Goal: Task Accomplishment & Management: Use online tool/utility

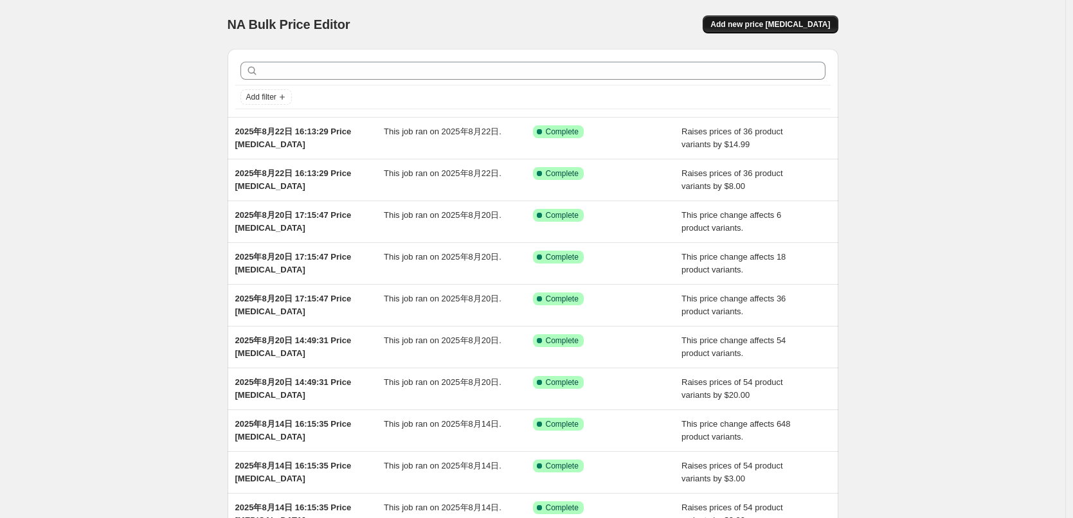
click at [801, 26] on span "Add new price [MEDICAL_DATA]" at bounding box center [770, 24] width 120 height 10
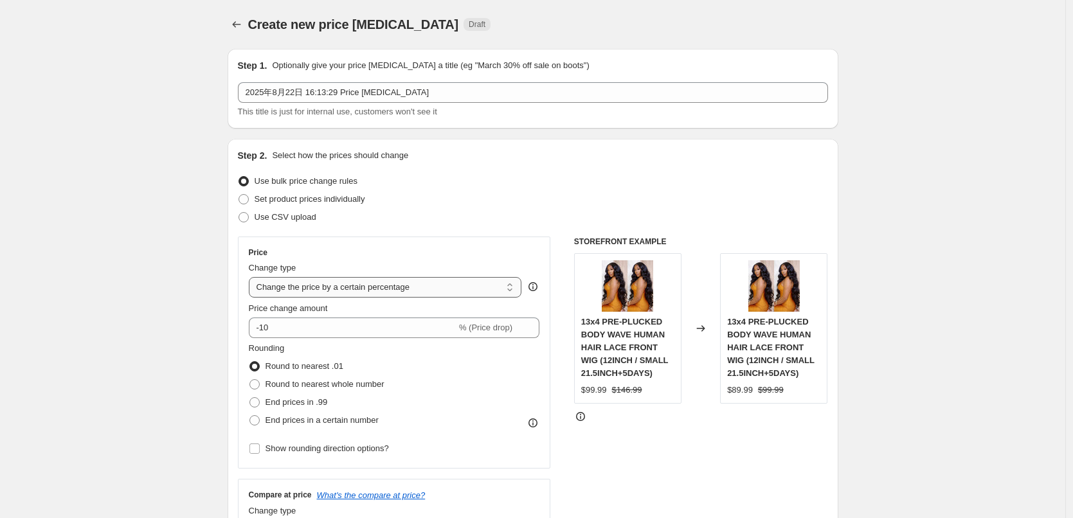
click at [329, 285] on select "Change the price to a certain amount Change the price by a certain amount Chang…" at bounding box center [385, 287] width 273 height 21
select select "by"
click at [252, 277] on select "Change the price to a certain amount Change the price by a certain amount Chang…" at bounding box center [385, 287] width 273 height 21
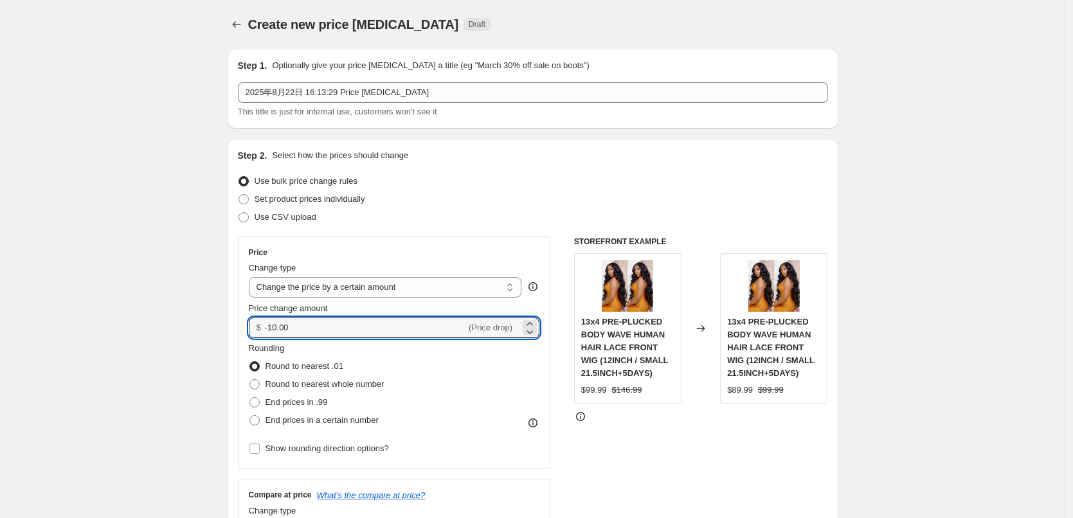
drag, startPoint x: 317, startPoint y: 326, endPoint x: 191, endPoint y: 361, distance: 130.7
click at [240, 325] on div "Step 2. Select how the prices should change Use bulk price change rules Set pro…" at bounding box center [533, 364] width 611 height 451
type input "10.00"
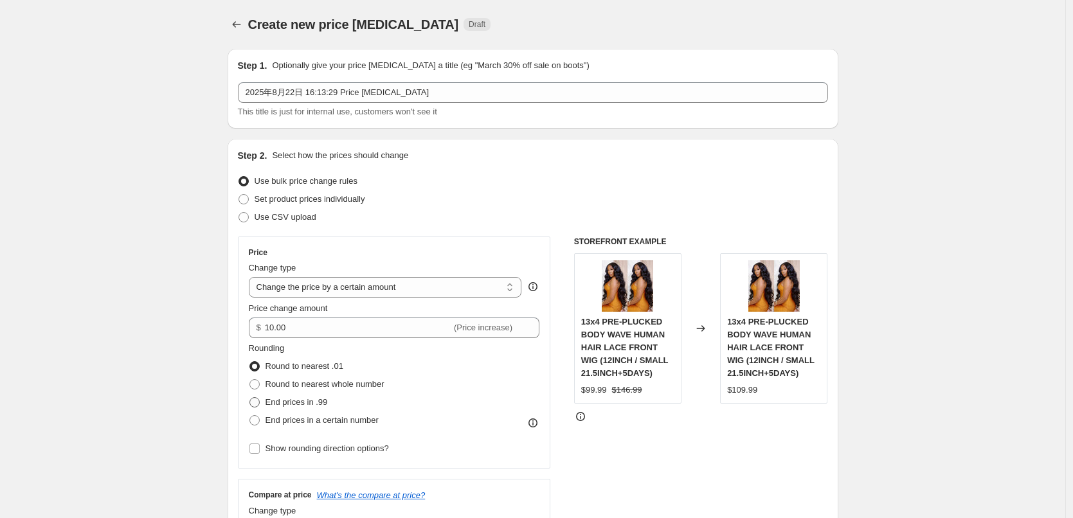
drag, startPoint x: 261, startPoint y: 404, endPoint x: 273, endPoint y: 406, distance: 12.5
click at [260, 404] on span at bounding box center [254, 402] width 10 height 10
click at [250, 398] on input "End prices in .99" at bounding box center [249, 397] width 1 height 1
radio input "true"
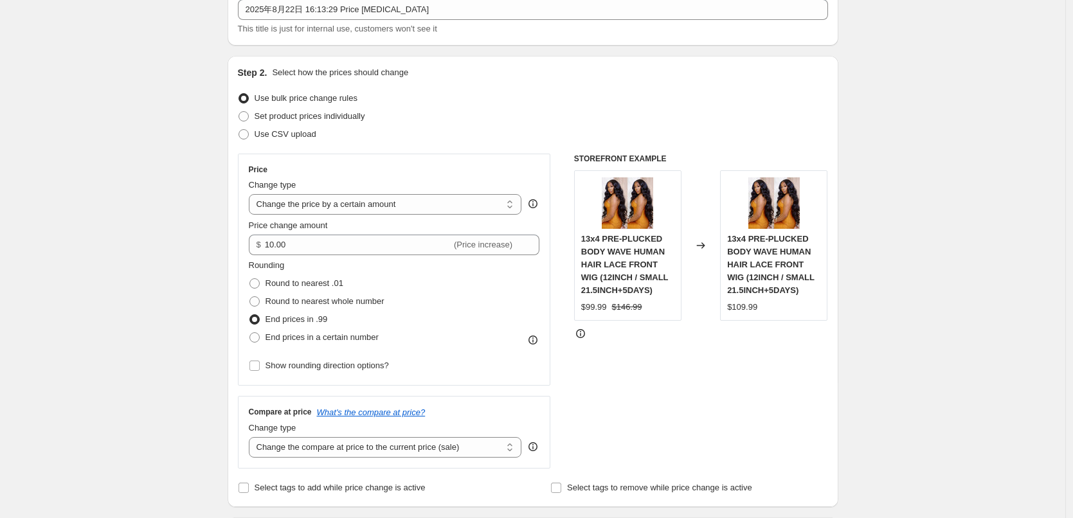
scroll to position [257, 0]
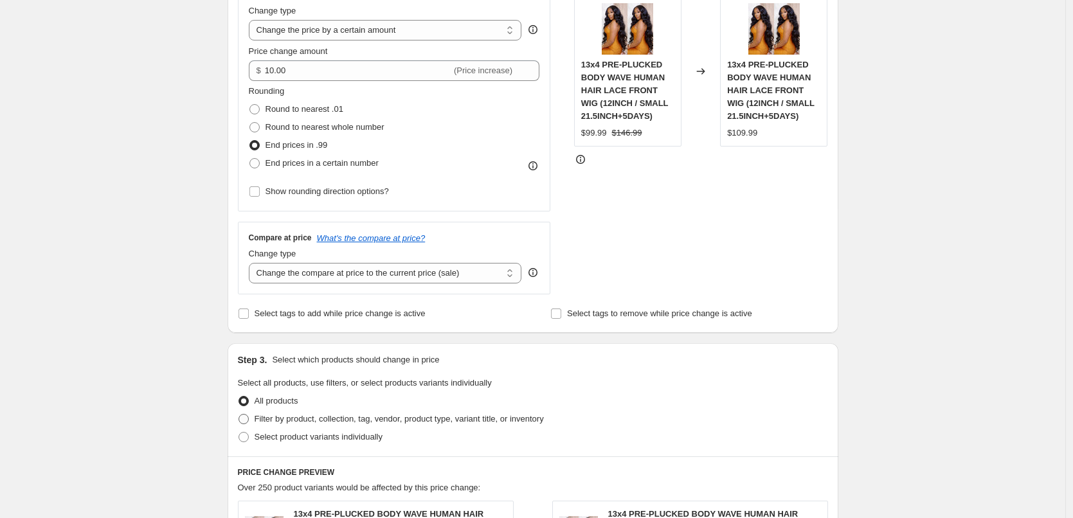
click at [309, 412] on label "Filter by product, collection, tag, vendor, product type, variant title, or inv…" at bounding box center [391, 419] width 306 height 18
click at [239, 414] on input "Filter by product, collection, tag, vendor, product type, variant title, or inv…" at bounding box center [238, 414] width 1 height 1
radio input "true"
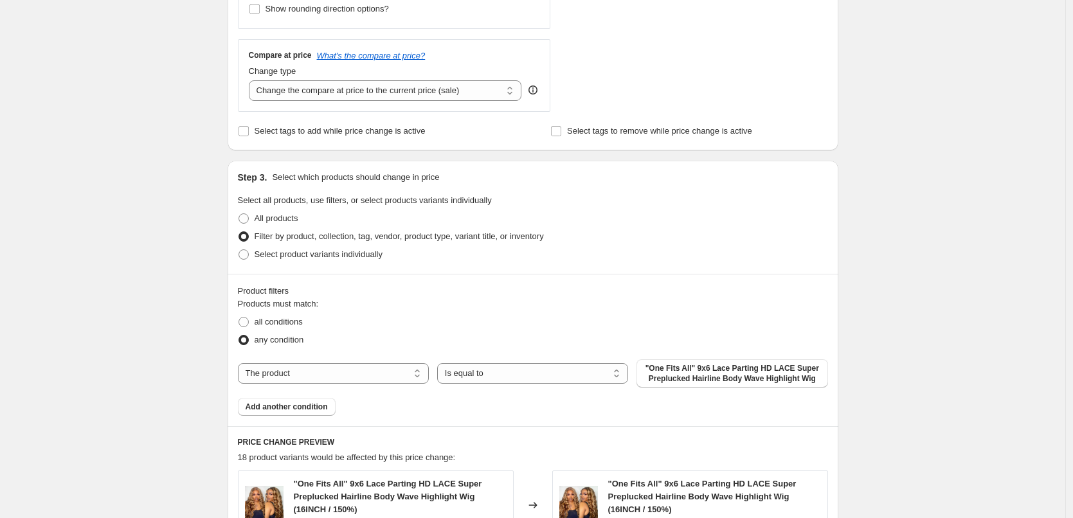
scroll to position [450, 0]
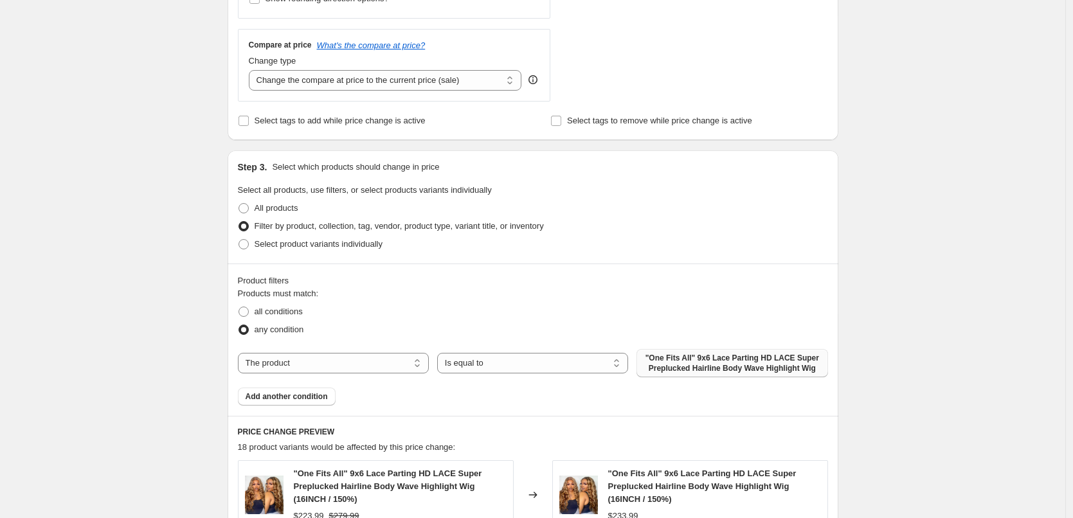
click at [674, 366] on span ""One Fits All" 9x6 Lace Parting HD LACE Super Preplucked Hairline Body Wave Hig…" at bounding box center [731, 363] width 175 height 21
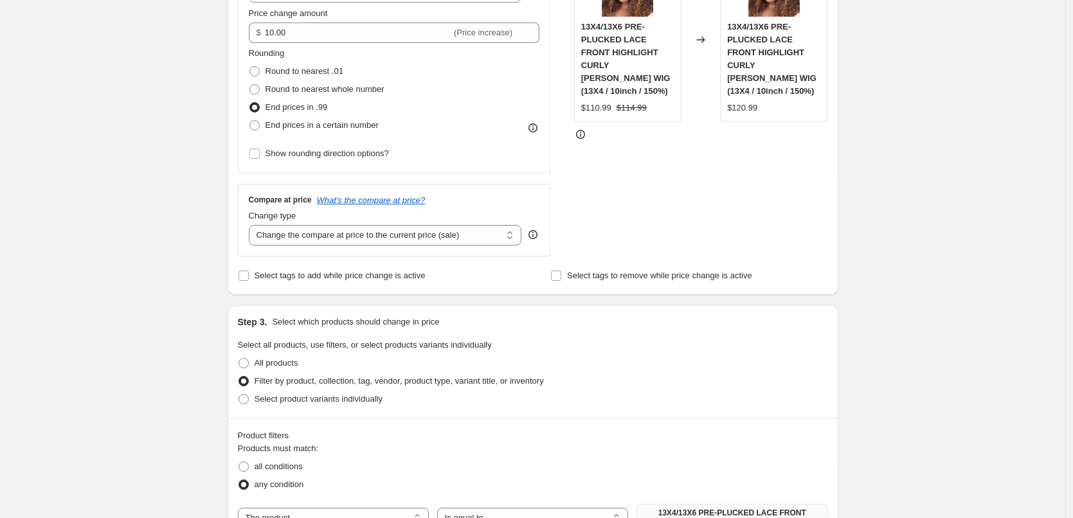
scroll to position [233, 0]
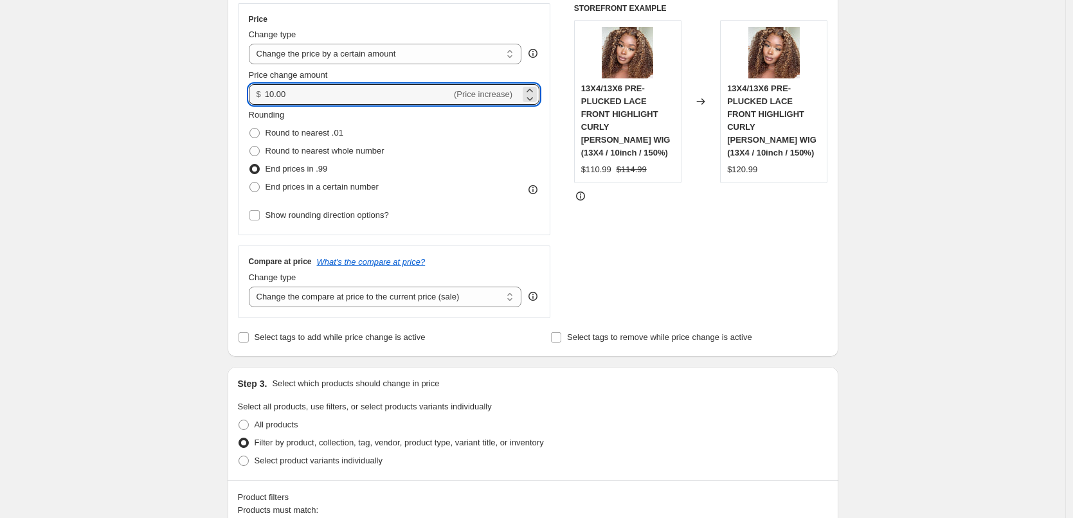
drag, startPoint x: 287, startPoint y: 96, endPoint x: 255, endPoint y: 92, distance: 33.0
click at [255, 92] on div "$ 10.00 (Price increase)" at bounding box center [394, 94] width 291 height 21
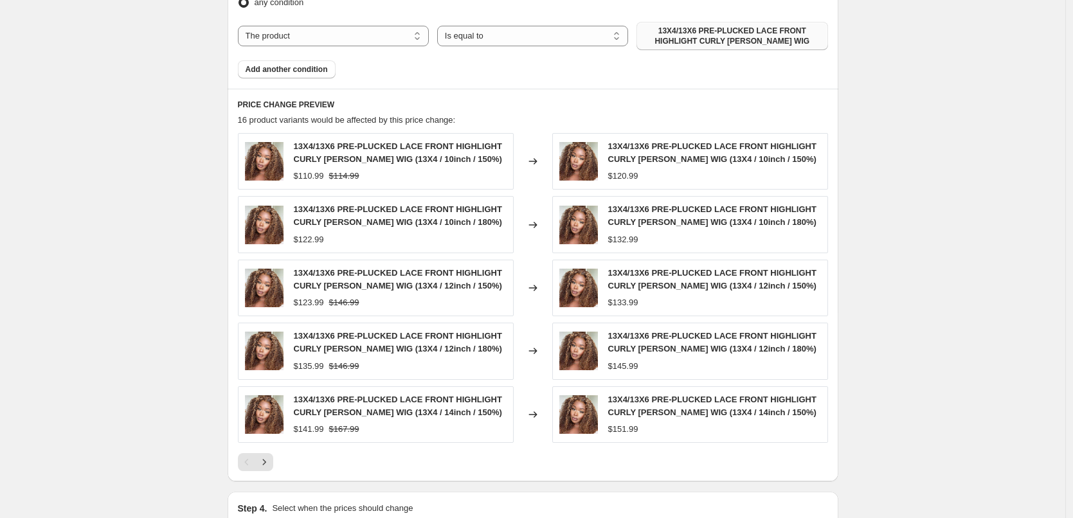
scroll to position [876, 0]
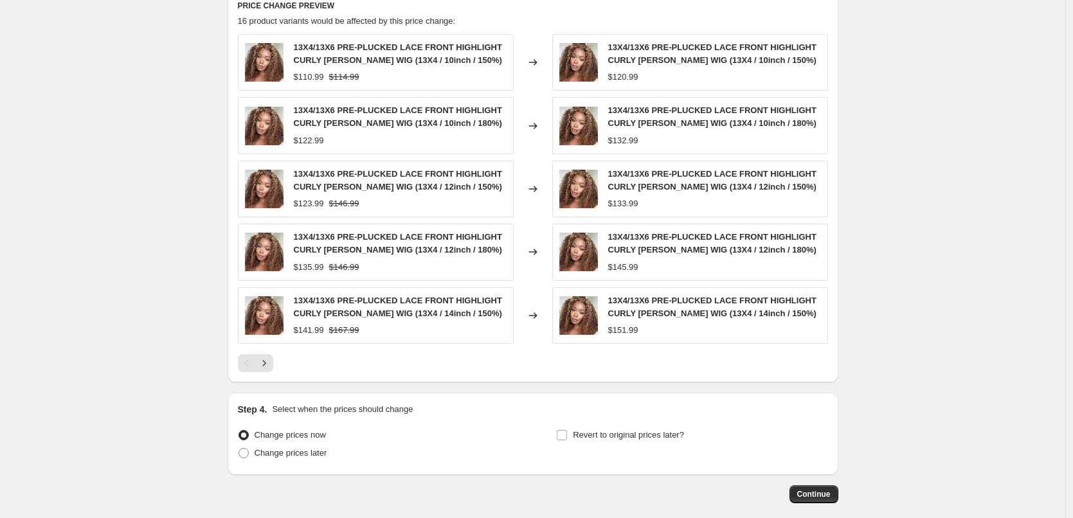
type input "15.00"
click at [672, 372] on div at bounding box center [533, 363] width 590 height 18
click at [818, 500] on button "Continue" at bounding box center [813, 494] width 49 height 18
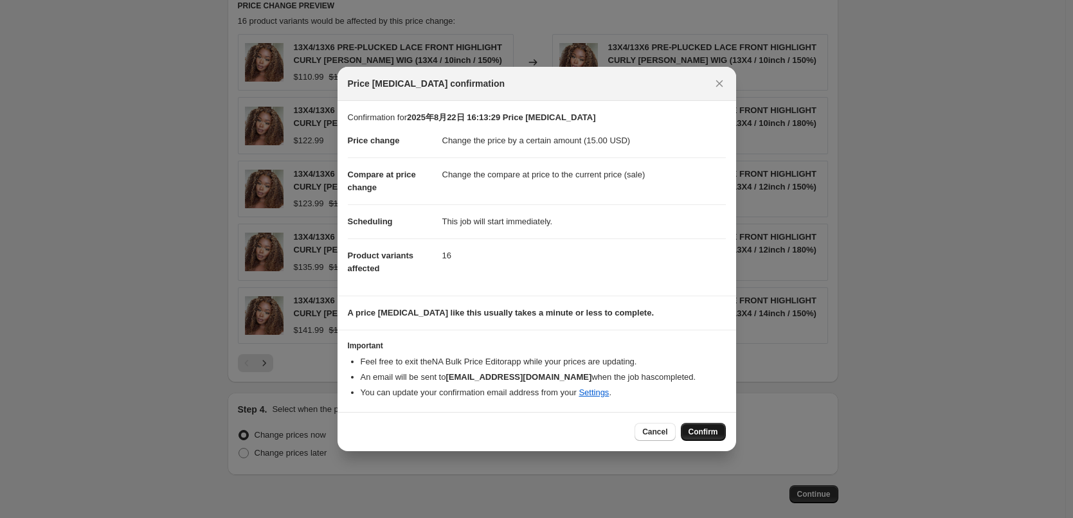
click at [704, 437] on button "Confirm" at bounding box center [703, 432] width 45 height 18
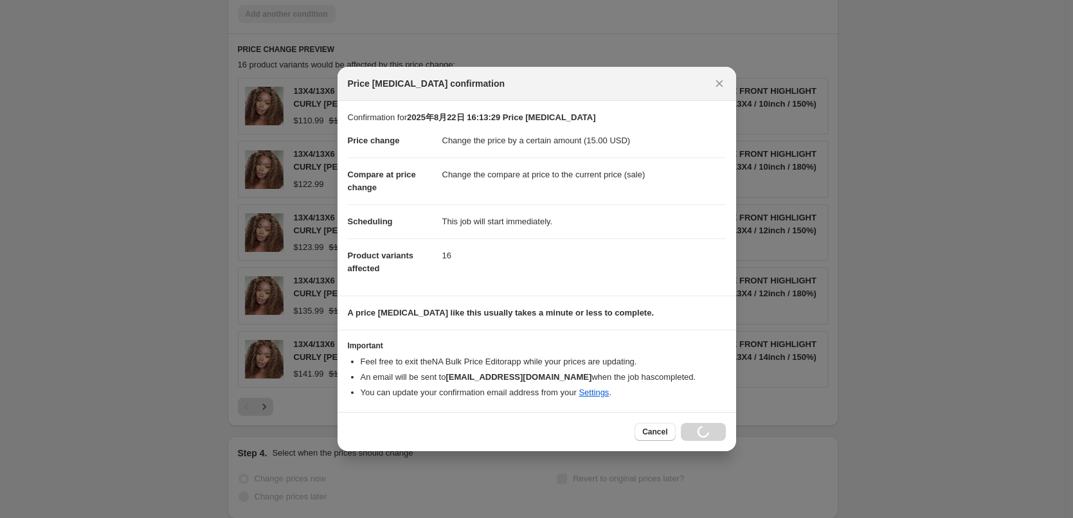
scroll to position [920, 0]
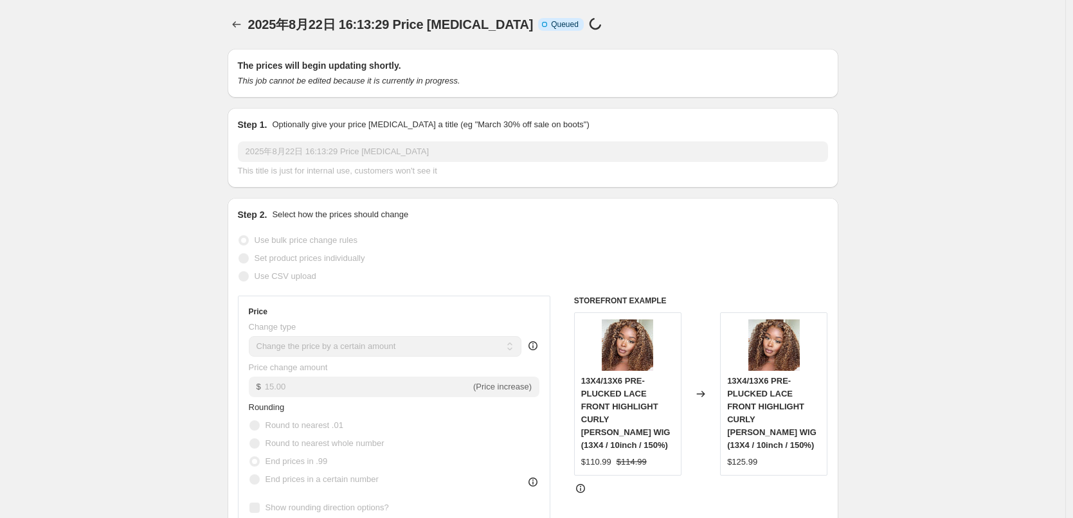
select select "by"
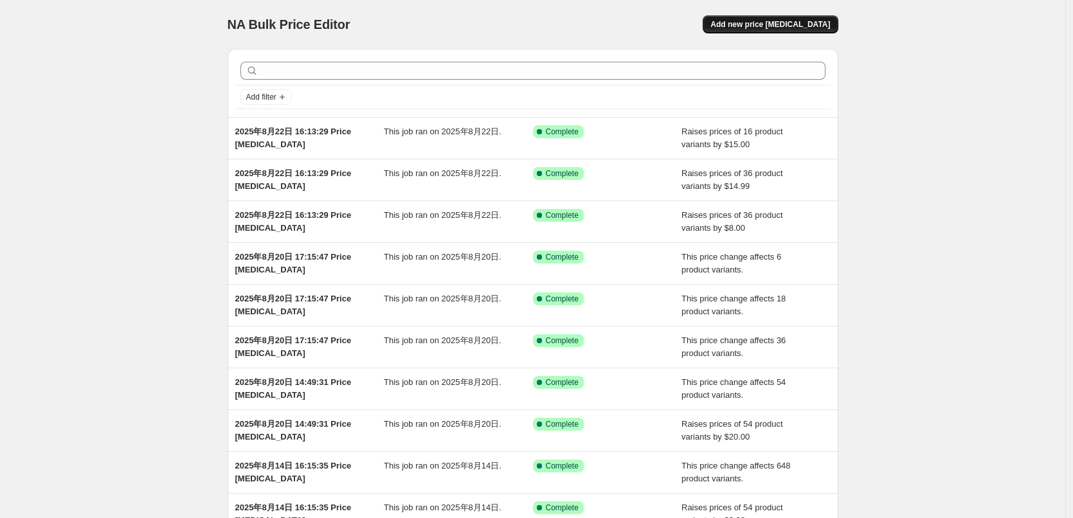
click at [826, 22] on span "Add new price [MEDICAL_DATA]" at bounding box center [770, 24] width 120 height 10
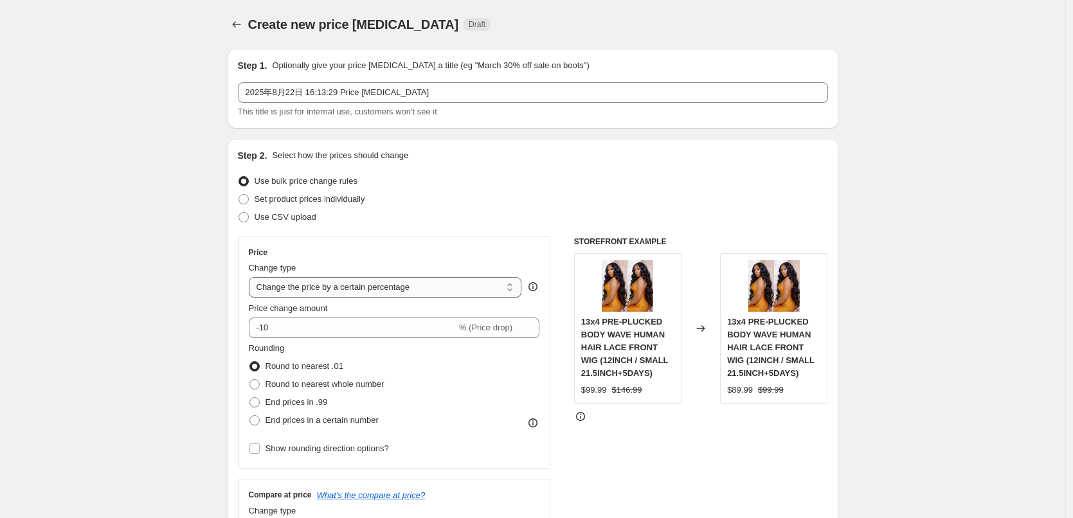
drag, startPoint x: 291, startPoint y: 282, endPoint x: 293, endPoint y: 294, distance: 12.4
click at [291, 282] on select "Change the price to a certain amount Change the price by a certain amount Chang…" at bounding box center [385, 287] width 273 height 21
select select "by"
click at [252, 277] on select "Change the price to a certain amount Change the price by a certain amount Chang…" at bounding box center [385, 287] width 273 height 21
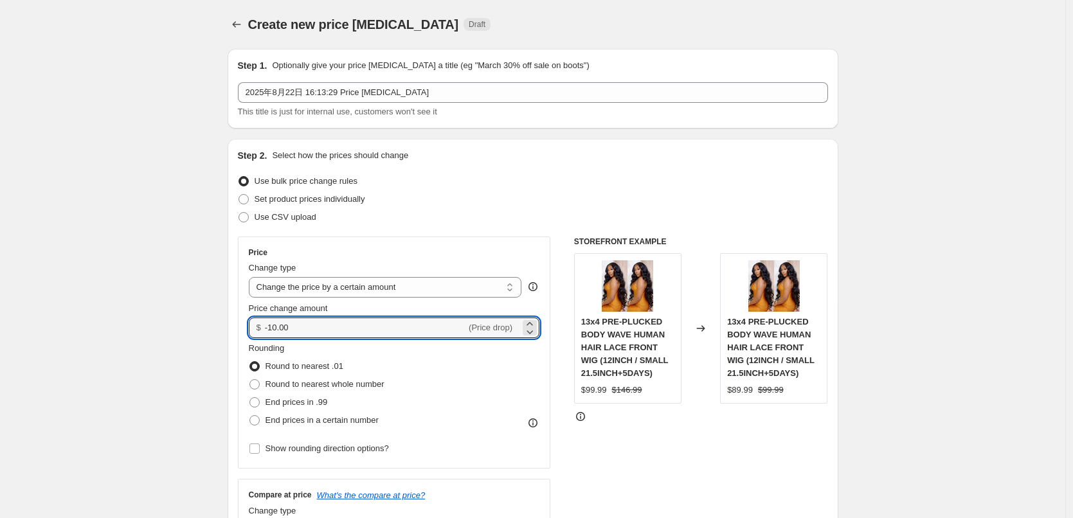
drag, startPoint x: 311, startPoint y: 334, endPoint x: 250, endPoint y: 329, distance: 61.3
click at [250, 329] on div "Price Change type Change the price to a certain amount Change the price by a ce…" at bounding box center [394, 353] width 313 height 232
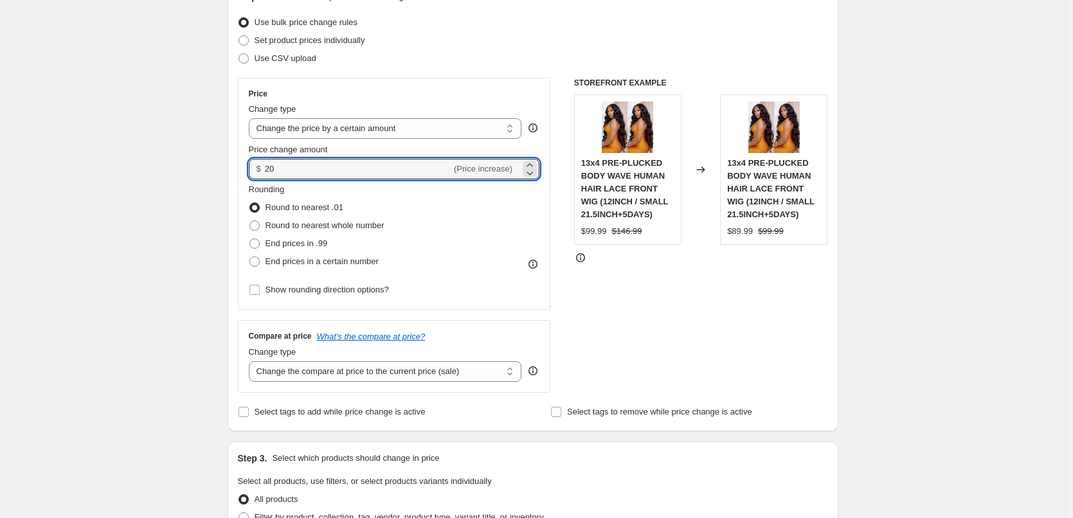
scroll to position [193, 0]
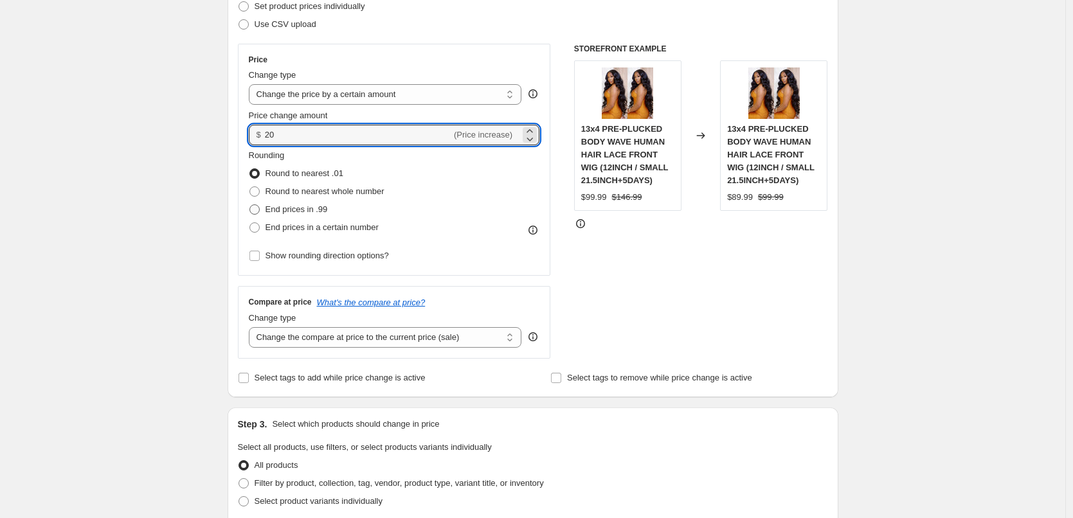
type input "20.00"
click at [265, 209] on label "End prices in .99" at bounding box center [288, 210] width 79 height 18
click at [250, 205] on input "End prices in .99" at bounding box center [249, 204] width 1 height 1
radio input "true"
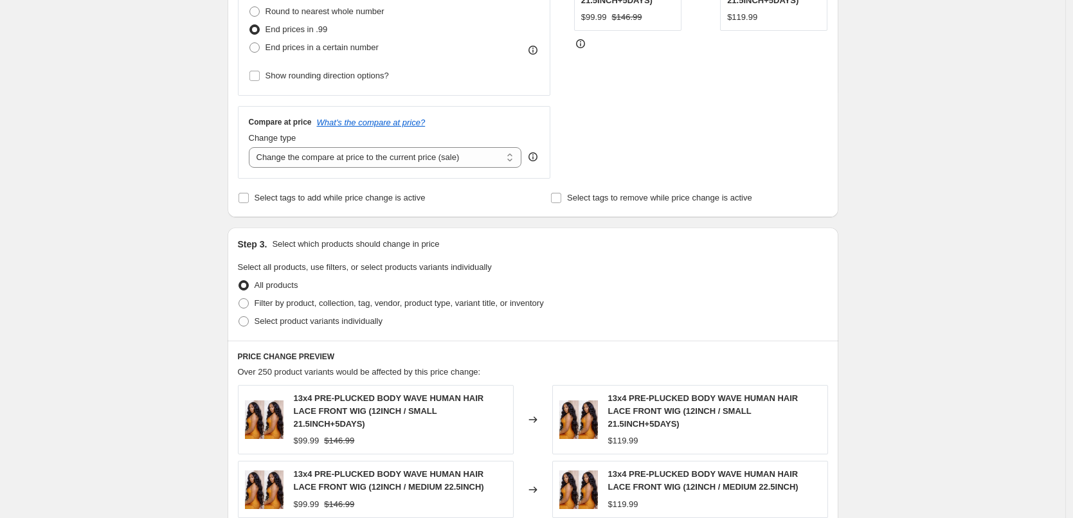
scroll to position [450, 0]
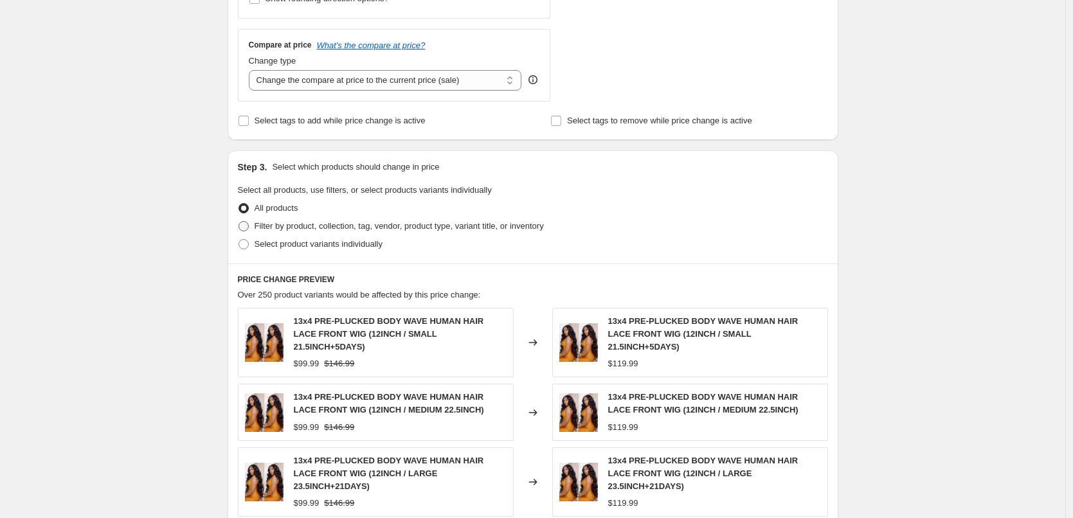
click at [243, 229] on span at bounding box center [243, 226] width 10 height 10
click at [239, 222] on input "Filter by product, collection, tag, vendor, product type, variant title, or inv…" at bounding box center [238, 221] width 1 height 1
radio input "true"
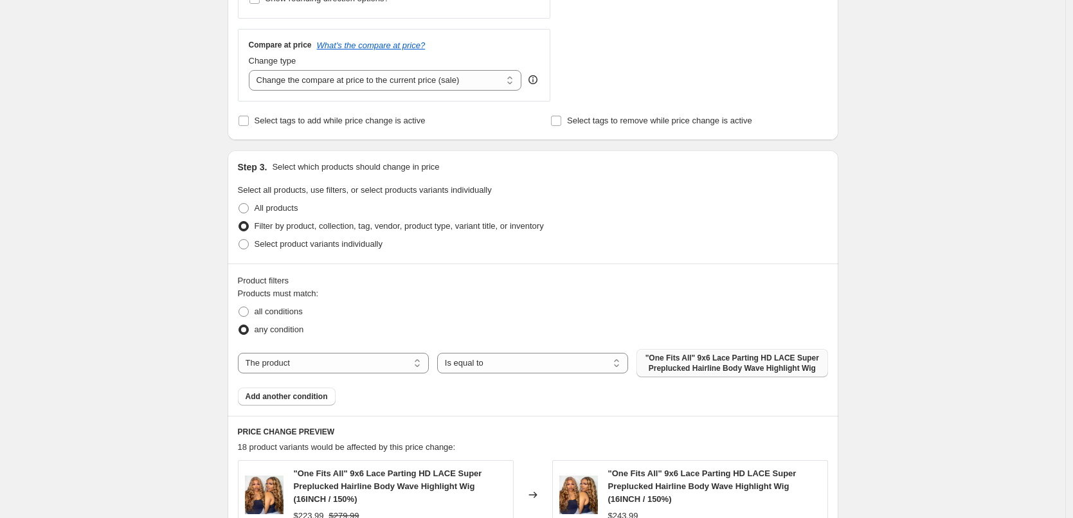
click at [690, 363] on span ""One Fits All" 9x6 Lace Parting HD LACE Super Preplucked Hairline Body Wave Hig…" at bounding box center [731, 363] width 175 height 21
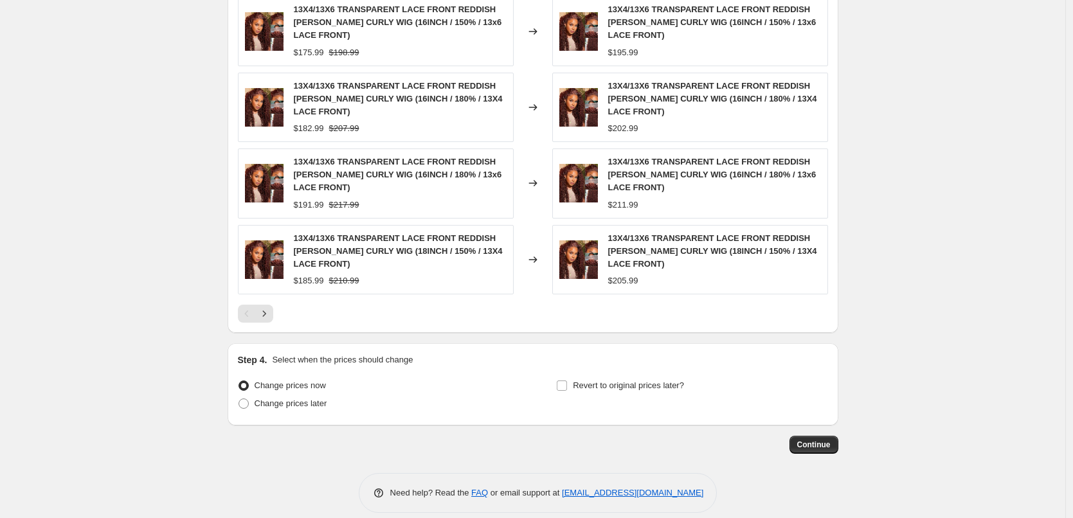
scroll to position [1005, 0]
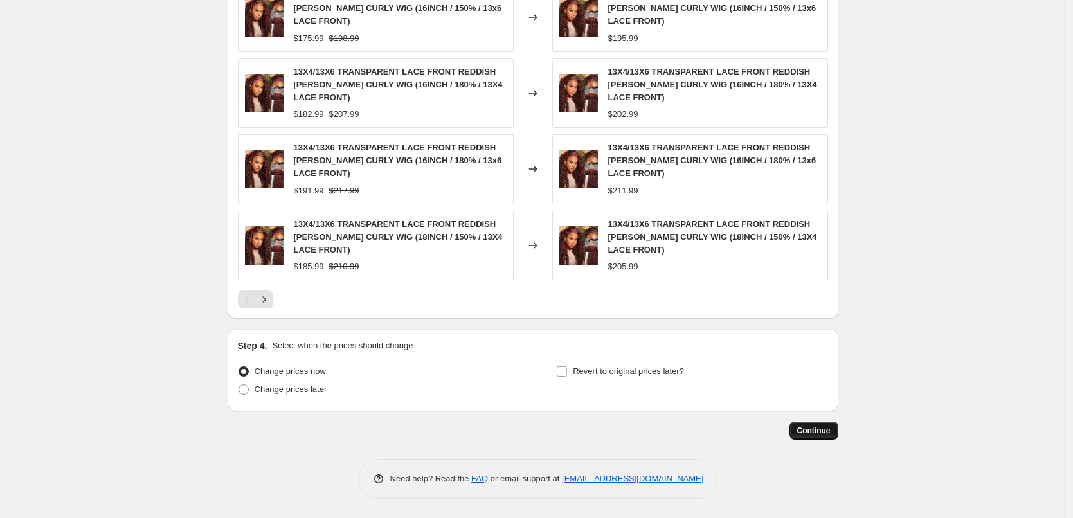
click at [820, 436] on button "Continue" at bounding box center [813, 431] width 49 height 18
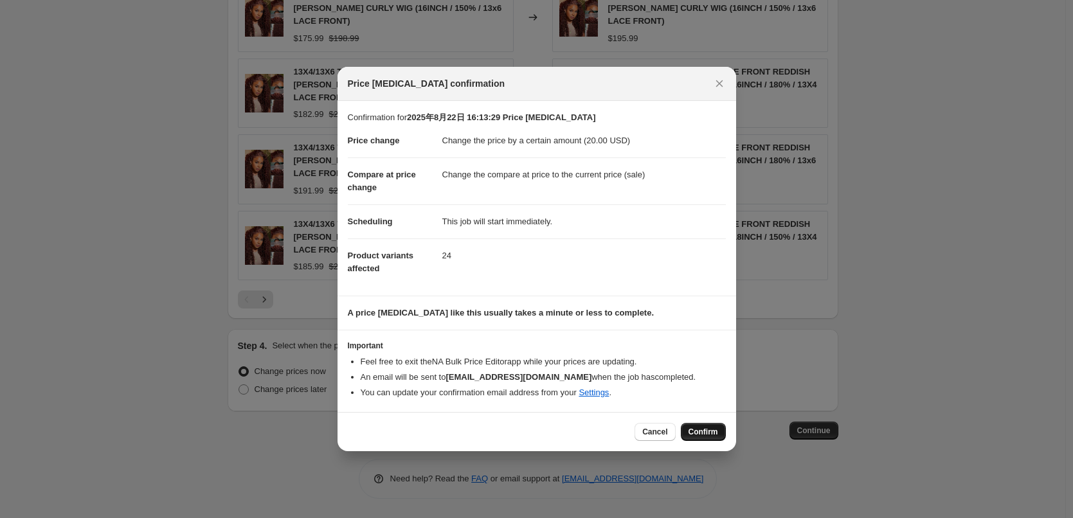
click at [703, 433] on span "Confirm" at bounding box center [703, 432] width 30 height 10
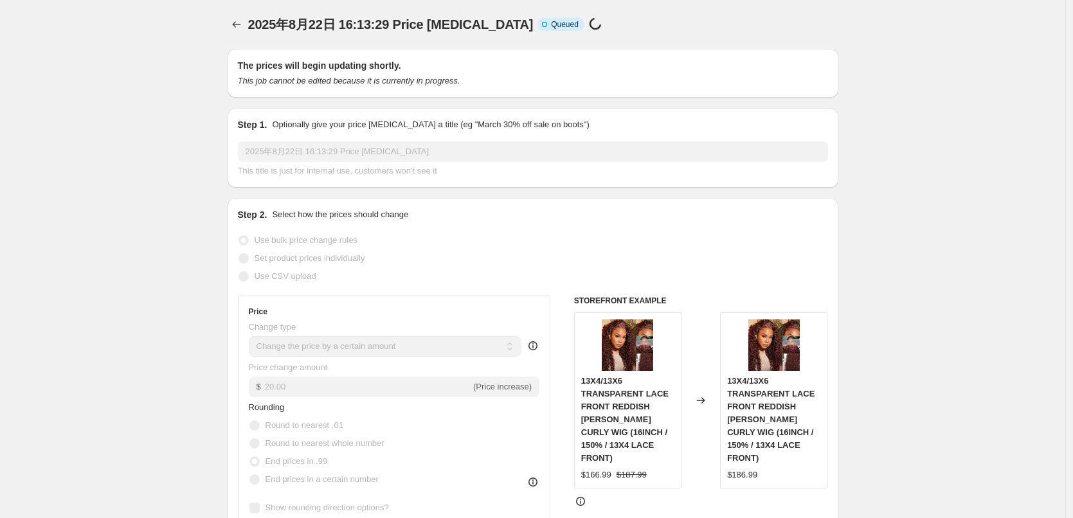
scroll to position [1005, 0]
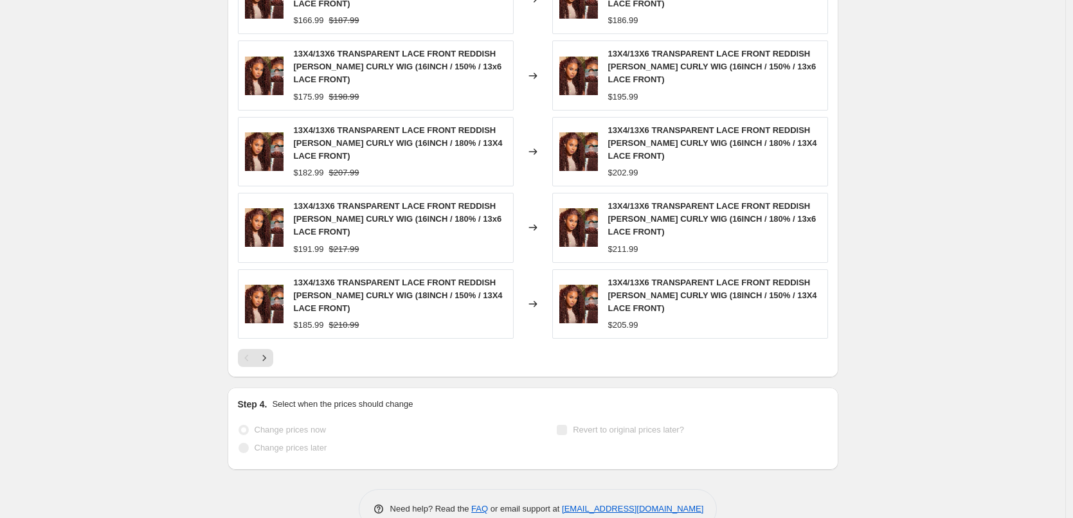
select select "by"
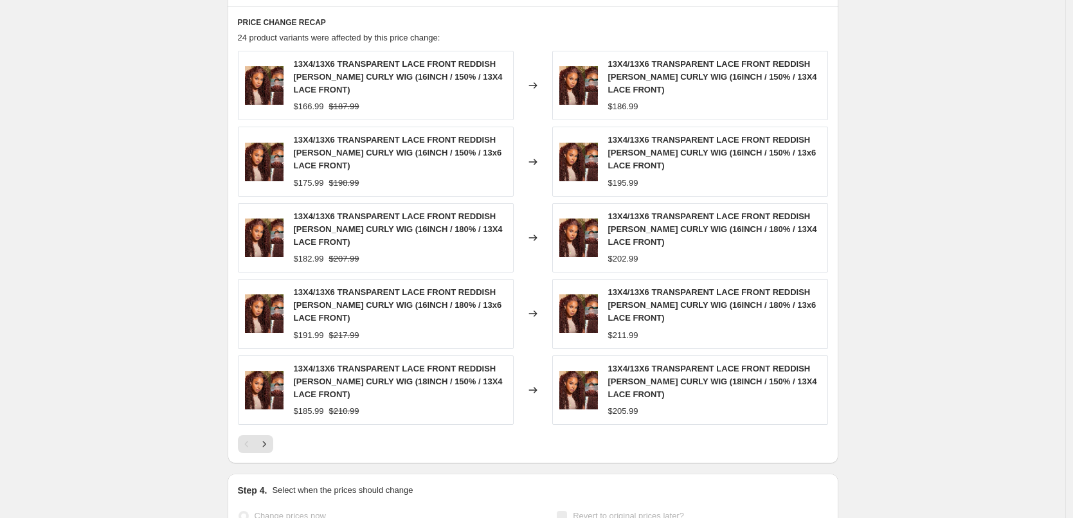
scroll to position [0, 0]
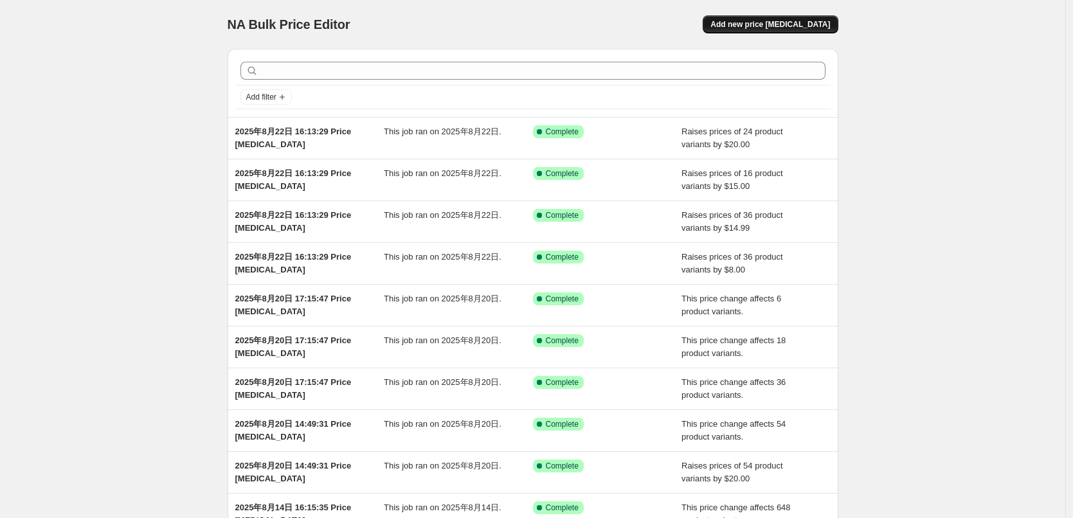
click at [789, 26] on span "Add new price [MEDICAL_DATA]" at bounding box center [770, 24] width 120 height 10
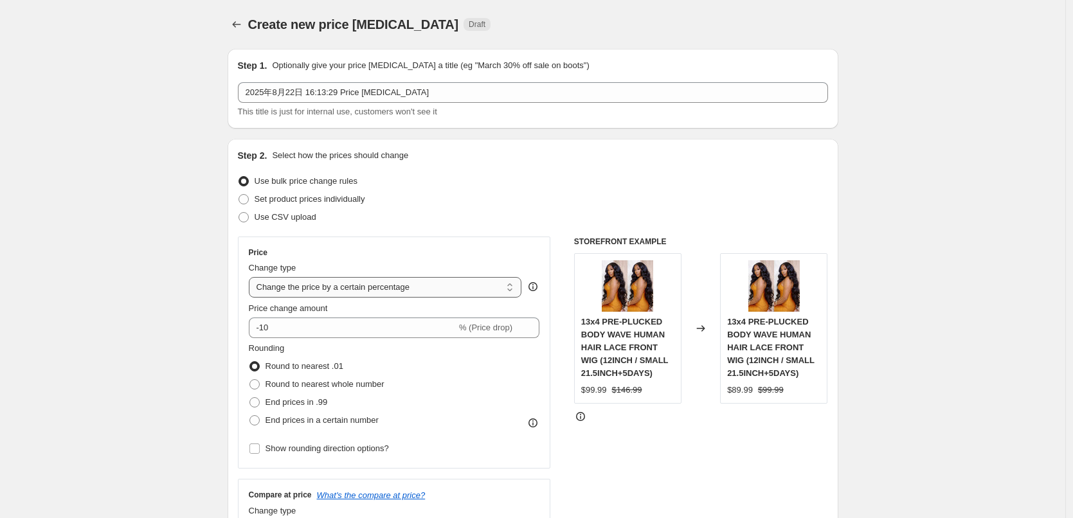
click at [298, 281] on select "Change the price to a certain amount Change the price by a certain amount Chang…" at bounding box center [385, 287] width 273 height 21
select select "no_change"
click at [252, 277] on select "Change the price to a certain amount Change the price by a certain amount Chang…" at bounding box center [385, 287] width 273 height 21
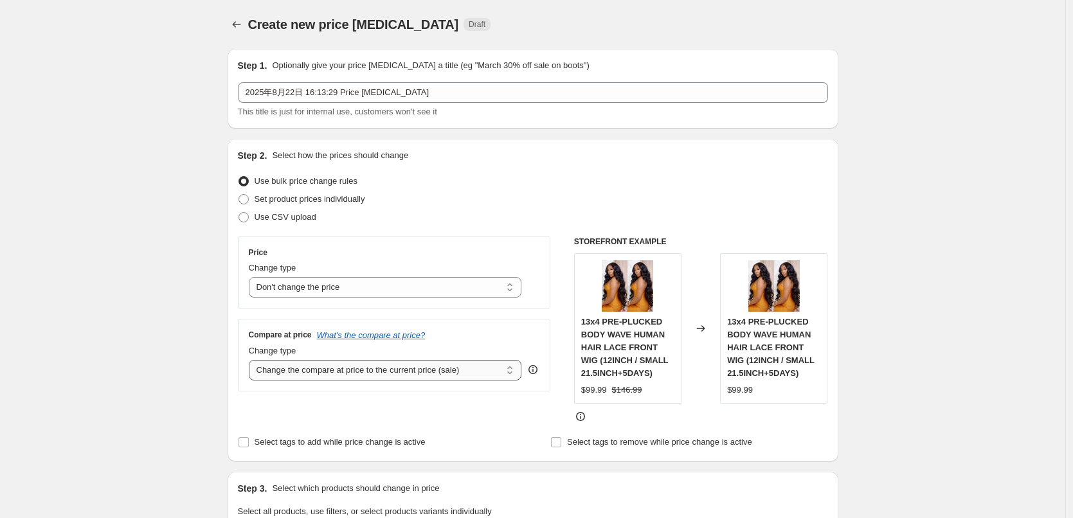
drag, startPoint x: 313, startPoint y: 373, endPoint x: 312, endPoint y: 380, distance: 6.5
click at [313, 373] on select "Change the compare at price to the current price (sale) Change the compare at p…" at bounding box center [385, 370] width 273 height 21
select select "pp"
click at [252, 360] on select "Change the compare at price to the current price (sale) Change the compare at p…" at bounding box center [385, 370] width 273 height 21
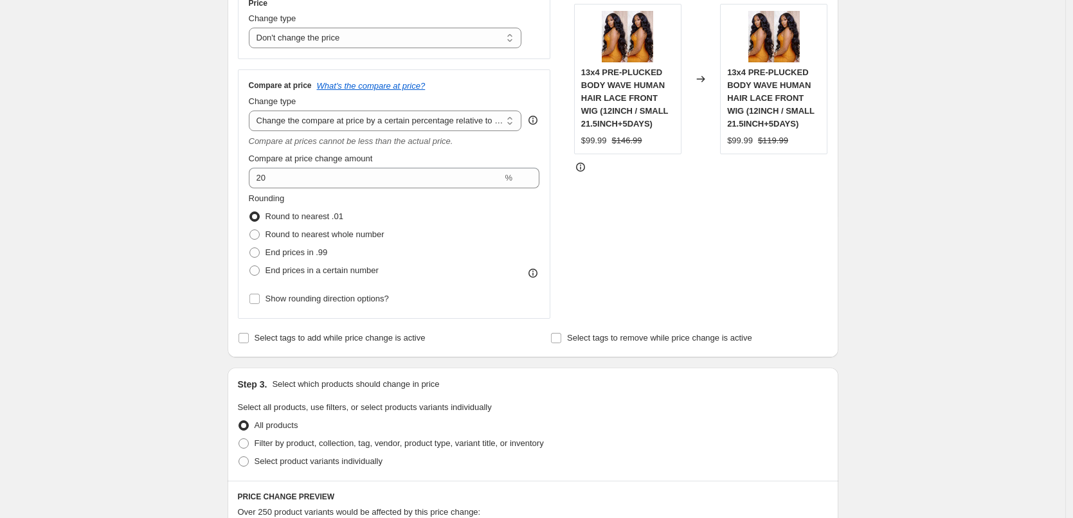
scroll to position [257, 0]
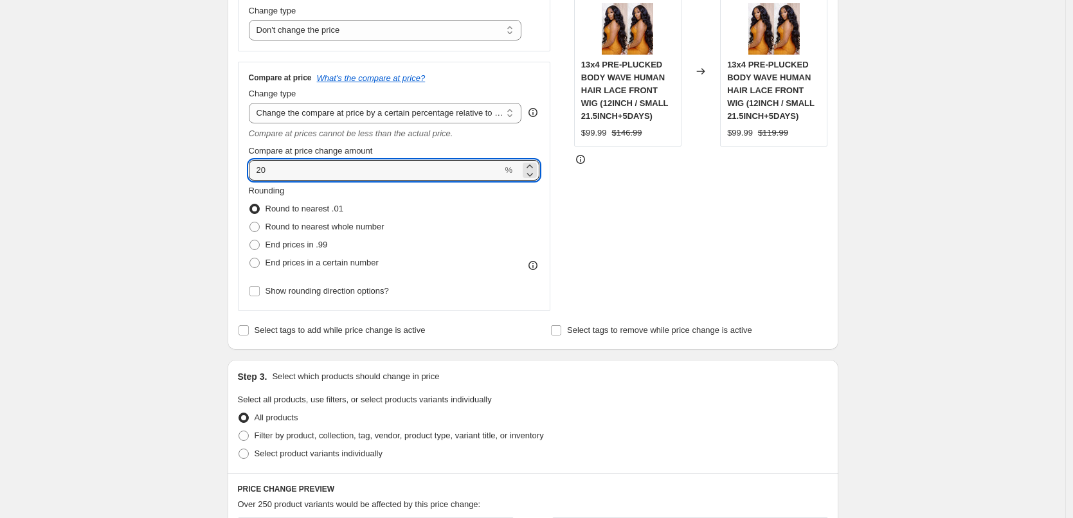
drag, startPoint x: 286, startPoint y: 168, endPoint x: 239, endPoint y: 168, distance: 46.9
click at [239, 168] on div "Step 2. Select how the prices should change Use bulk price change rules Set pro…" at bounding box center [533, 116] width 611 height 468
type input "25"
click at [255, 246] on span at bounding box center [254, 245] width 10 height 10
click at [250, 240] on input "End prices in .99" at bounding box center [249, 240] width 1 height 1
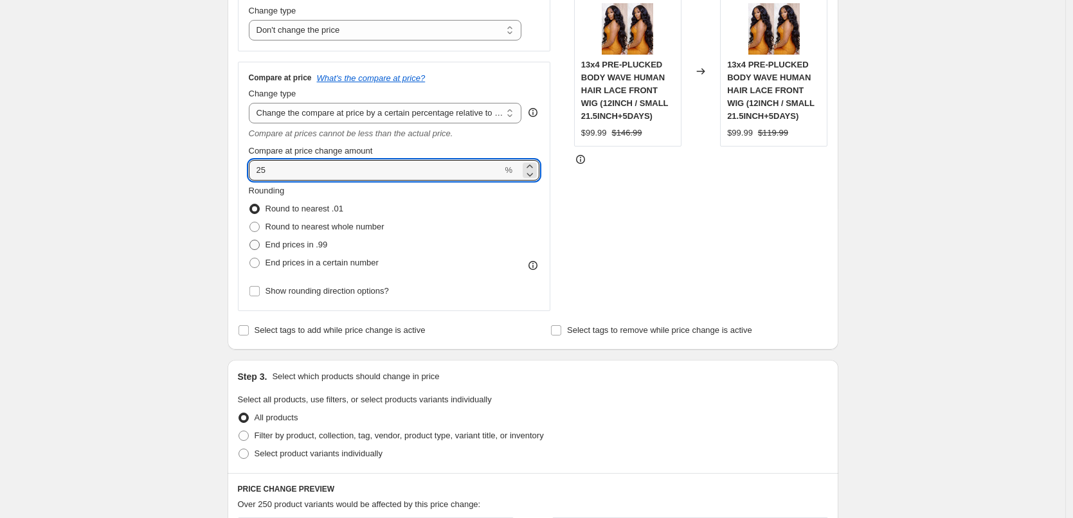
radio input "true"
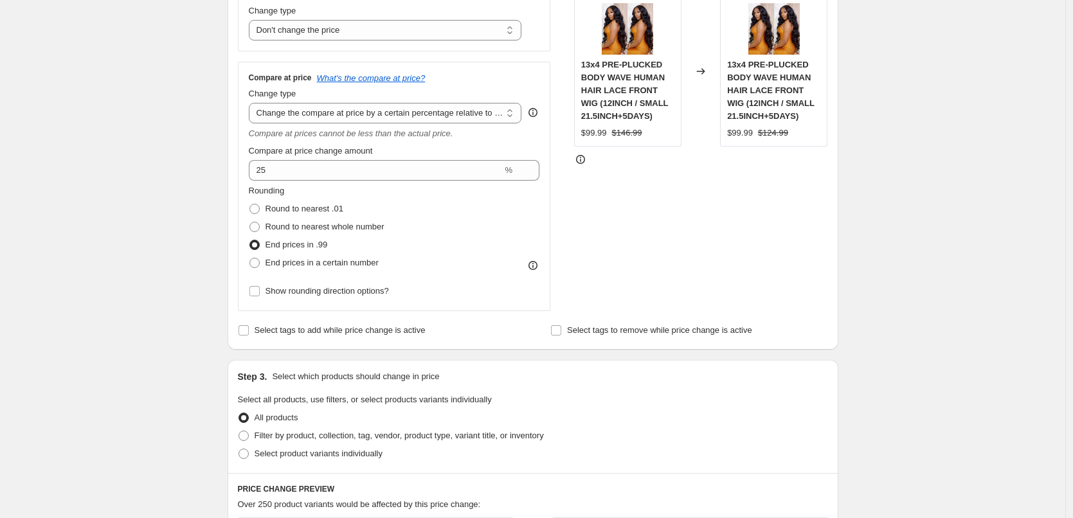
scroll to position [450, 0]
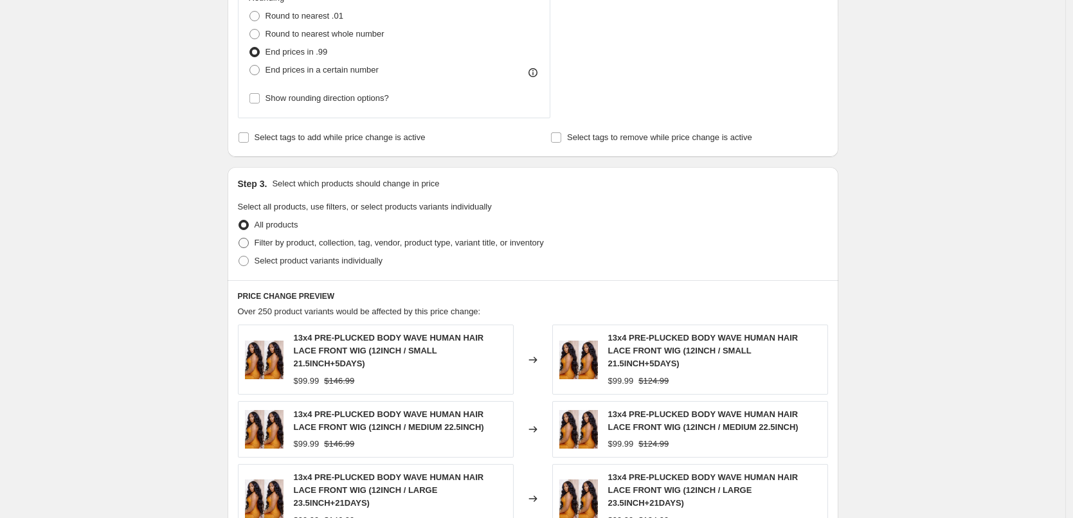
click at [249, 241] on span at bounding box center [243, 243] width 10 height 10
click at [239, 238] on input "Filter by product, collection, tag, vendor, product type, variant title, or inv…" at bounding box center [238, 238] width 1 height 1
radio input "true"
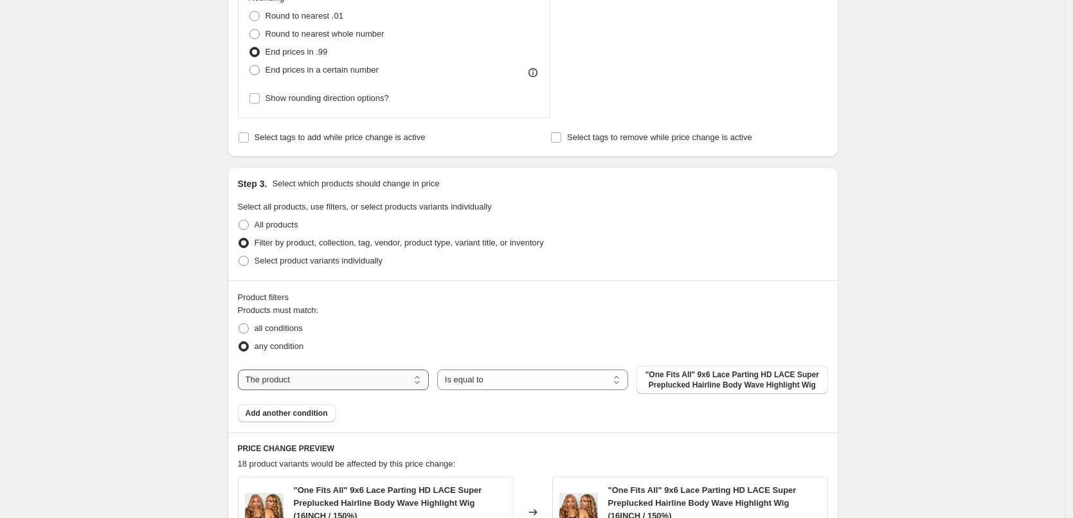
click at [319, 381] on select "The product The product's collection The product's vendor The product's type Th…" at bounding box center [333, 380] width 191 height 21
select select "collection"
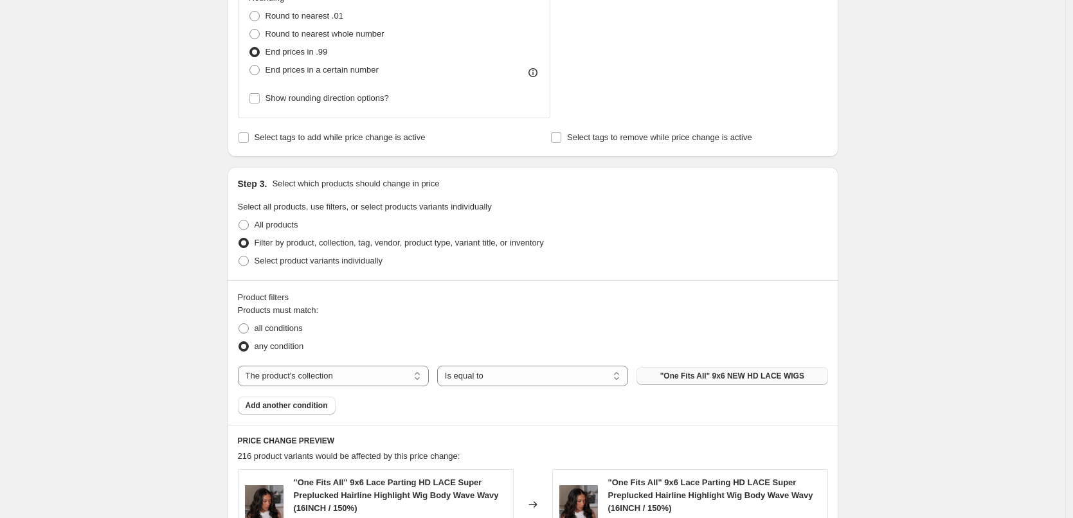
click at [704, 384] on button ""One Fits All" 9x6 NEW HD LACE WIGS" at bounding box center [731, 376] width 191 height 18
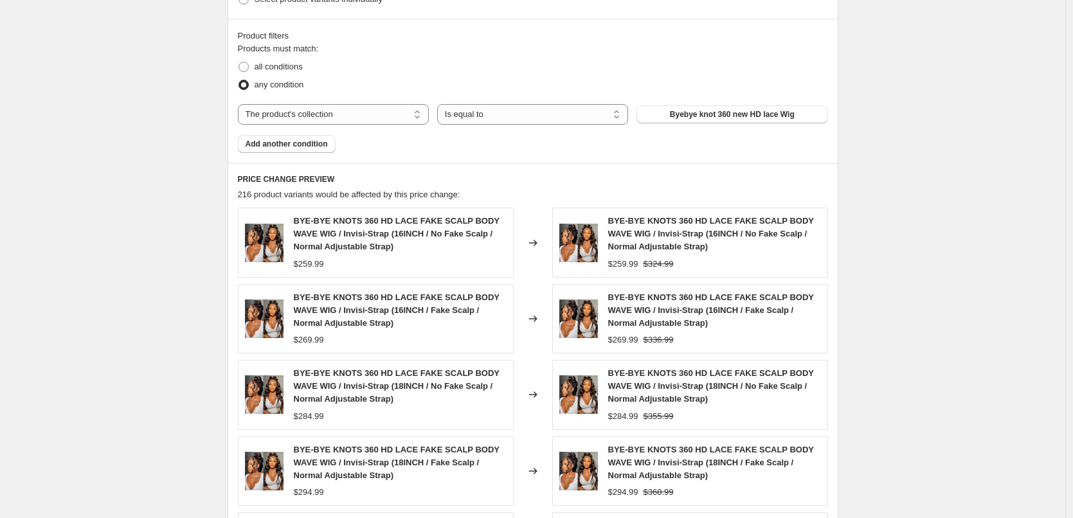
scroll to position [1014, 0]
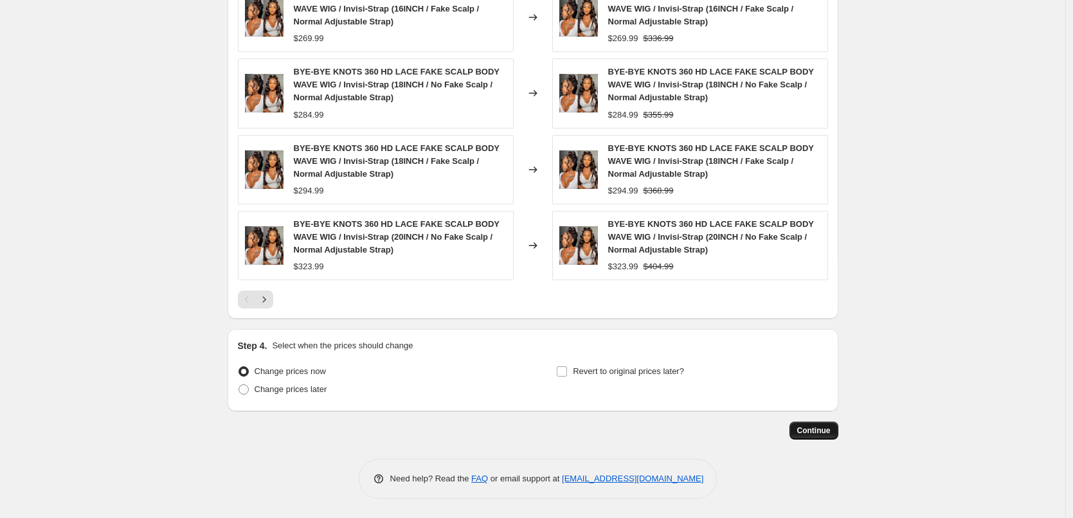
click at [816, 431] on span "Continue" at bounding box center [813, 431] width 33 height 10
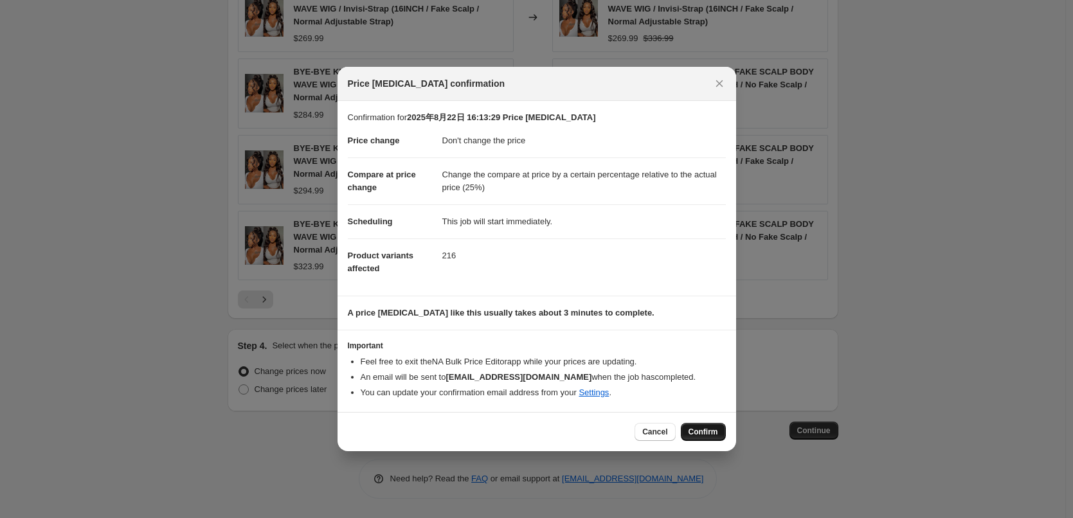
click at [701, 435] on span "Confirm" at bounding box center [703, 432] width 30 height 10
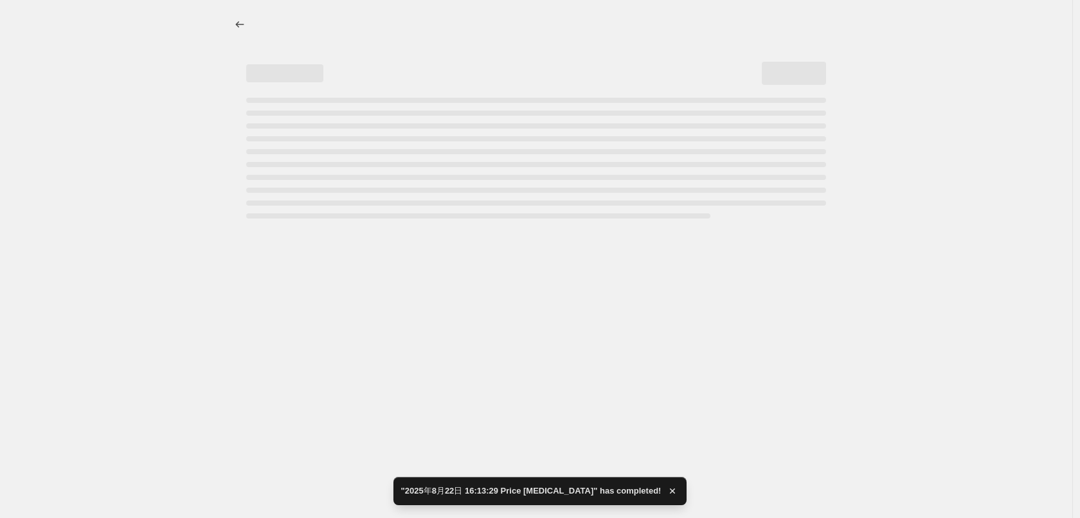
select select "no_change"
select select "pp"
select select "collection"
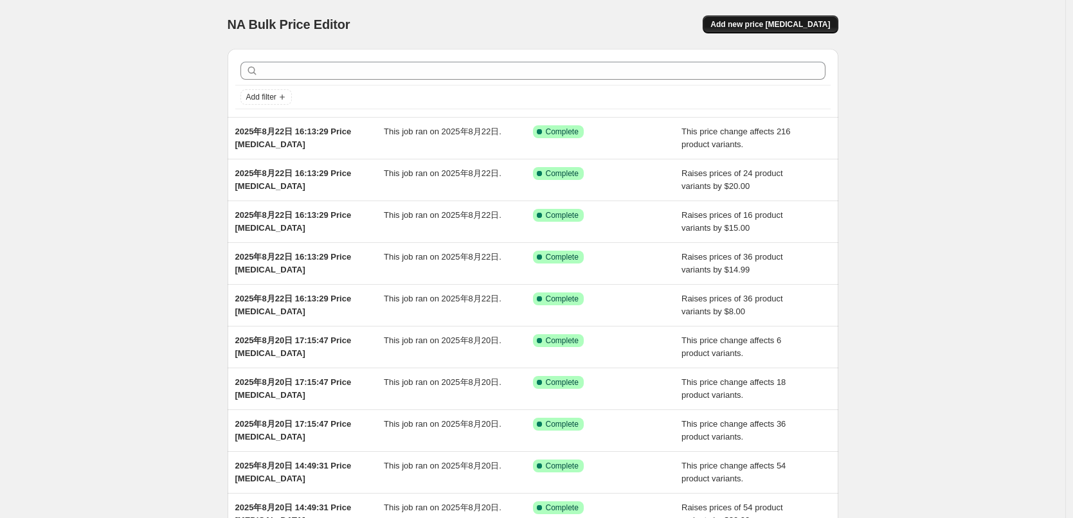
click at [770, 19] on button "Add new price [MEDICAL_DATA]" at bounding box center [770, 24] width 135 height 18
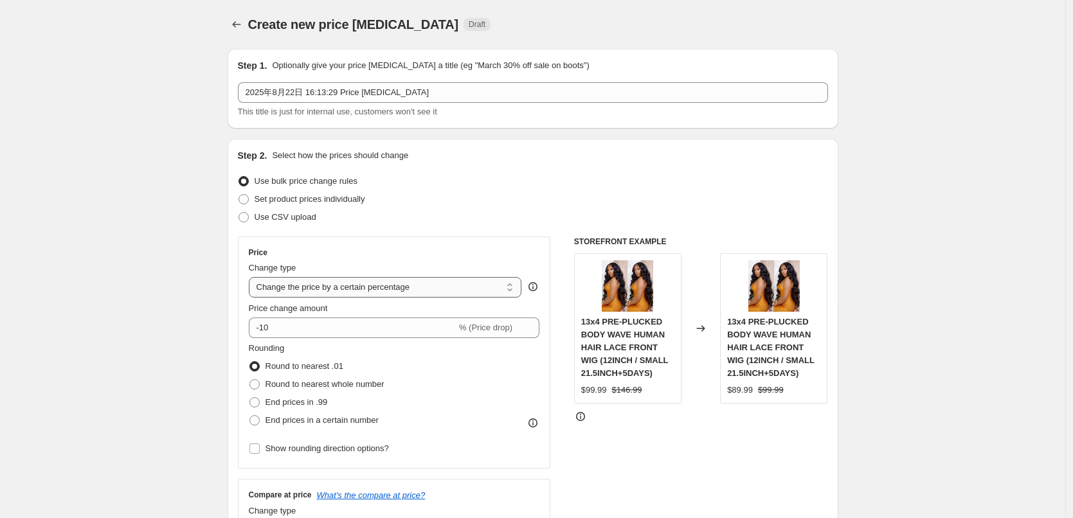
click at [307, 290] on select "Change the price to a certain amount Change the price by a certain amount Chang…" at bounding box center [385, 287] width 273 height 21
select select "no_change"
click at [252, 277] on select "Change the price to a certain amount Change the price by a certain amount Chang…" at bounding box center [385, 287] width 273 height 21
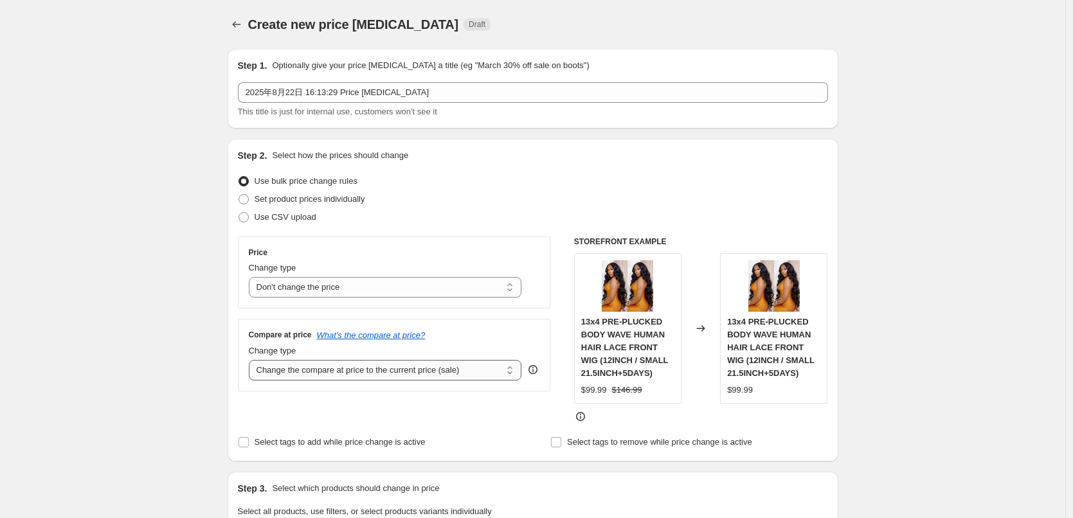
click at [296, 375] on select "Change the compare at price to the current price (sale) Change the compare at p…" at bounding box center [385, 370] width 273 height 21
select select "pp"
click at [252, 360] on select "Change the compare at price to the current price (sale) Change the compare at p…" at bounding box center [385, 370] width 273 height 21
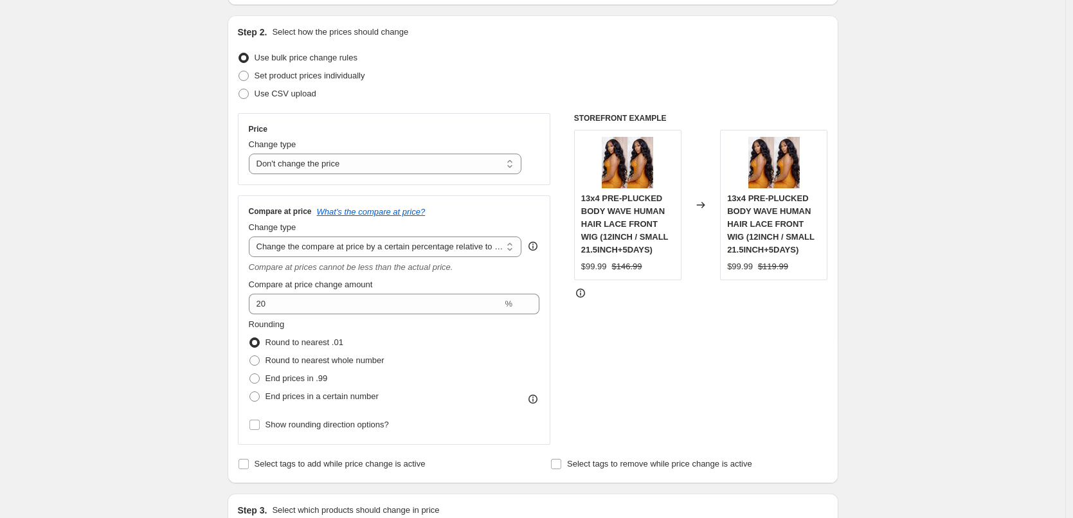
scroll to position [321, 0]
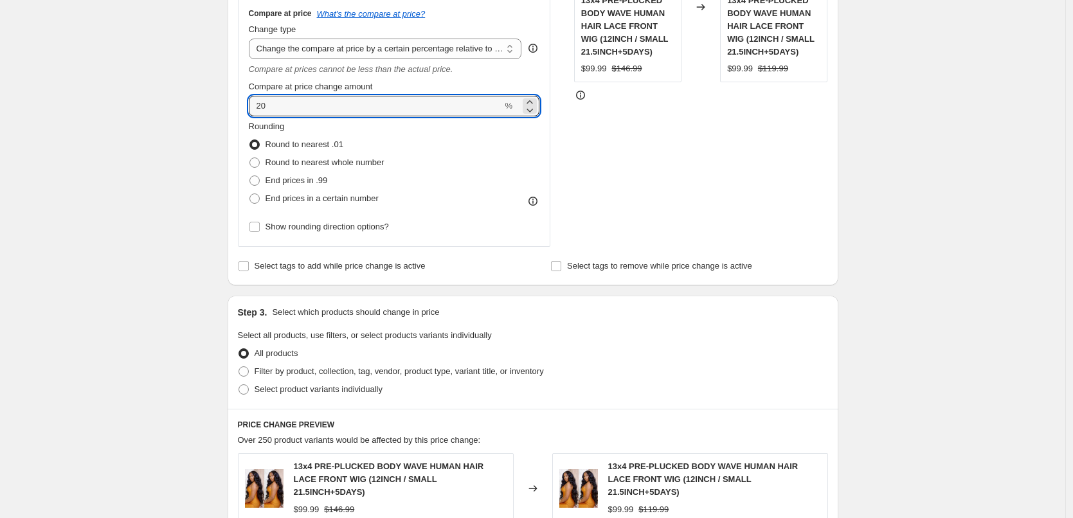
drag, startPoint x: 276, startPoint y: 109, endPoint x: 249, endPoint y: 103, distance: 27.5
click at [250, 104] on div "Compare at price What's the compare at price? Change type Change the compare at…" at bounding box center [394, 121] width 313 height 249
type input "25"
click at [260, 176] on span at bounding box center [254, 180] width 10 height 10
click at [250, 176] on input "End prices in .99" at bounding box center [249, 175] width 1 height 1
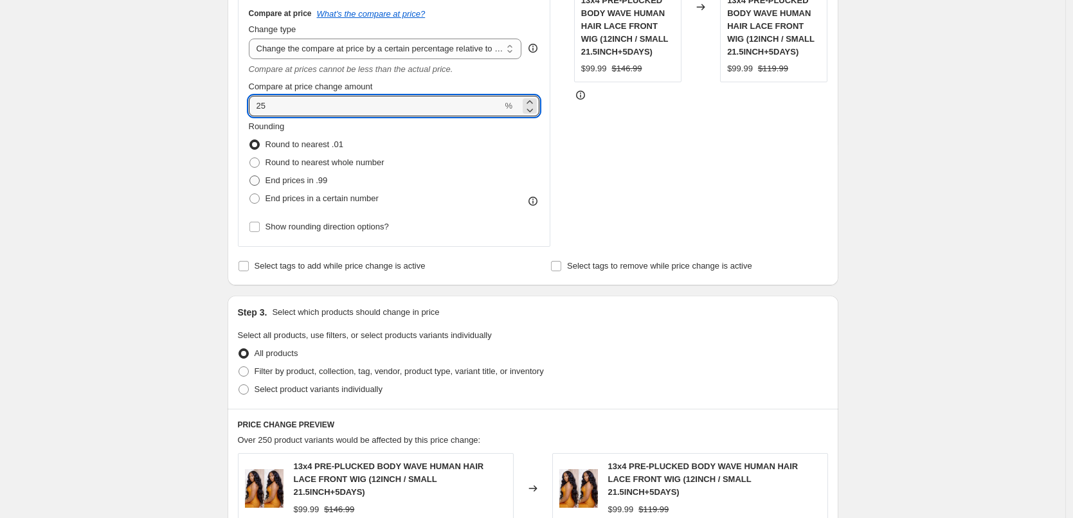
radio input "true"
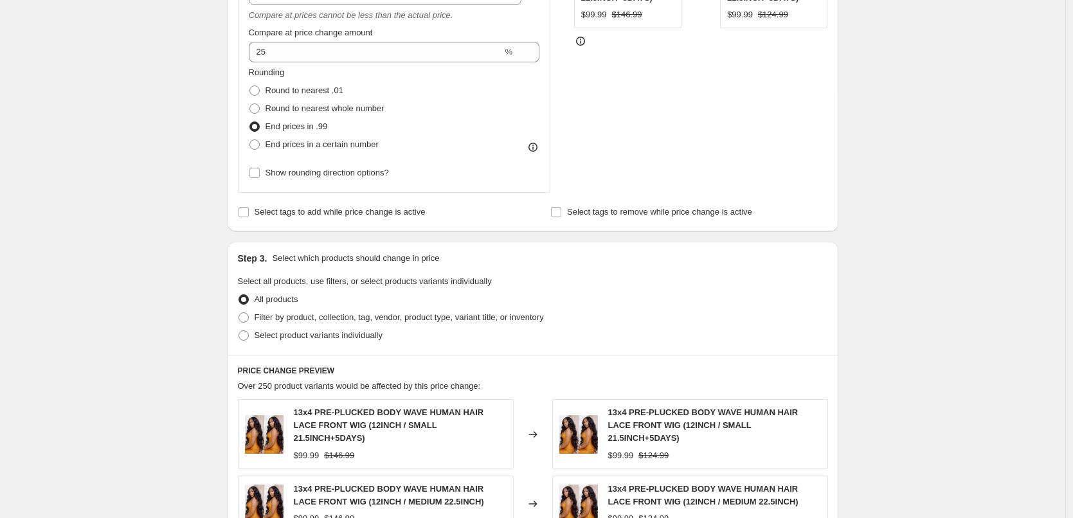
scroll to position [450, 0]
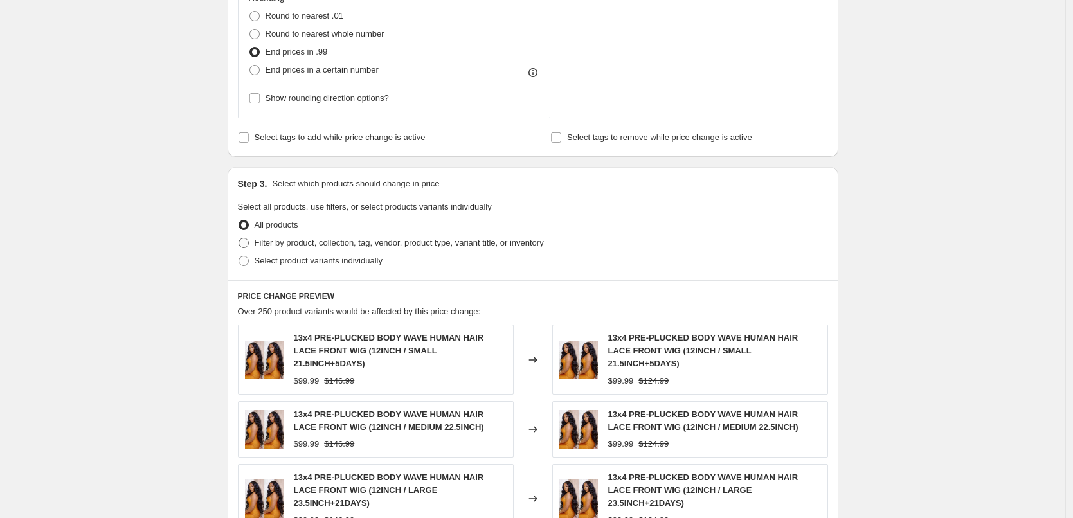
drag, startPoint x: 452, startPoint y: 244, endPoint x: 436, endPoint y: 251, distance: 17.6
click at [451, 243] on span "Filter by product, collection, tag, vendor, product type, variant title, or inv…" at bounding box center [399, 243] width 289 height 10
click at [239, 238] on input "Filter by product, collection, tag, vendor, product type, variant title, or inv…" at bounding box center [238, 238] width 1 height 1
radio input "true"
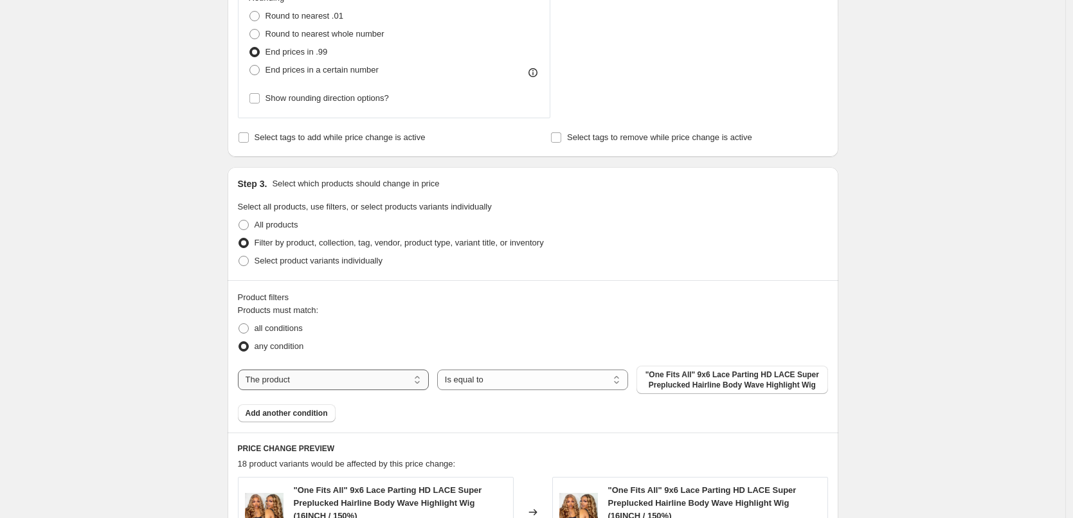
click at [307, 382] on select "The product The product's collection The product's vendor The product's type Th…" at bounding box center [333, 380] width 191 height 21
select select "collection"
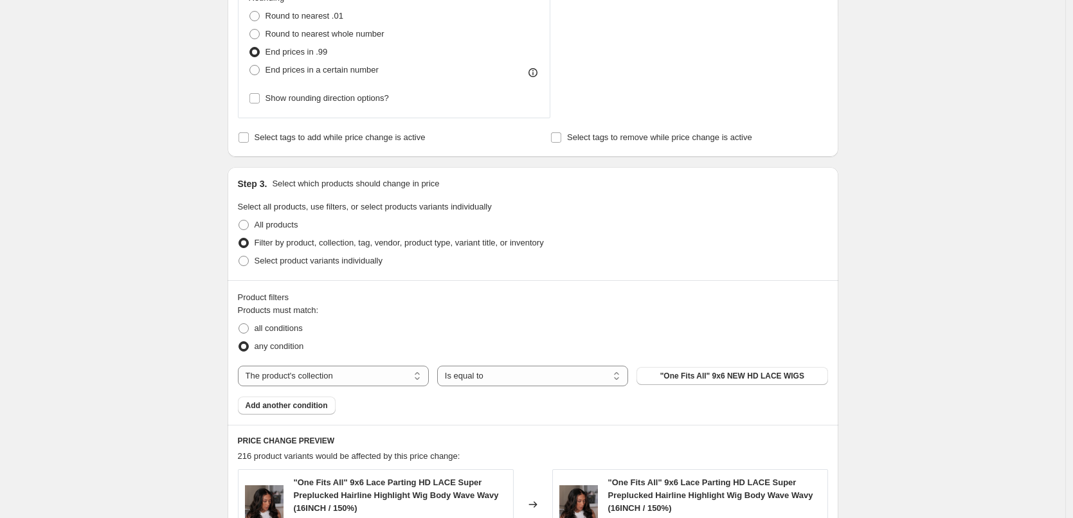
click at [713, 377] on span ""One Fits All" 9x6 NEW HD LACE WIGS" at bounding box center [732, 376] width 144 height 10
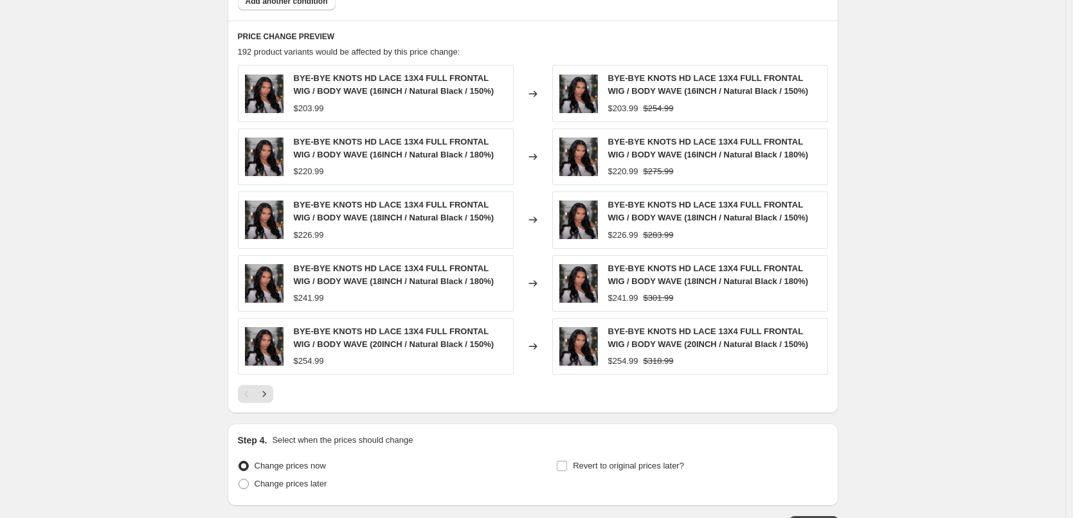
scroll to position [949, 0]
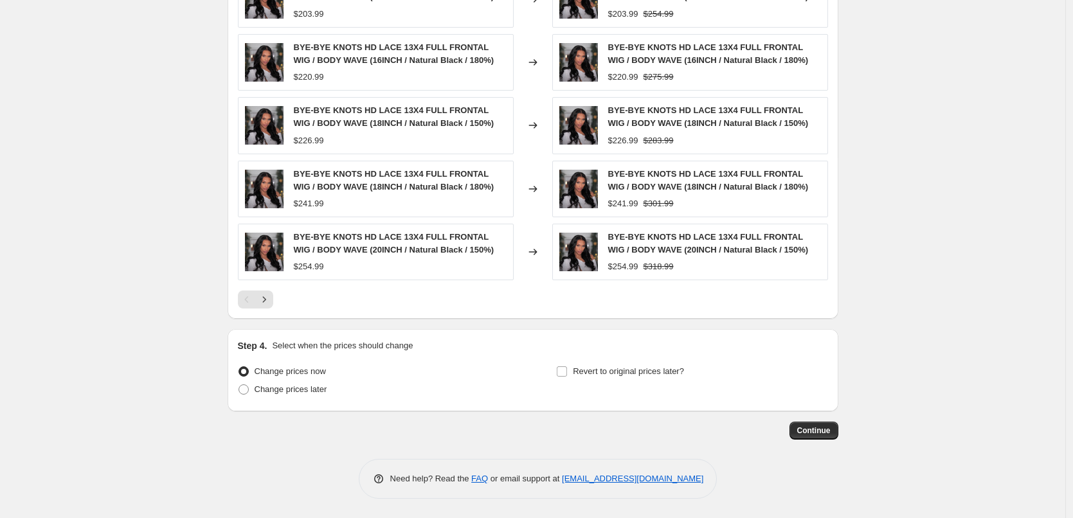
click at [812, 424] on button "Continue" at bounding box center [813, 431] width 49 height 18
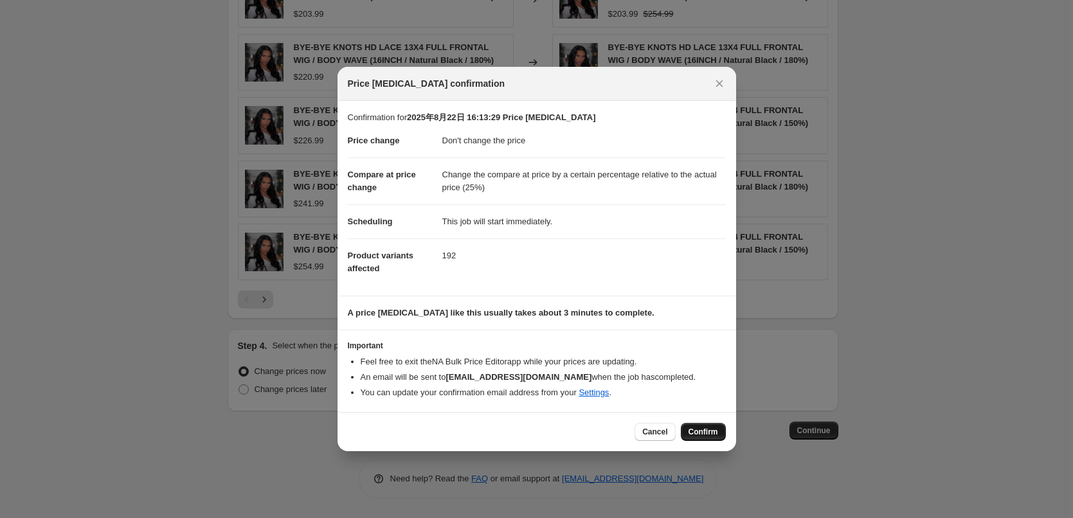
click at [699, 432] on span "Confirm" at bounding box center [703, 432] width 30 height 10
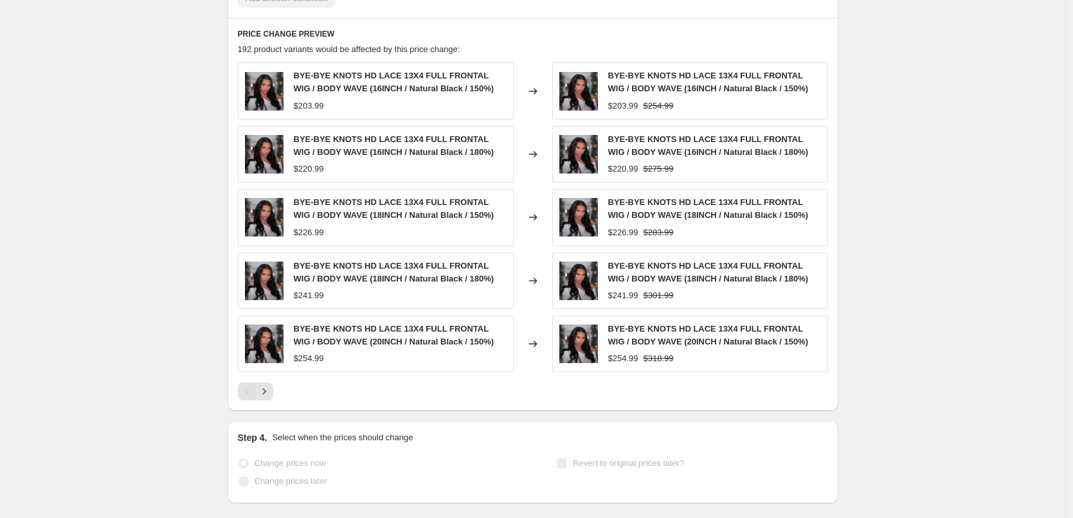
select select "no_change"
select select "pp"
select select "collection"
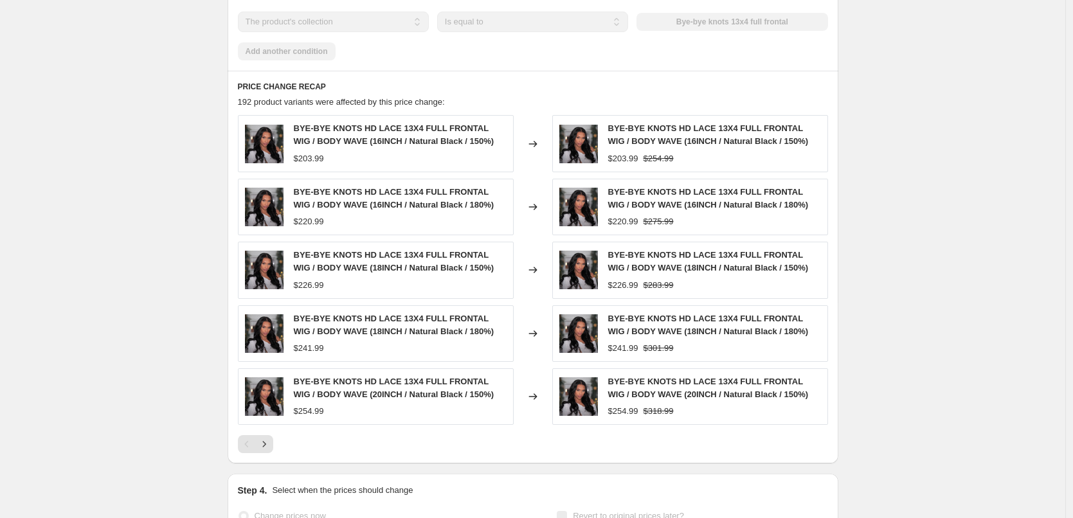
scroll to position [0, 0]
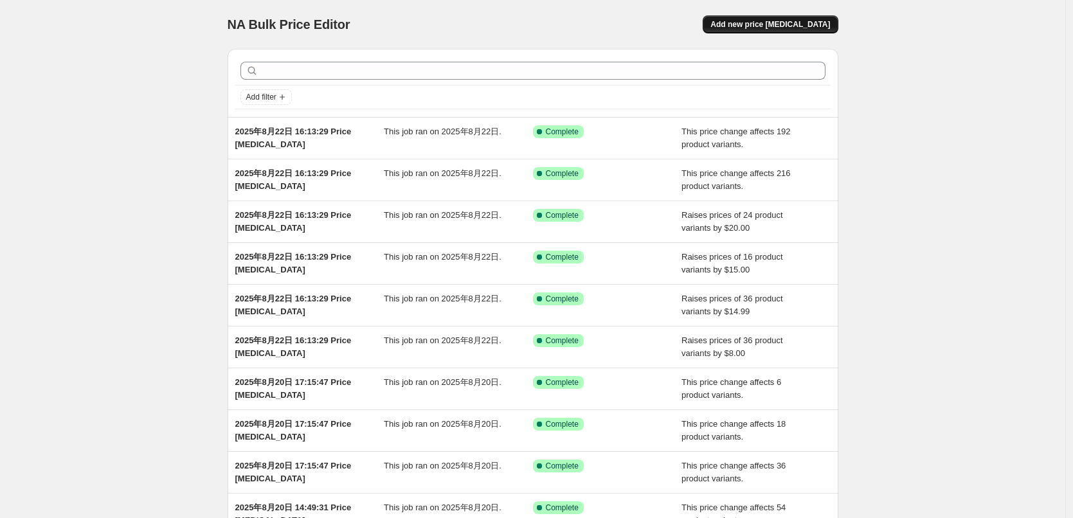
click at [757, 27] on span "Add new price [MEDICAL_DATA]" at bounding box center [770, 24] width 120 height 10
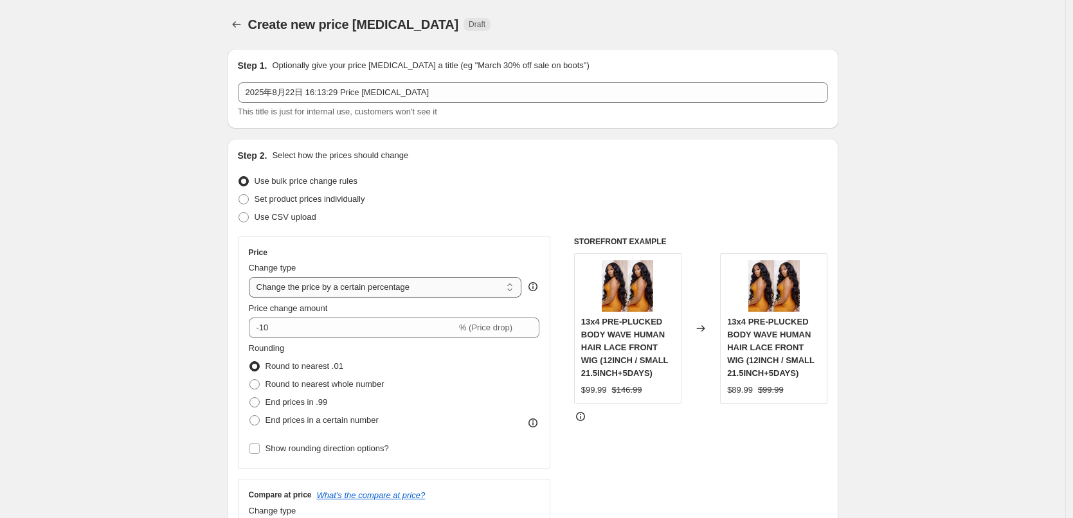
click at [314, 287] on select "Change the price to a certain amount Change the price by a certain amount Chang…" at bounding box center [385, 287] width 273 height 21
select select "no_change"
click at [252, 277] on select "Change the price to a certain amount Change the price by a certain amount Chang…" at bounding box center [385, 287] width 273 height 21
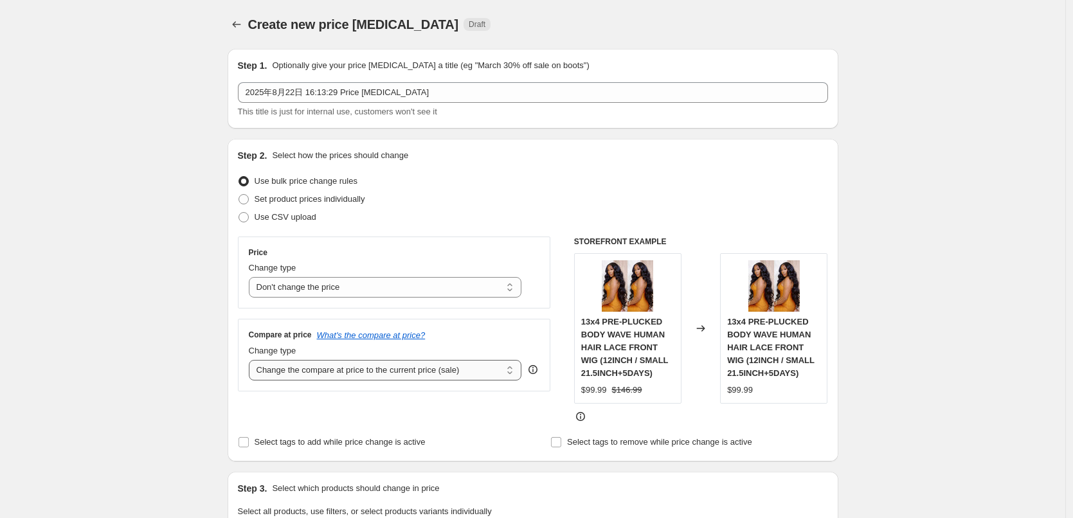
click at [300, 368] on select "Change the compare at price to the current price (sale) Change the compare at p…" at bounding box center [385, 370] width 273 height 21
select select "pp"
click at [252, 360] on select "Change the compare at price to the current price (sale) Change the compare at p…" at bounding box center [385, 370] width 273 height 21
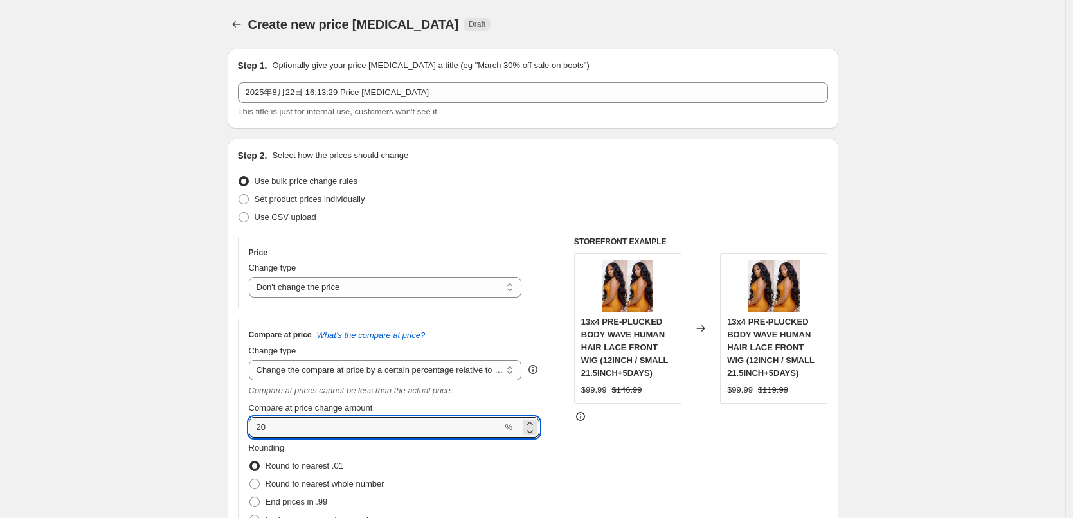
drag, startPoint x: 251, startPoint y: 426, endPoint x: 228, endPoint y: 426, distance: 23.8
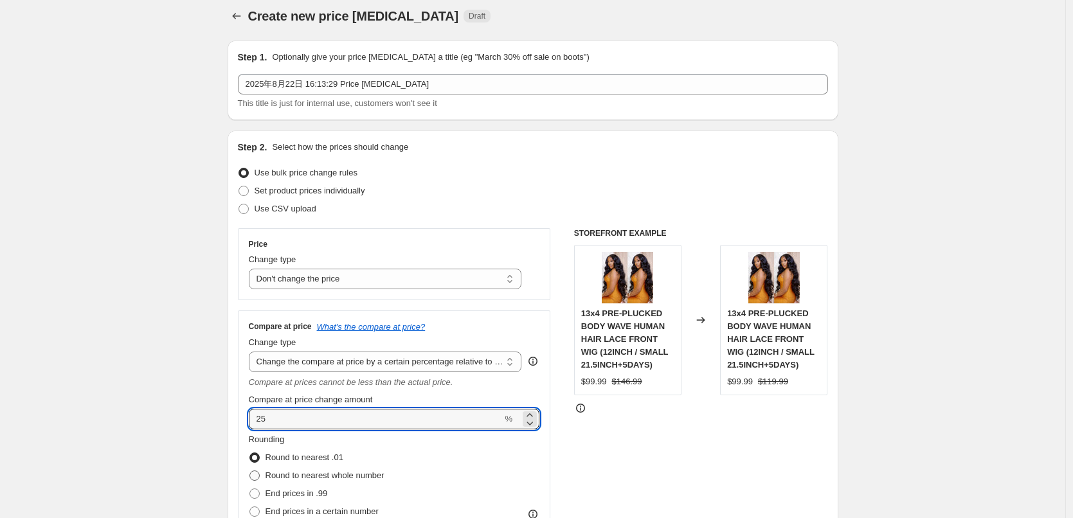
scroll to position [257, 0]
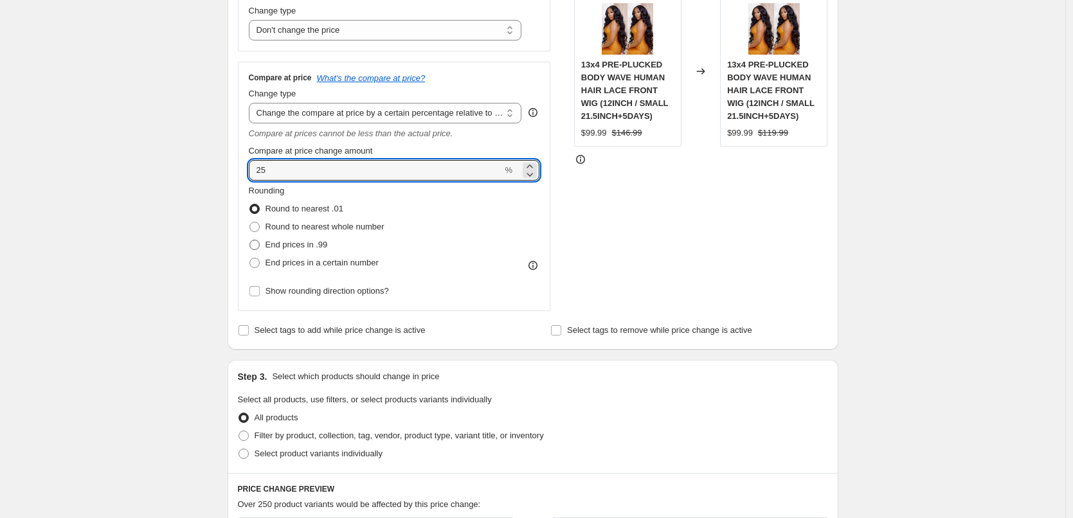
type input "25"
click at [278, 246] on span "End prices in .99" at bounding box center [296, 245] width 62 height 10
click at [250, 240] on input "End prices in .99" at bounding box center [249, 240] width 1 height 1
radio input "true"
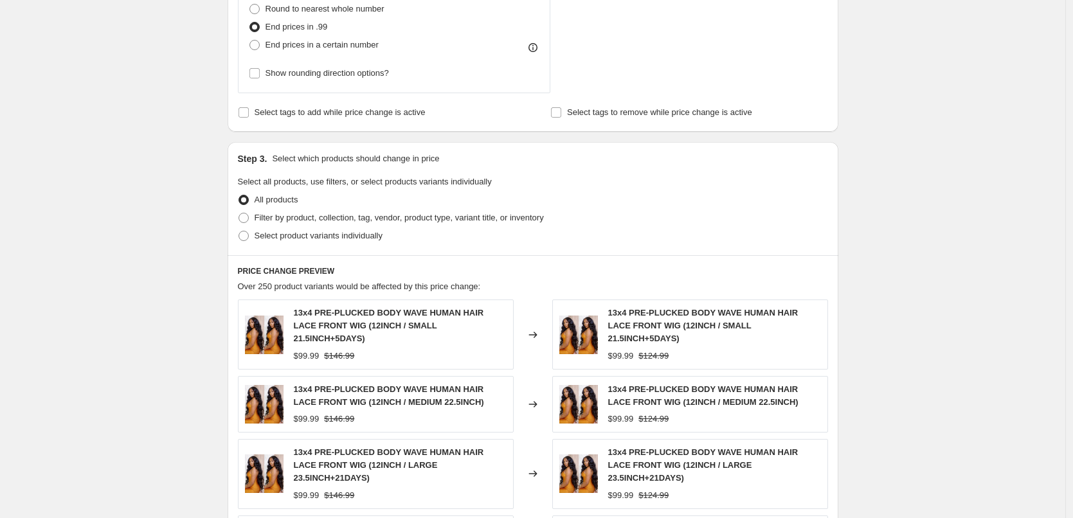
scroll to position [514, 0]
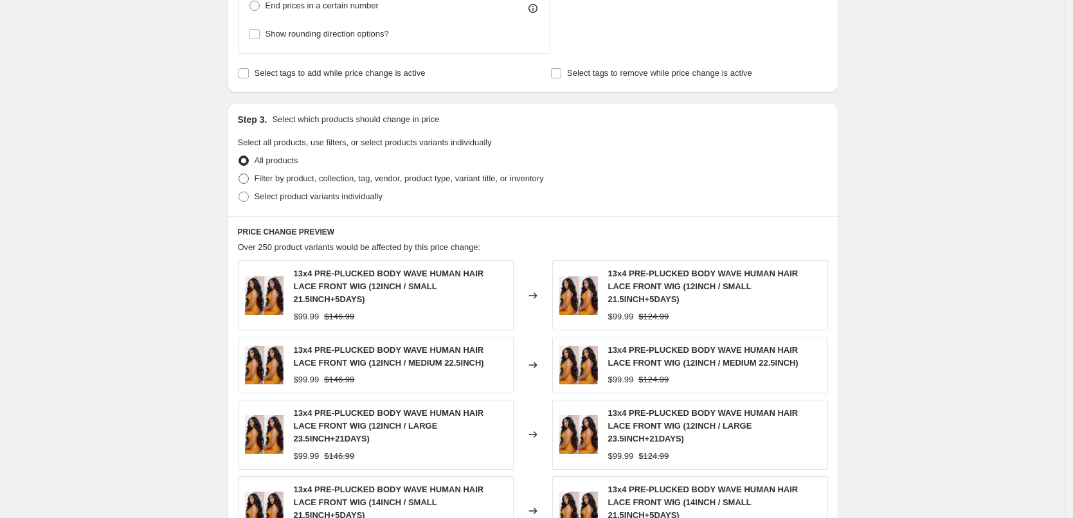
click at [400, 178] on span "Filter by product, collection, tag, vendor, product type, variant title, or inv…" at bounding box center [399, 179] width 289 height 10
click at [239, 174] on input "Filter by product, collection, tag, vendor, product type, variant title, or inv…" at bounding box center [238, 174] width 1 height 1
radio input "true"
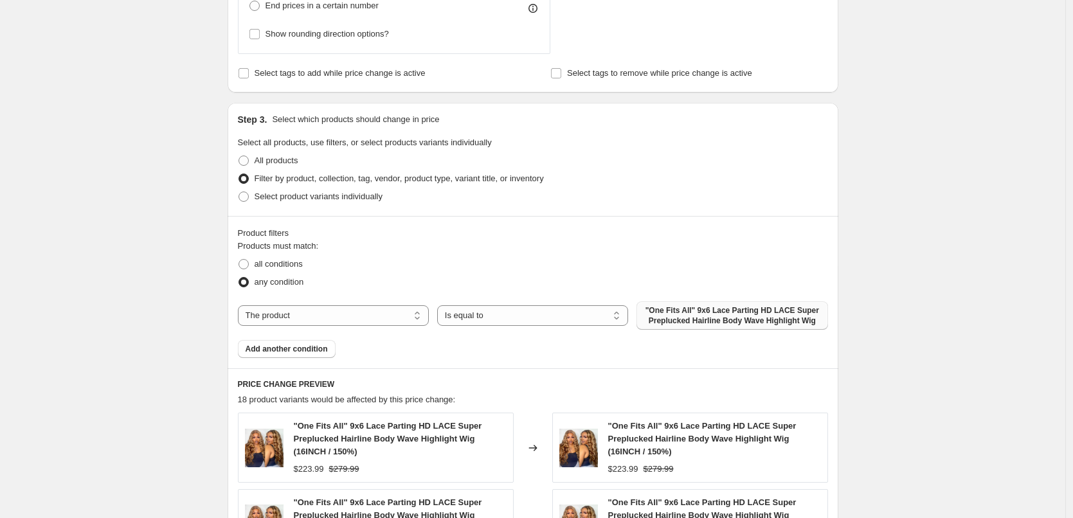
click at [676, 320] on span ""One Fits All" 9x6 Lace Parting HD LACE Super Preplucked Hairline Body Wave Hig…" at bounding box center [731, 315] width 175 height 21
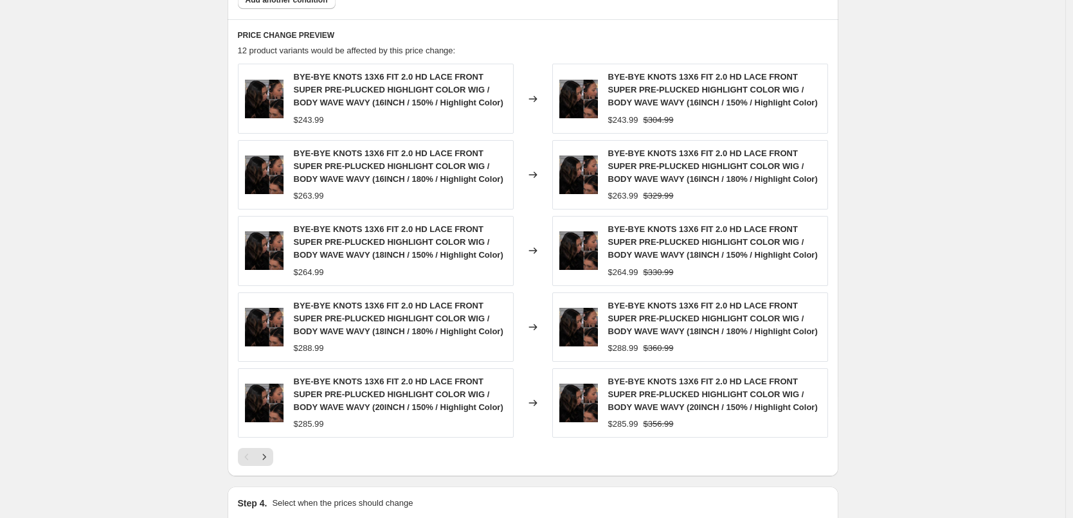
scroll to position [1032, 0]
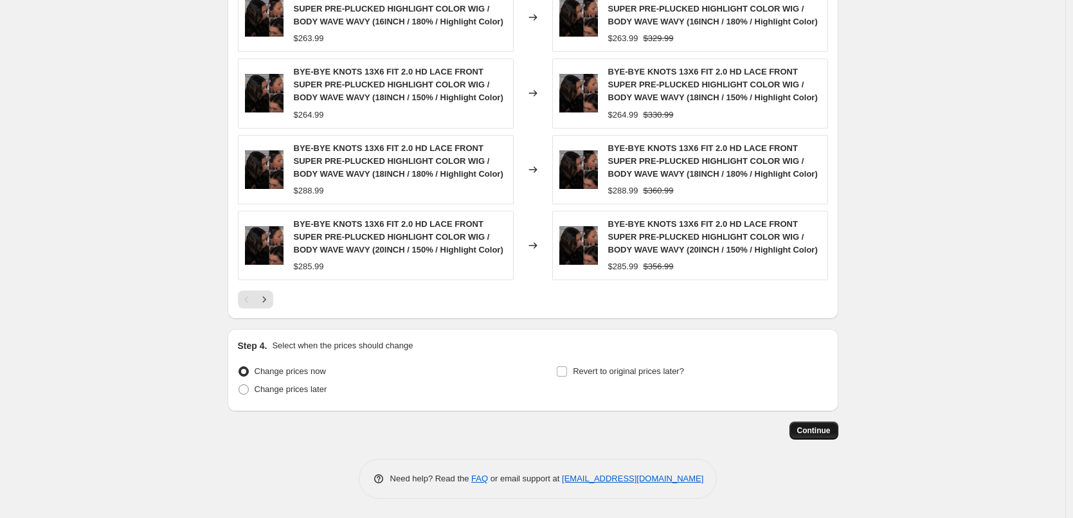
click at [803, 433] on span "Continue" at bounding box center [813, 431] width 33 height 10
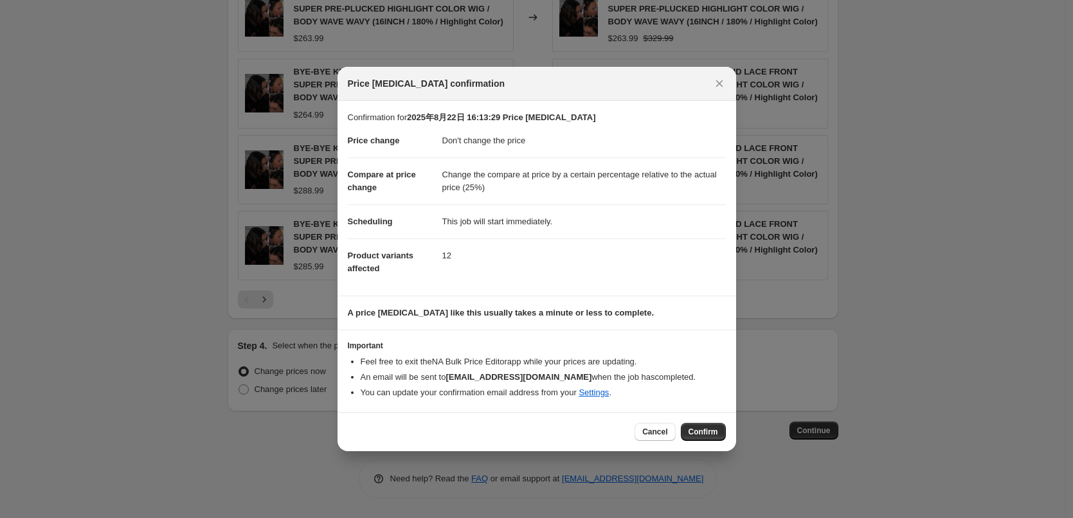
drag, startPoint x: 699, startPoint y: 435, endPoint x: 677, endPoint y: 411, distance: 32.3
click at [699, 434] on span "Confirm" at bounding box center [703, 432] width 30 height 10
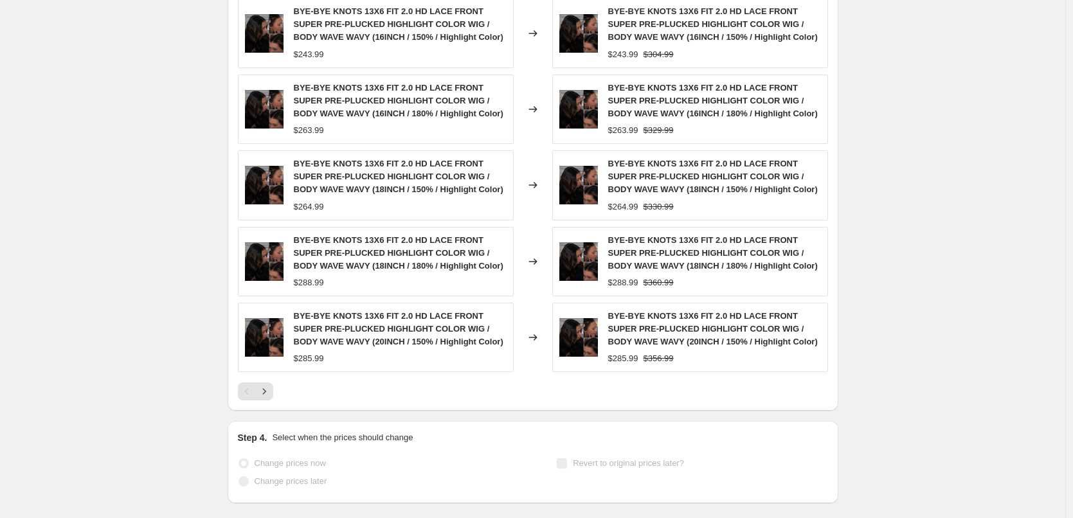
select select "no_change"
select select "pp"
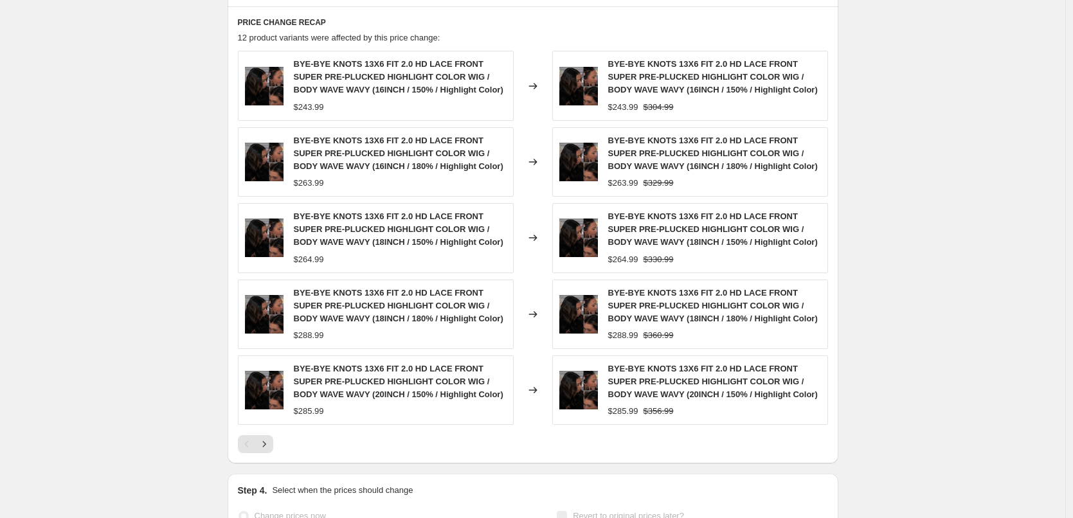
scroll to position [0, 0]
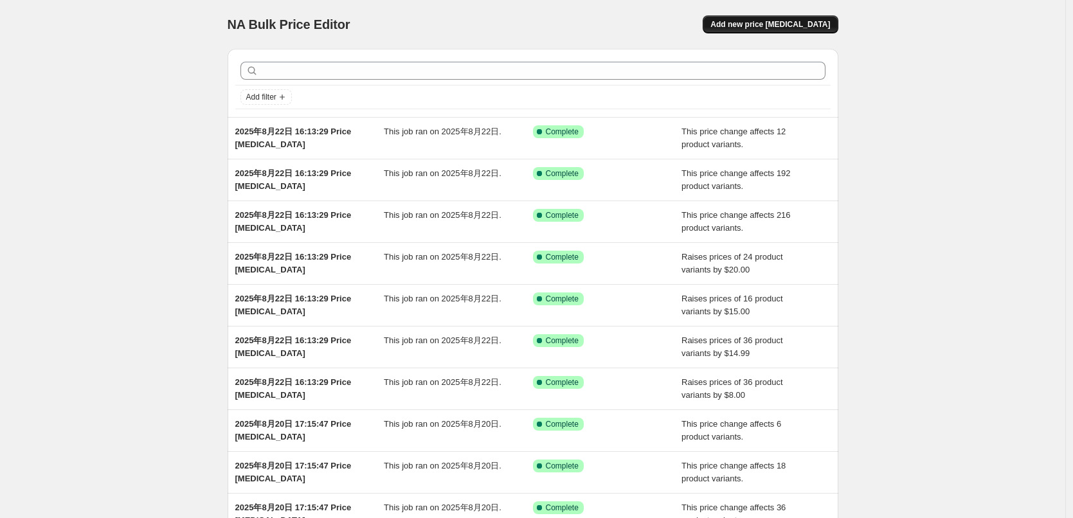
click at [793, 24] on span "Add new price [MEDICAL_DATA]" at bounding box center [770, 24] width 120 height 10
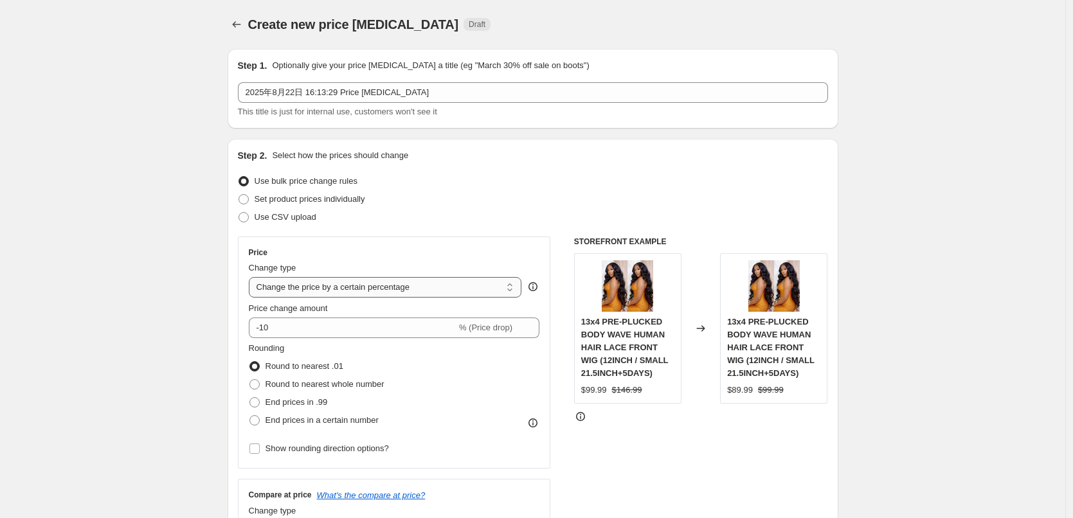
drag, startPoint x: 329, startPoint y: 283, endPoint x: 334, endPoint y: 297, distance: 14.2
click at [329, 283] on select "Change the price to a certain amount Change the price by a certain amount Chang…" at bounding box center [385, 287] width 273 height 21
select select "no_change"
click at [252, 277] on select "Change the price to a certain amount Change the price by a certain amount Chang…" at bounding box center [385, 287] width 273 height 21
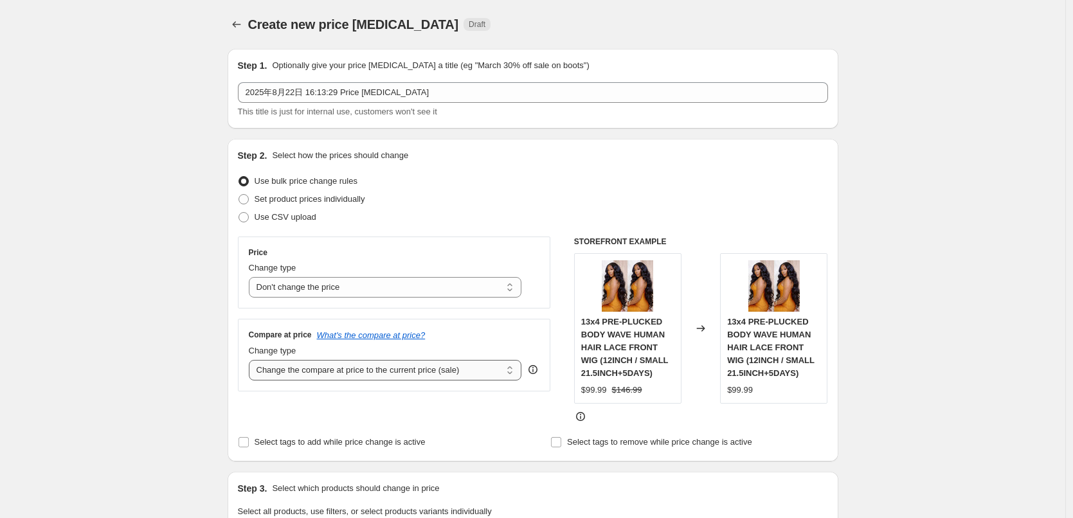
click at [323, 372] on select "Change the compare at price to the current price (sale) Change the compare at p…" at bounding box center [385, 370] width 273 height 21
select select "pp"
click at [252, 360] on select "Change the compare at price to the current price (sale) Change the compare at p…" at bounding box center [385, 370] width 273 height 21
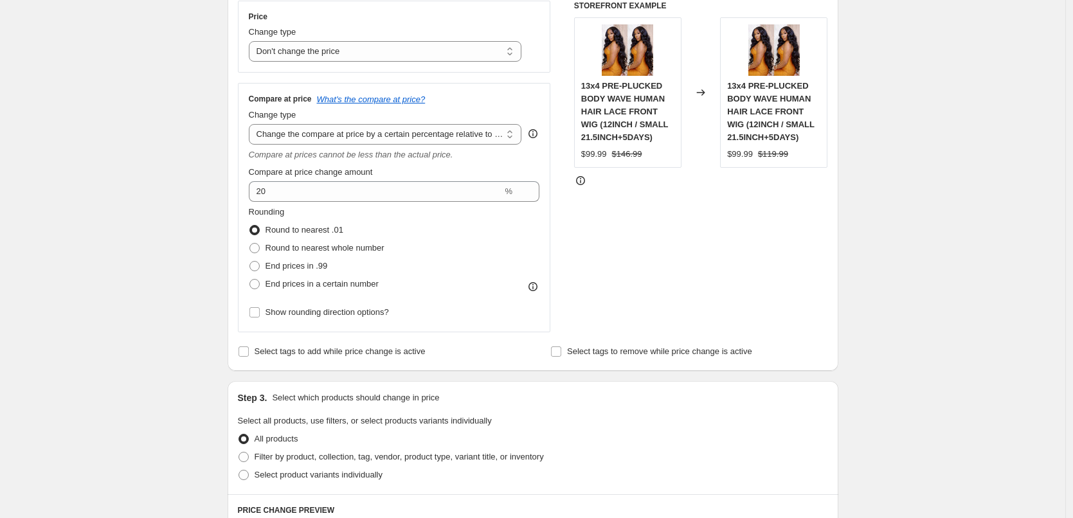
scroll to position [257, 0]
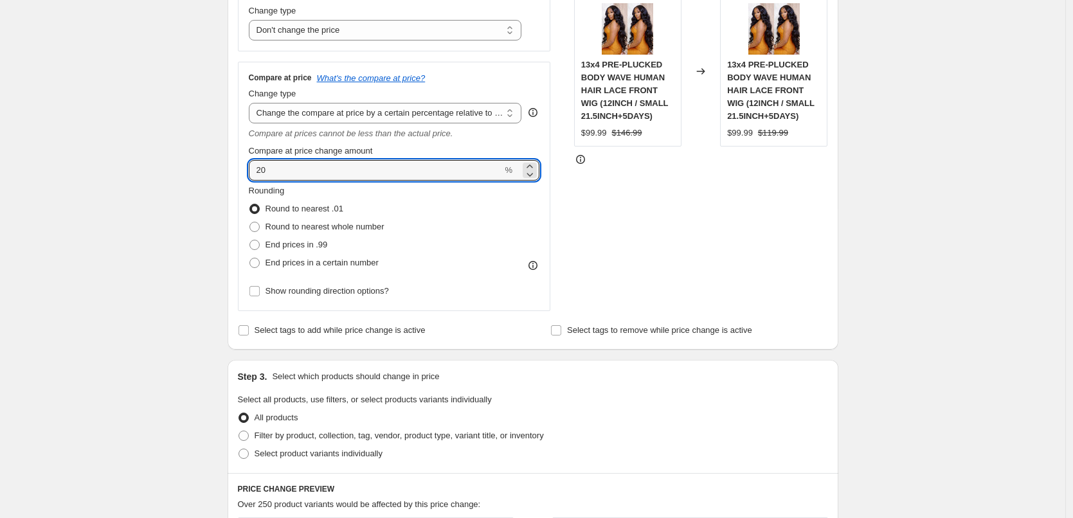
drag, startPoint x: 284, startPoint y: 172, endPoint x: 211, endPoint y: 170, distance: 72.7
click at [211, 170] on div "Create new price [MEDICAL_DATA]. This page is ready Create new price [MEDICAL_D…" at bounding box center [532, 423] width 1065 height 1361
type input "25"
click at [314, 249] on span "End prices in .99" at bounding box center [296, 245] width 62 height 10
click at [250, 240] on input "End prices in .99" at bounding box center [249, 240] width 1 height 1
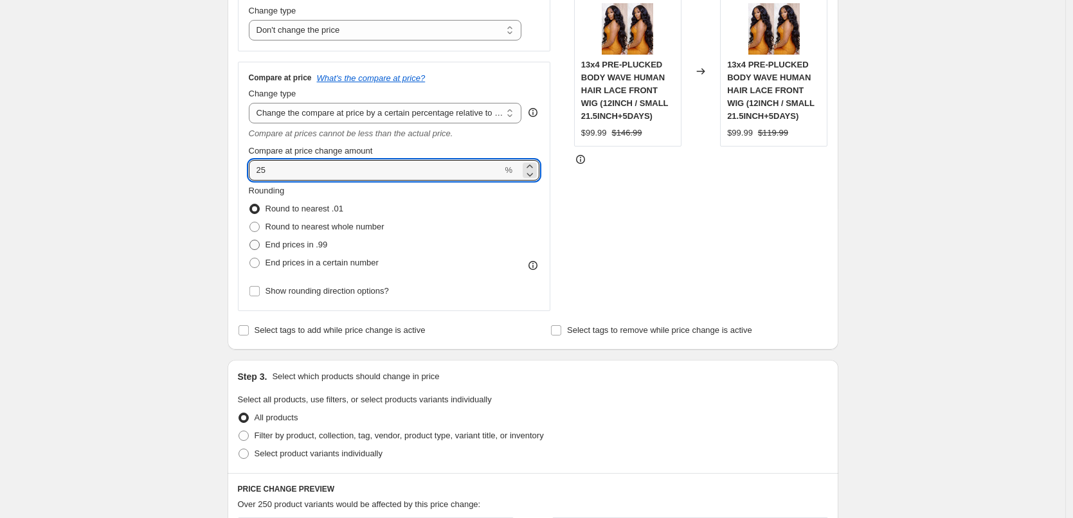
radio input "true"
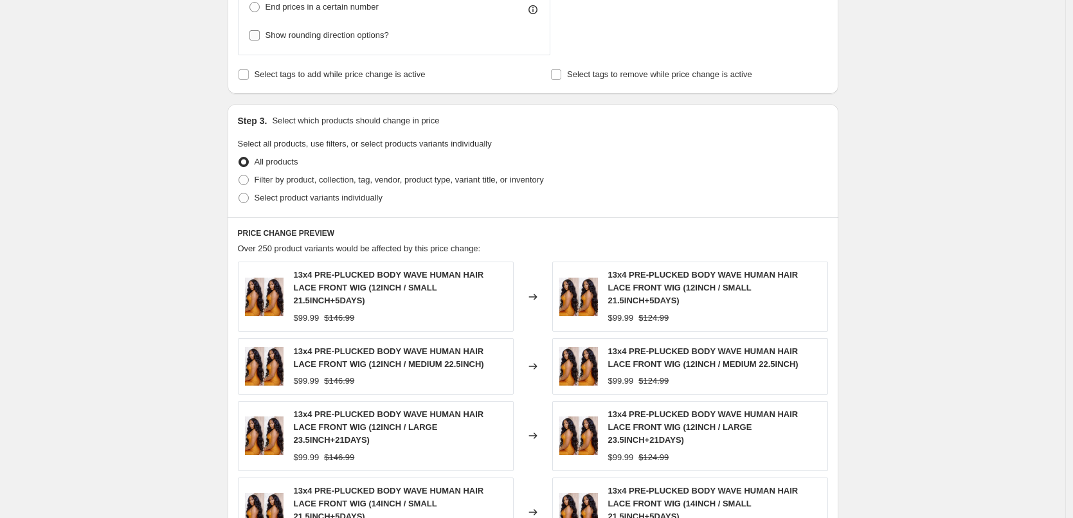
scroll to position [514, 0]
click at [285, 175] on span "Filter by product, collection, tag, vendor, product type, variant title, or inv…" at bounding box center [399, 179] width 289 height 10
click at [239, 174] on input "Filter by product, collection, tag, vendor, product type, variant title, or inv…" at bounding box center [238, 174] width 1 height 1
radio input "true"
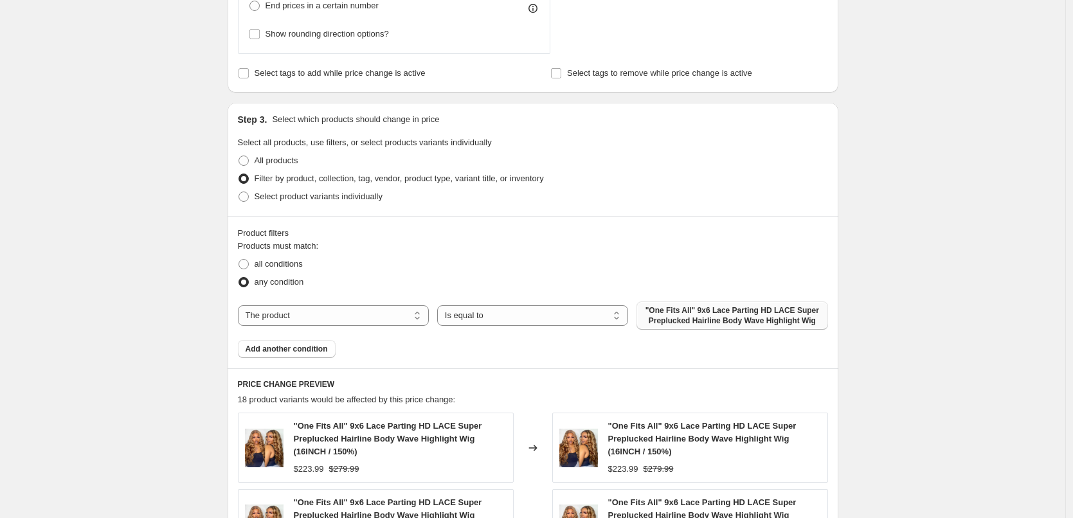
click at [684, 311] on span ""One Fits All" 9x6 Lace Parting HD LACE Super Preplucked Hairline Body Wave Hig…" at bounding box center [731, 315] width 175 height 21
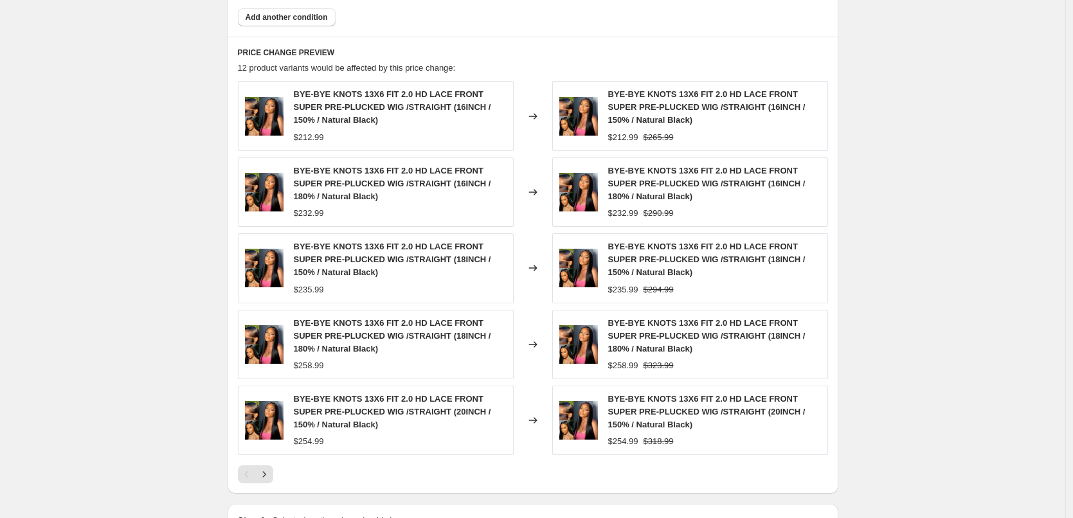
scroll to position [1021, 0]
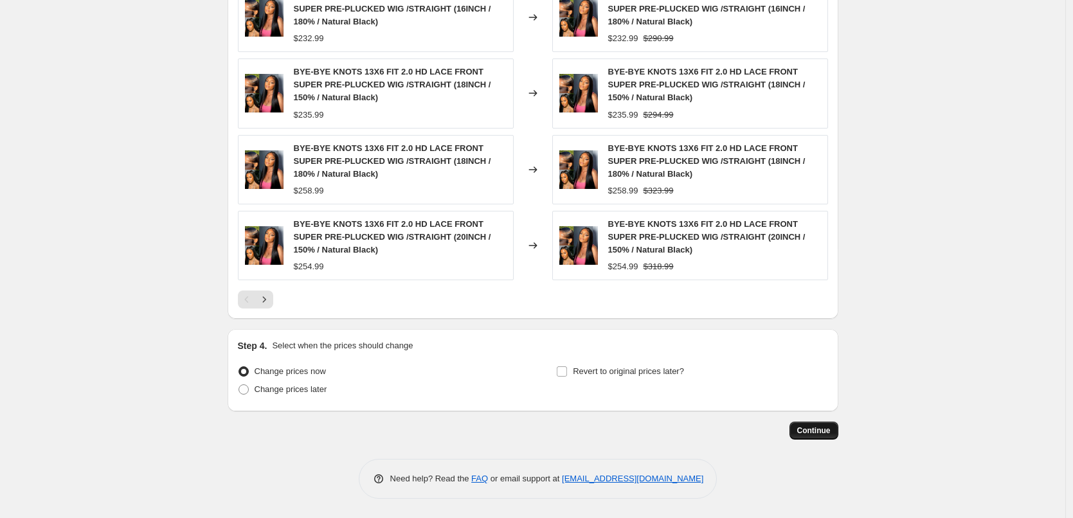
click at [816, 427] on span "Continue" at bounding box center [813, 431] width 33 height 10
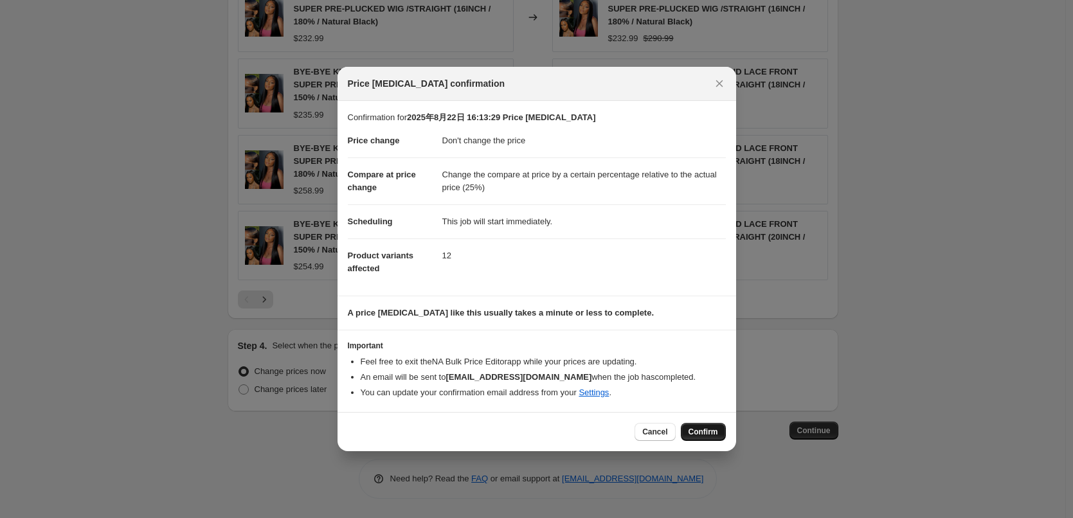
click at [719, 439] on button "Confirm" at bounding box center [703, 432] width 45 height 18
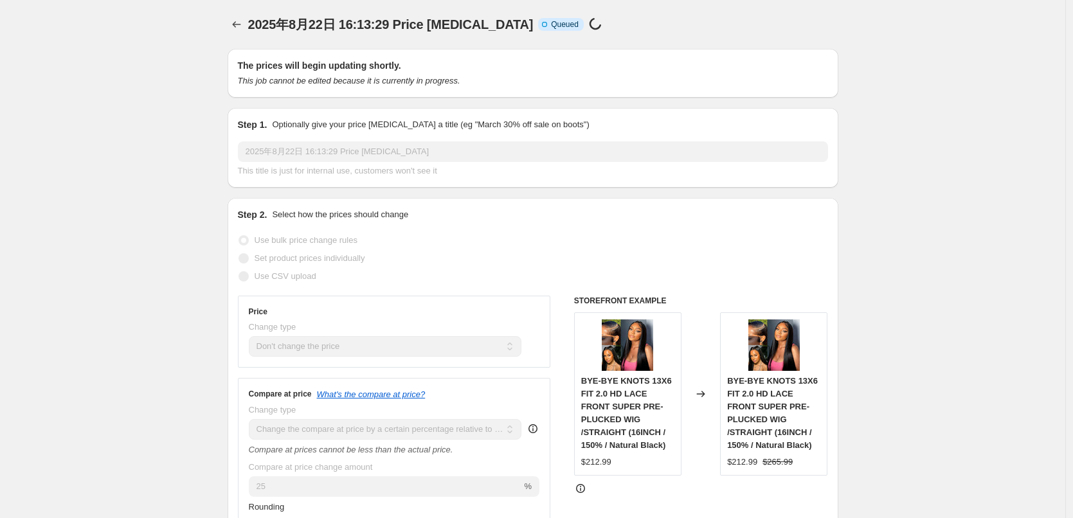
scroll to position [1021, 0]
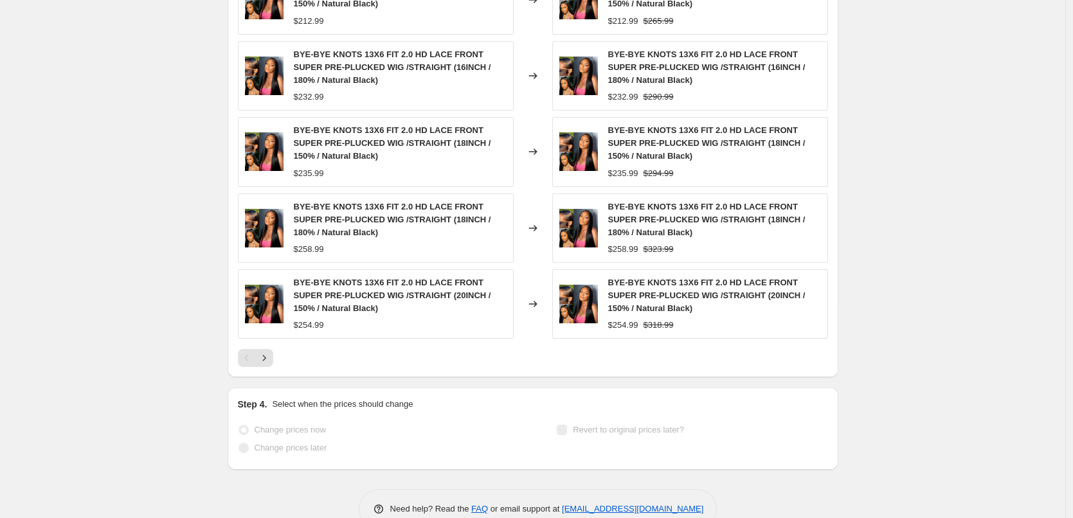
select select "no_change"
select select "pp"
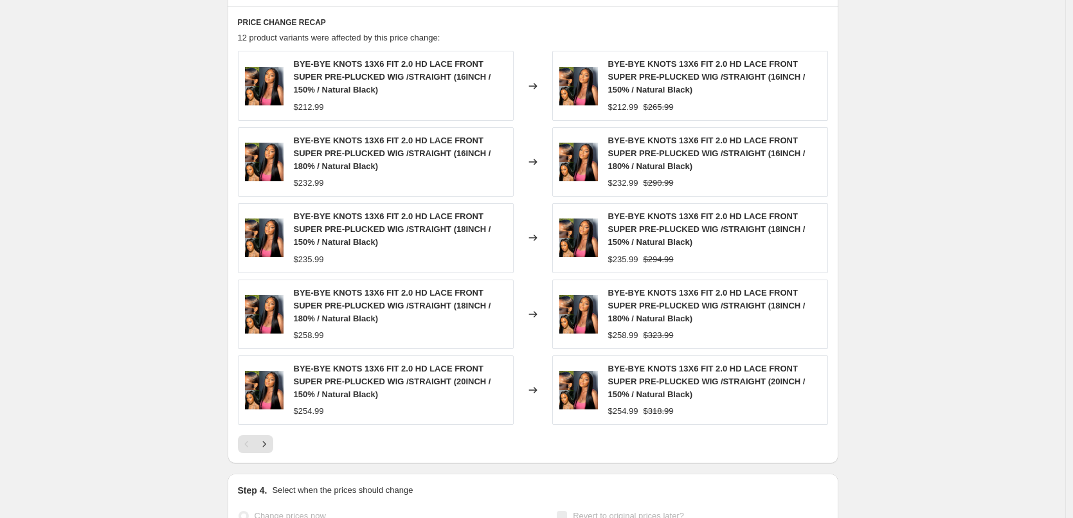
scroll to position [0, 0]
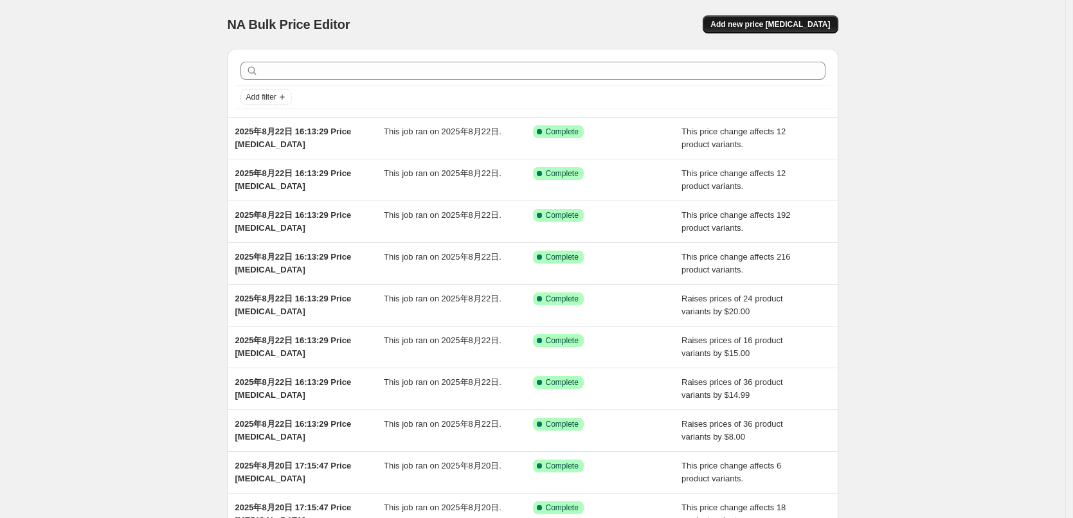
click at [787, 19] on button "Add new price [MEDICAL_DATA]" at bounding box center [770, 24] width 135 height 18
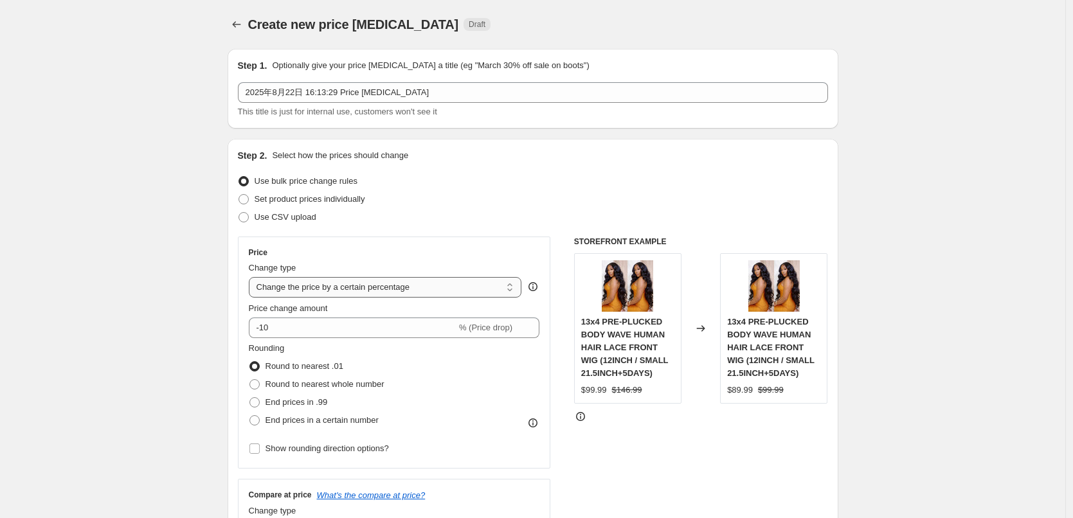
click at [305, 289] on select "Change the price to a certain amount Change the price by a certain amount Chang…" at bounding box center [385, 287] width 273 height 21
select select "no_change"
click at [252, 277] on select "Change the price to a certain amount Change the price by a certain amount Chang…" at bounding box center [385, 287] width 273 height 21
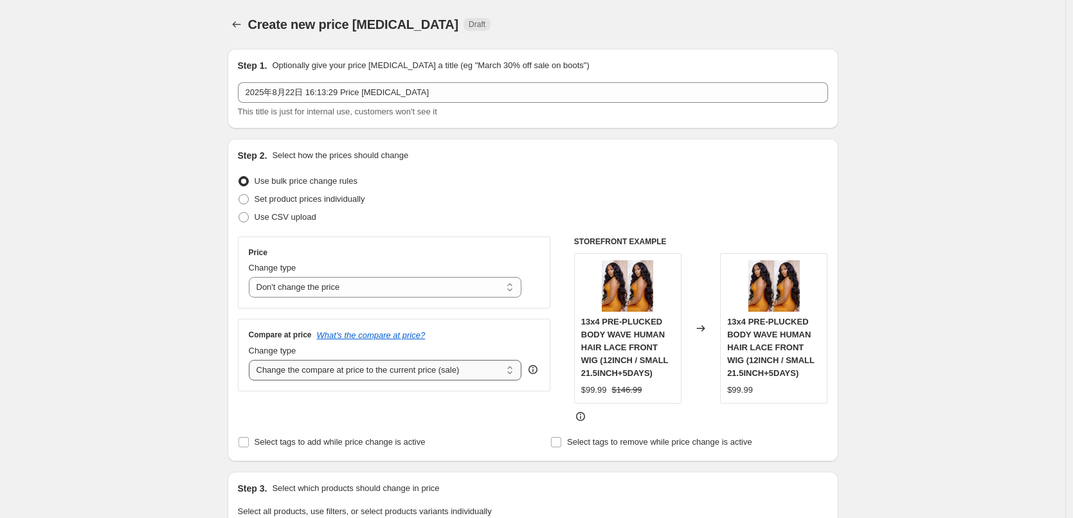
click at [289, 370] on select "Change the compare at price to the current price (sale) Change the compare at p…" at bounding box center [385, 370] width 273 height 21
select select "pp"
click at [252, 360] on select "Change the compare at price to the current price (sale) Change the compare at p…" at bounding box center [385, 370] width 273 height 21
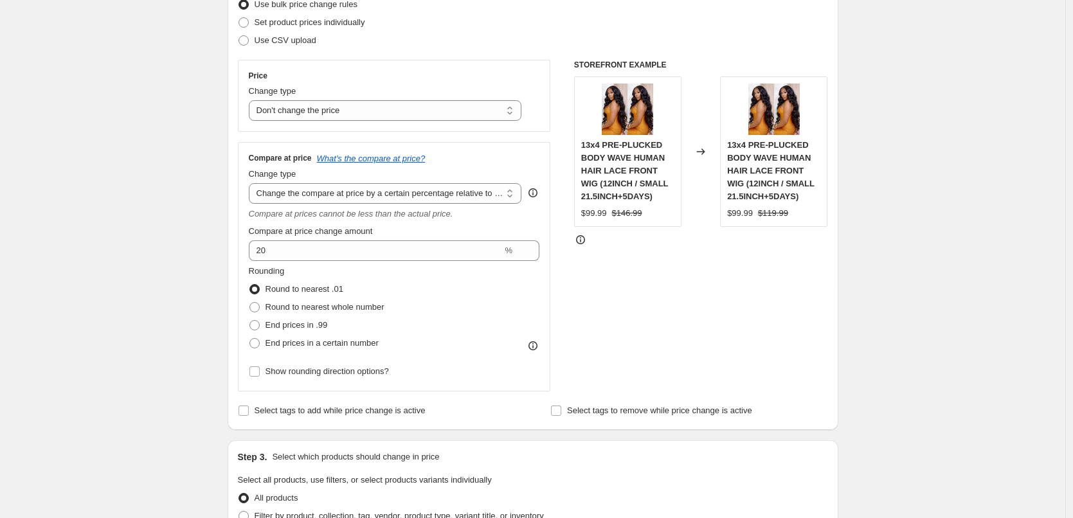
scroll to position [193, 0]
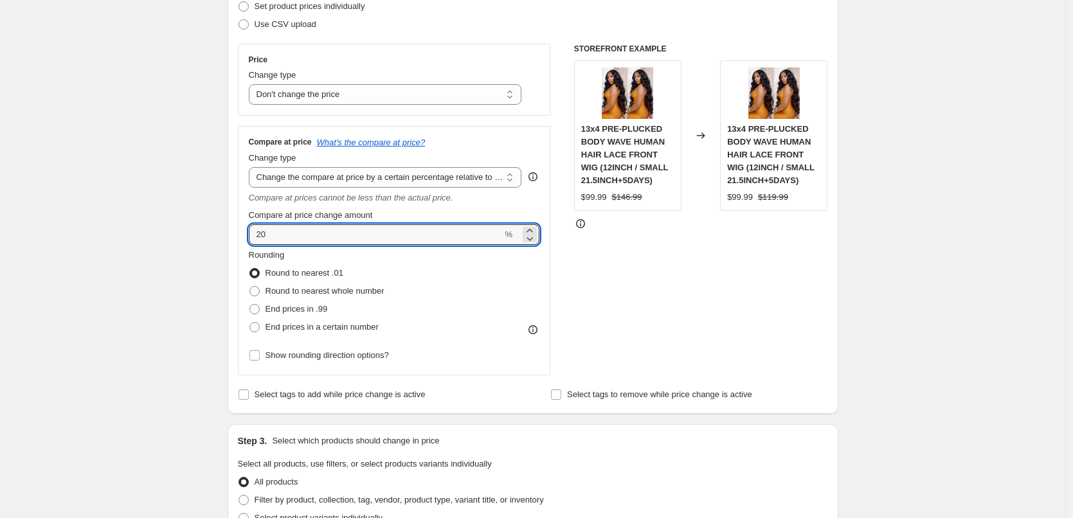
drag, startPoint x: 278, startPoint y: 228, endPoint x: 238, endPoint y: 227, distance: 40.5
click at [238, 227] on div "Step 2. Select how the prices should change Use bulk price change rules Set pro…" at bounding box center [533, 180] width 611 height 468
type input "25"
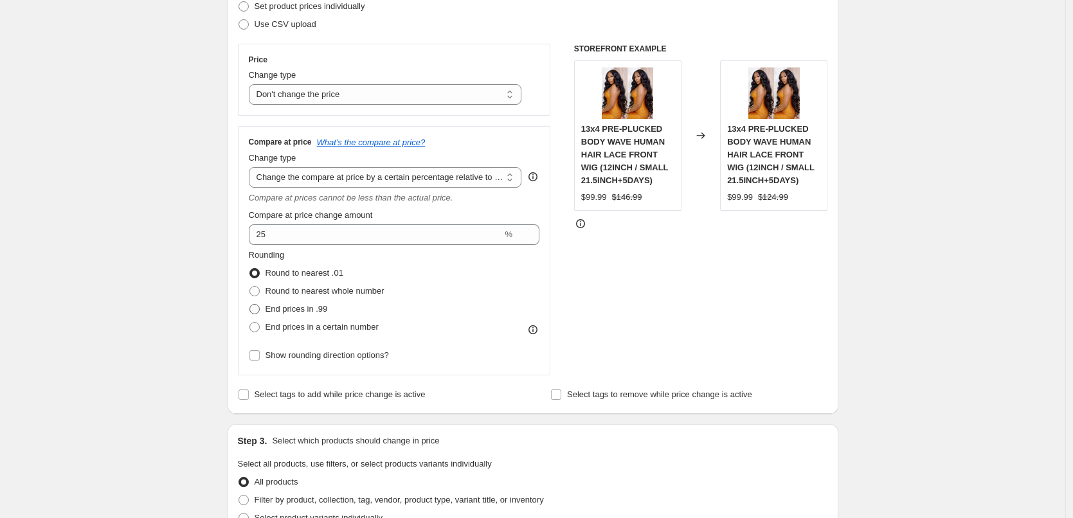
click at [320, 304] on span "End prices in .99" at bounding box center [296, 309] width 62 height 10
click at [250, 304] on input "End prices in .99" at bounding box center [249, 304] width 1 height 1
radio input "true"
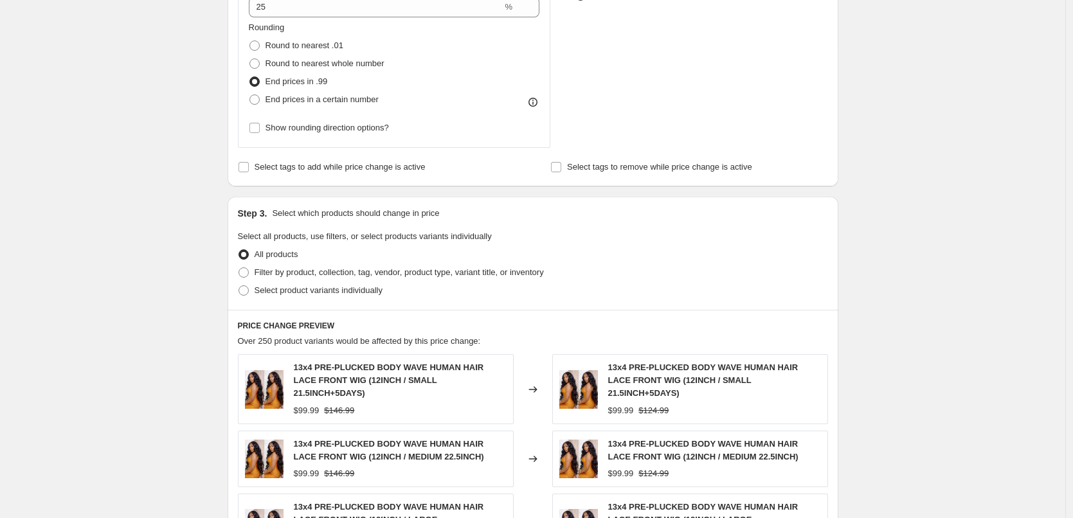
scroll to position [450, 0]
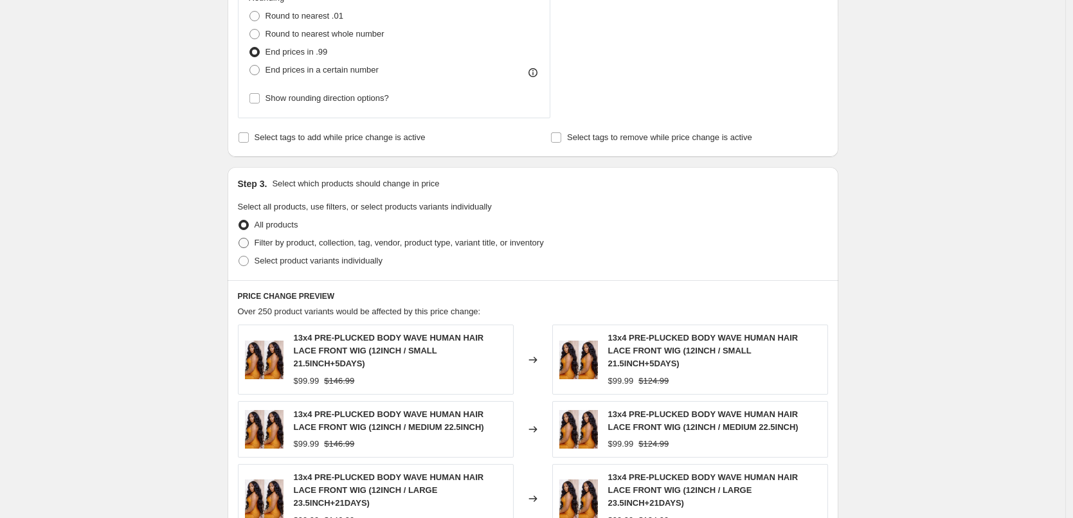
click at [296, 249] on span "Filter by product, collection, tag, vendor, product type, variant title, or inv…" at bounding box center [399, 243] width 289 height 13
click at [239, 238] on input "Filter by product, collection, tag, vendor, product type, variant title, or inv…" at bounding box center [238, 238] width 1 height 1
radio input "true"
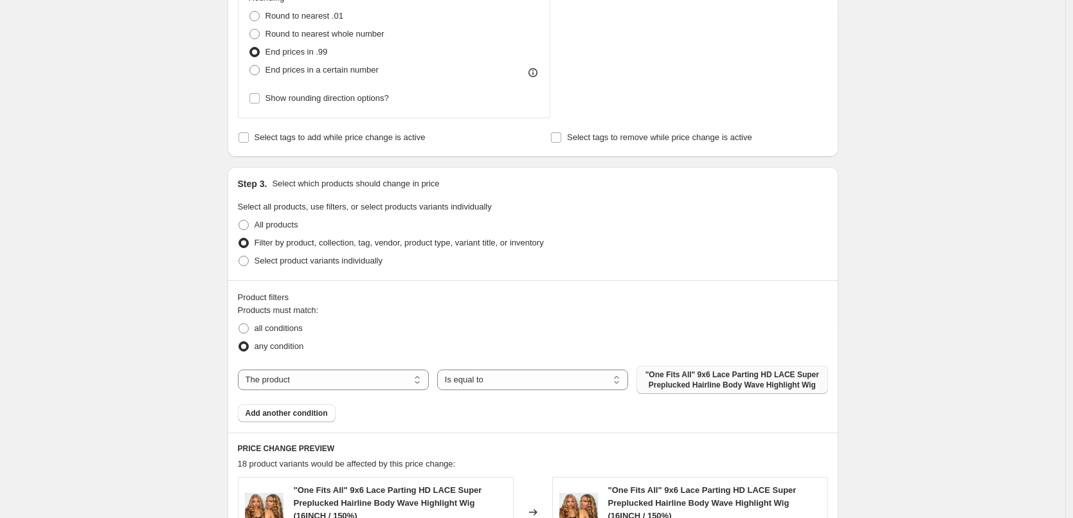
click at [681, 384] on span ""One Fits All" 9x6 Lace Parting HD LACE Super Preplucked Hairline Body Wave Hig…" at bounding box center [731, 380] width 175 height 21
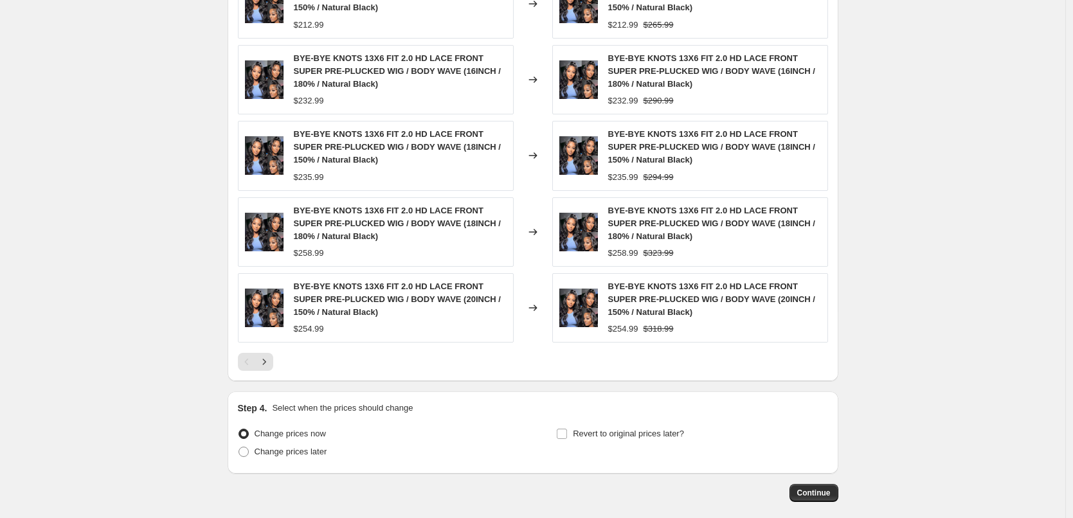
scroll to position [1021, 0]
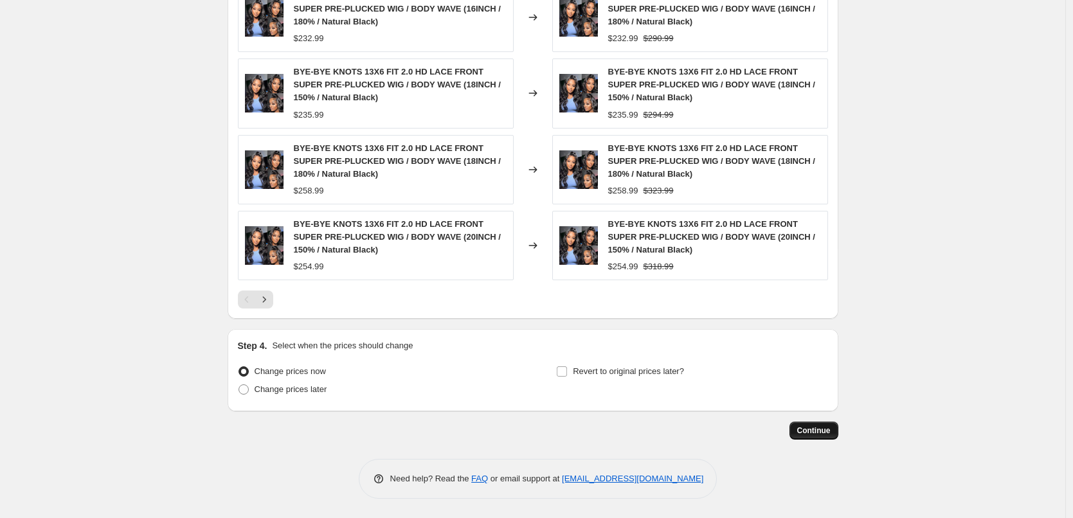
click at [830, 434] on span "Continue" at bounding box center [813, 431] width 33 height 10
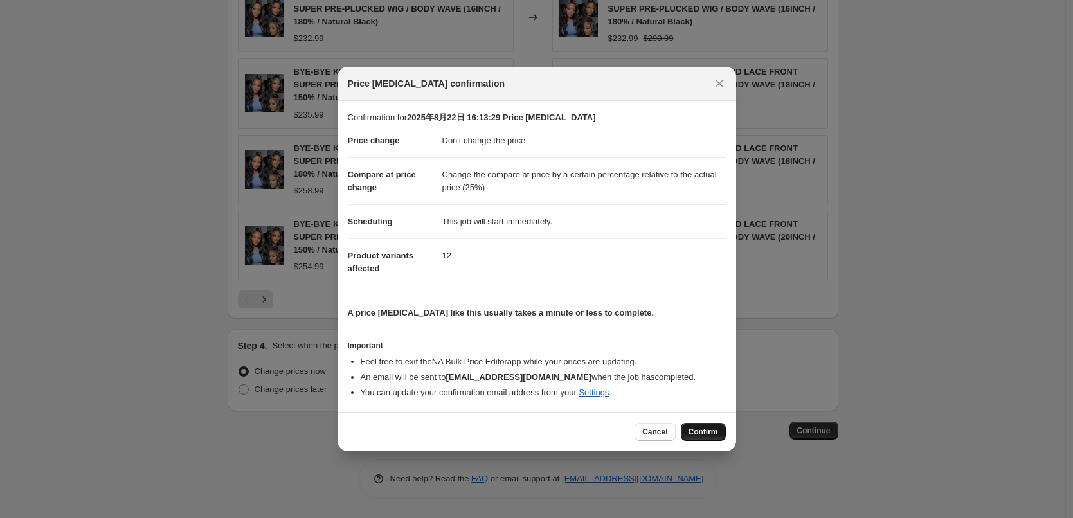
click at [699, 430] on span "Confirm" at bounding box center [703, 432] width 30 height 10
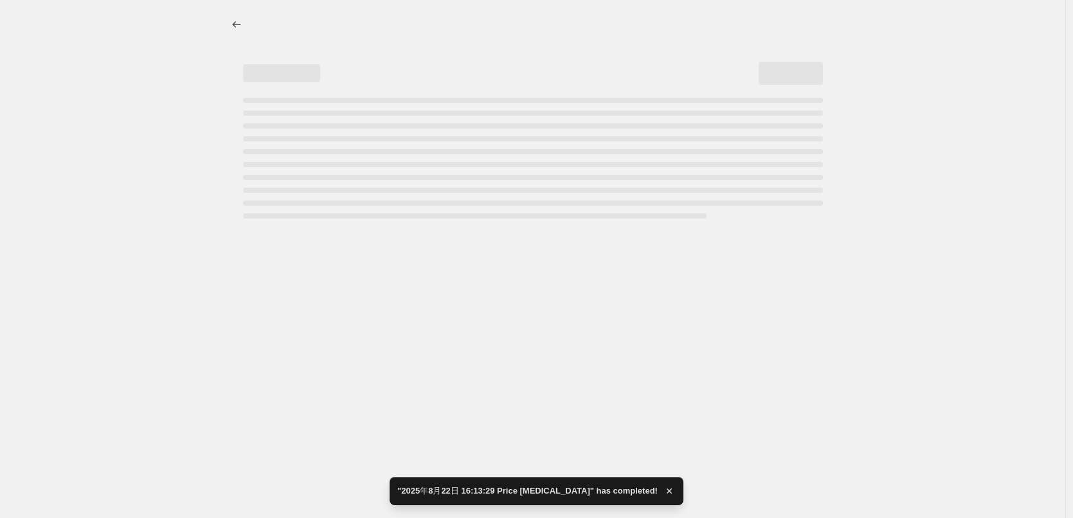
select select "no_change"
select select "pp"
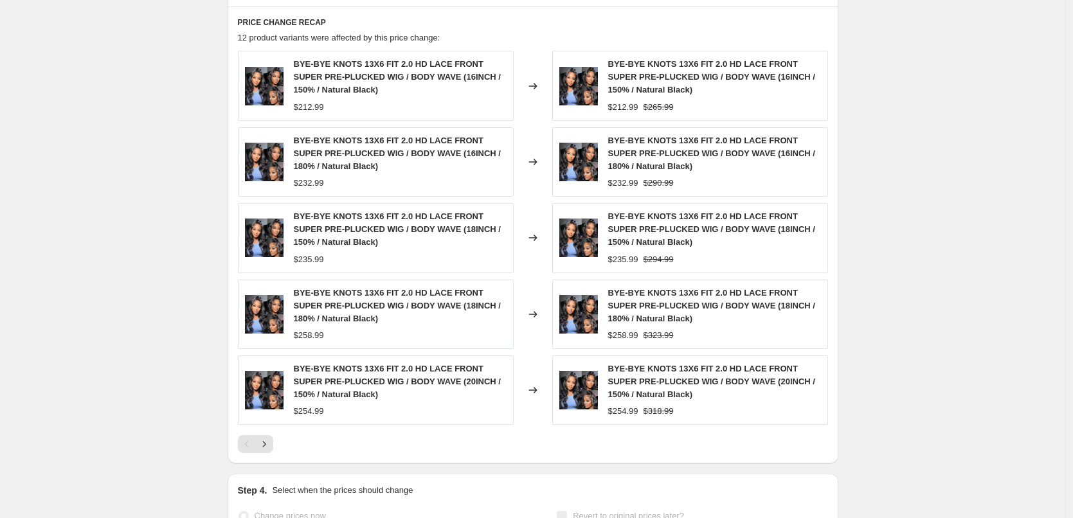
scroll to position [0, 0]
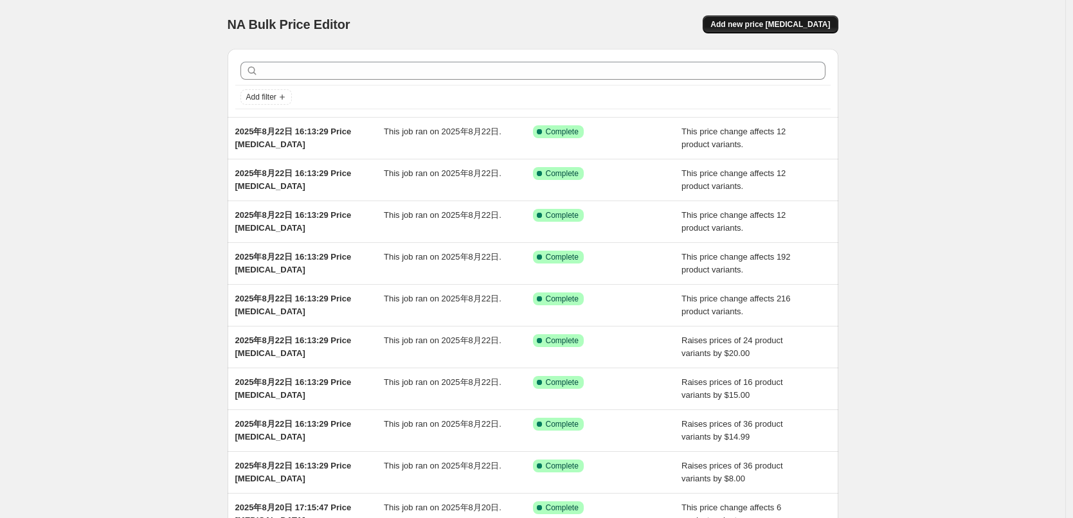
click at [807, 30] on button "Add new price [MEDICAL_DATA]" at bounding box center [770, 24] width 135 height 18
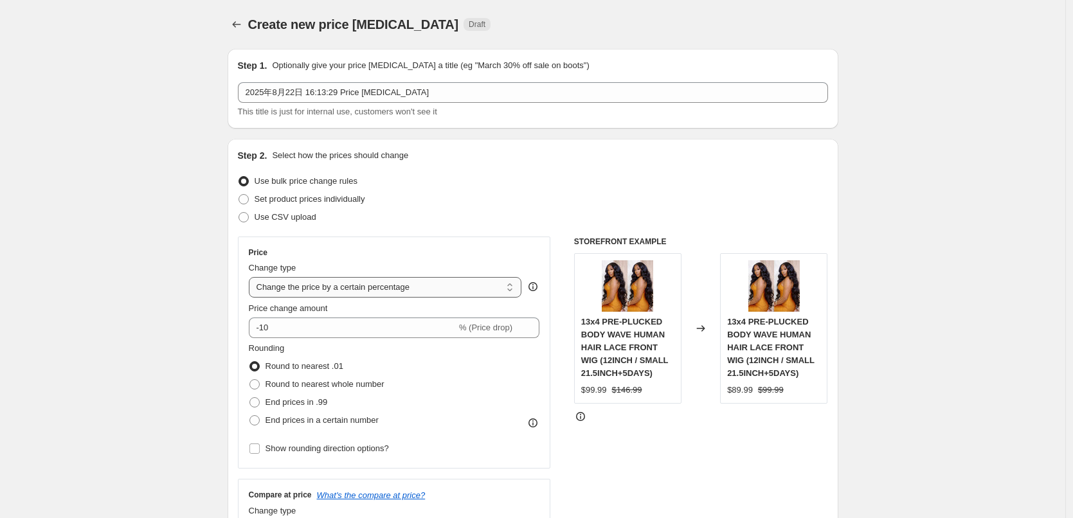
click at [307, 296] on select "Change the price to a certain amount Change the price by a certain amount Chang…" at bounding box center [385, 287] width 273 height 21
select select "no_change"
click at [252, 277] on select "Change the price to a certain amount Change the price by a certain amount Chang…" at bounding box center [385, 287] width 273 height 21
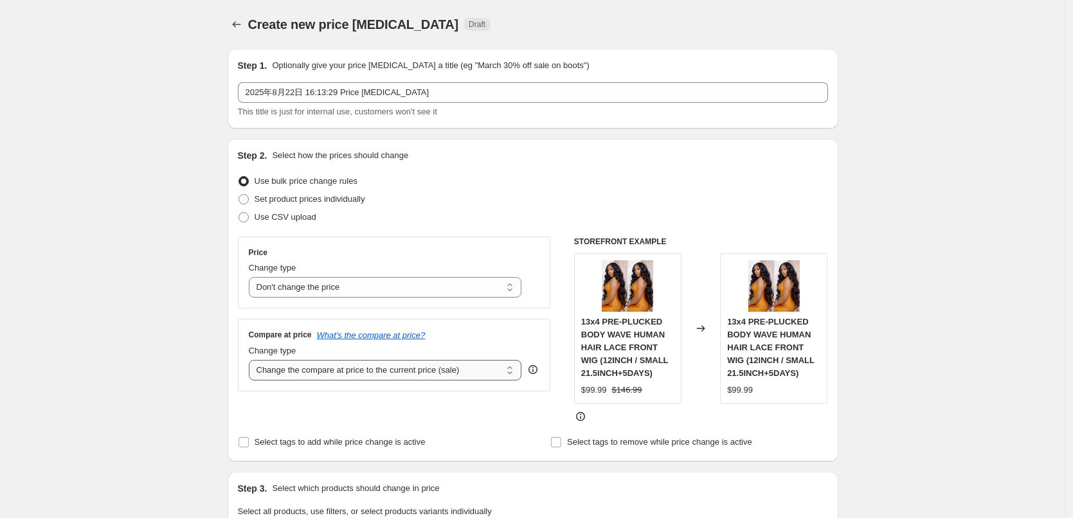
click at [296, 378] on select "Change the compare at price to the current price (sale) Change the compare at p…" at bounding box center [385, 370] width 273 height 21
select select "pp"
click at [252, 360] on select "Change the compare at price to the current price (sale) Change the compare at p…" at bounding box center [385, 370] width 273 height 21
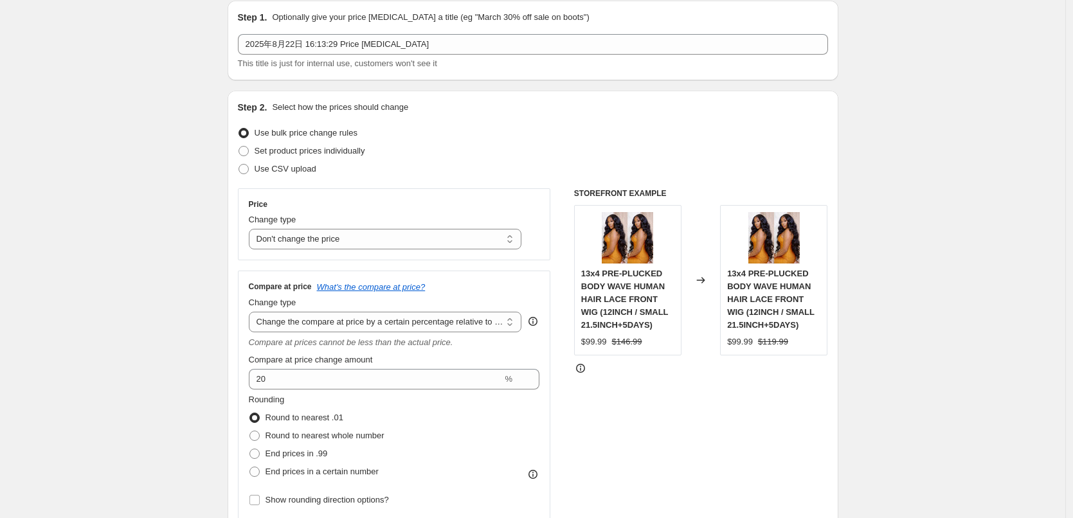
scroll to position [257, 0]
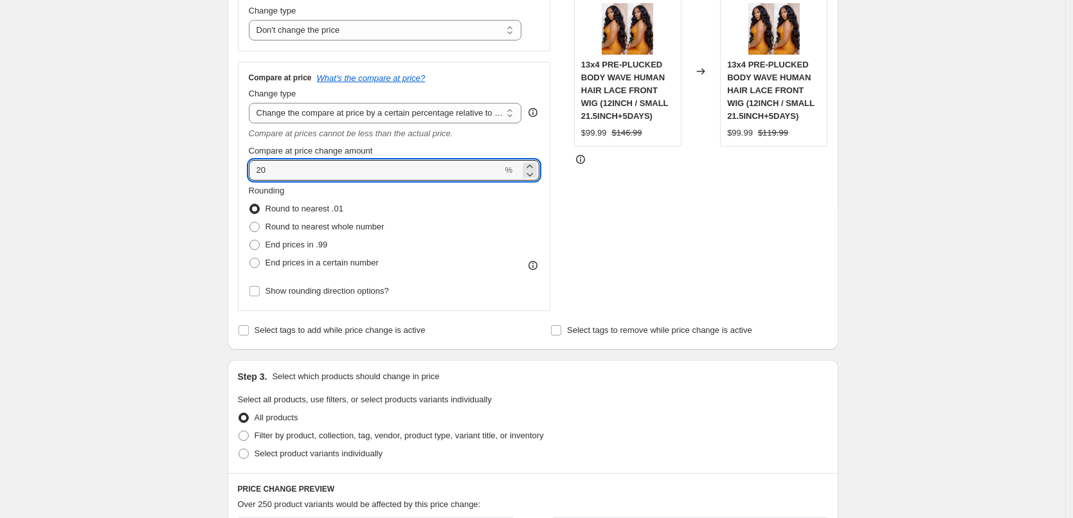
drag, startPoint x: 281, startPoint y: 170, endPoint x: 235, endPoint y: 171, distance: 46.3
click at [235, 171] on div "Step 2. Select how the prices should change Use bulk price change rules Set pro…" at bounding box center [533, 116] width 611 height 468
type input "25"
click at [316, 248] on span "End prices in .99" at bounding box center [296, 245] width 62 height 10
click at [250, 240] on input "End prices in .99" at bounding box center [249, 240] width 1 height 1
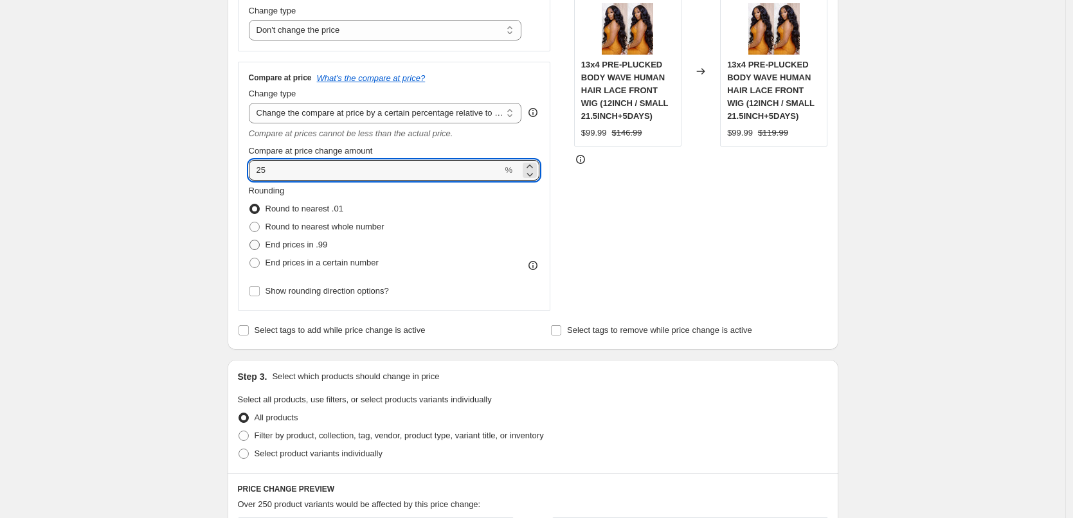
radio input "true"
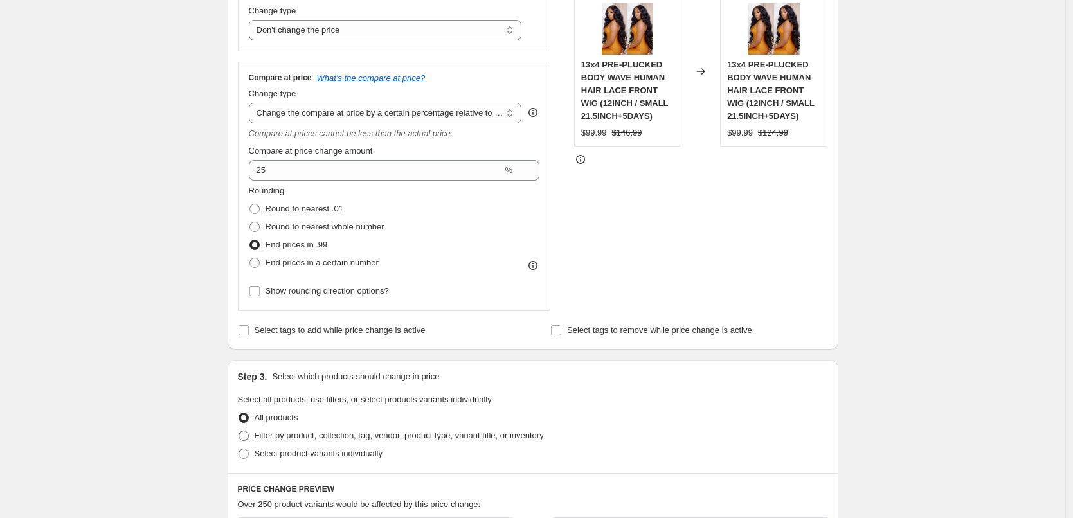
click at [386, 435] on span "Filter by product, collection, tag, vendor, product type, variant title, or inv…" at bounding box center [399, 436] width 289 height 10
click at [239, 431] on input "Filter by product, collection, tag, vendor, product type, variant title, or inv…" at bounding box center [238, 431] width 1 height 1
radio input "true"
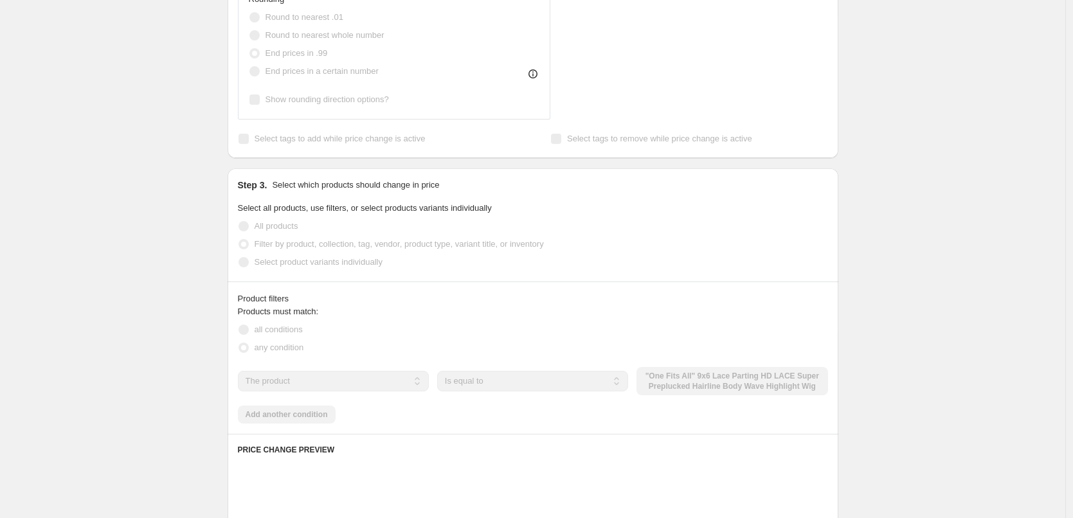
scroll to position [450, 0]
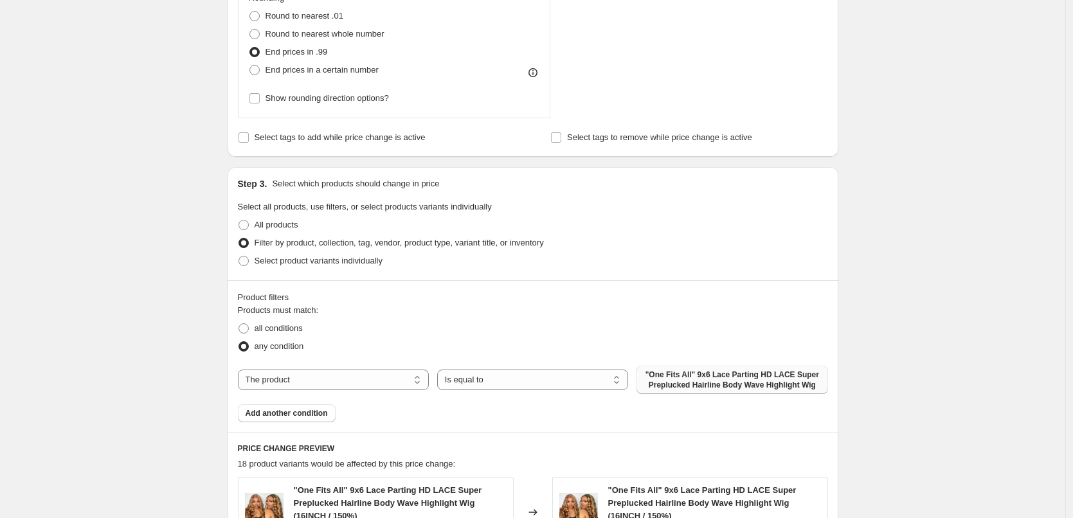
click at [668, 388] on span ""One Fits All" 9x6 Lace Parting HD LACE Super Preplucked Hairline Body Wave Hig…" at bounding box center [731, 380] width 175 height 21
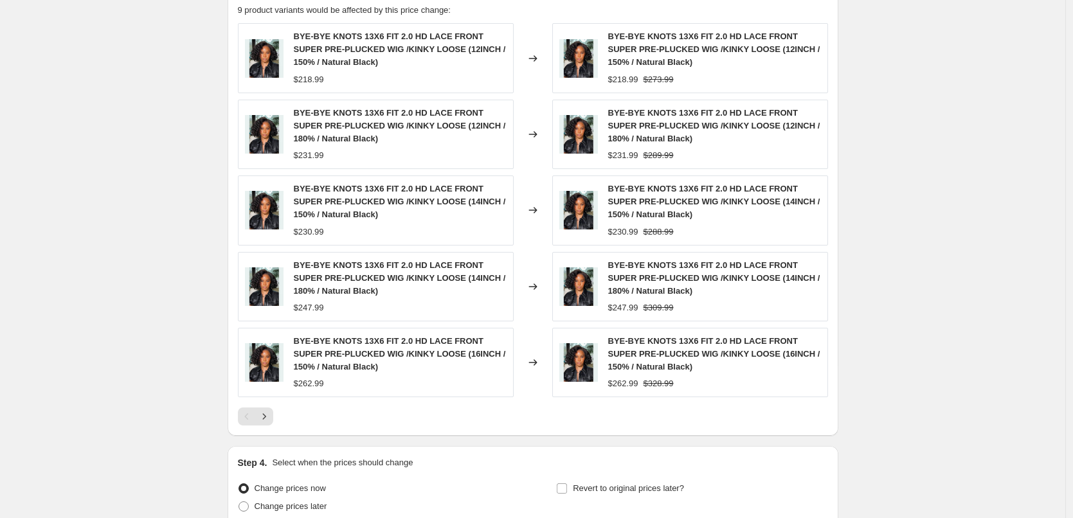
scroll to position [1021, 0]
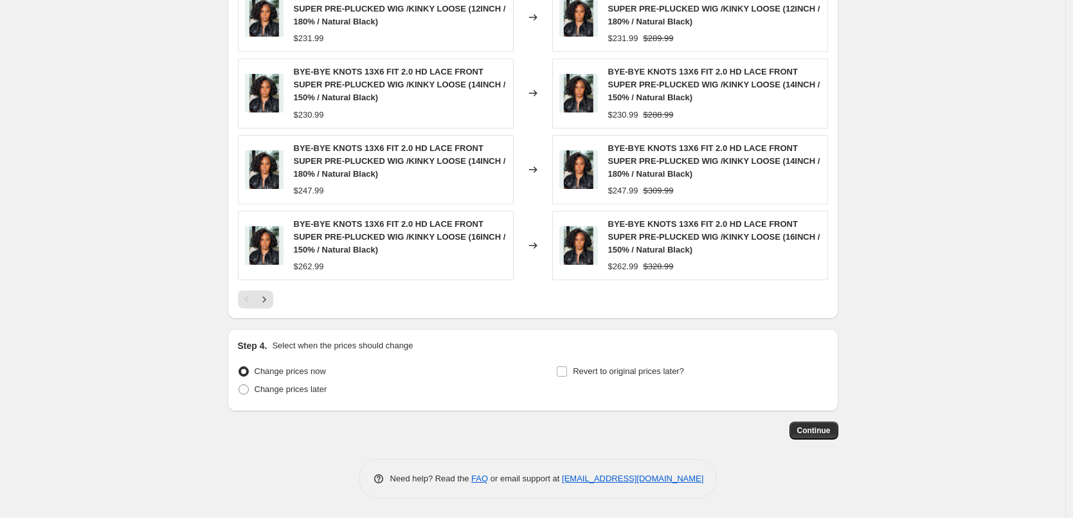
drag, startPoint x: 785, startPoint y: 418, endPoint x: 796, endPoint y: 429, distance: 16.4
click at [800, 432] on button "Continue" at bounding box center [813, 431] width 49 height 18
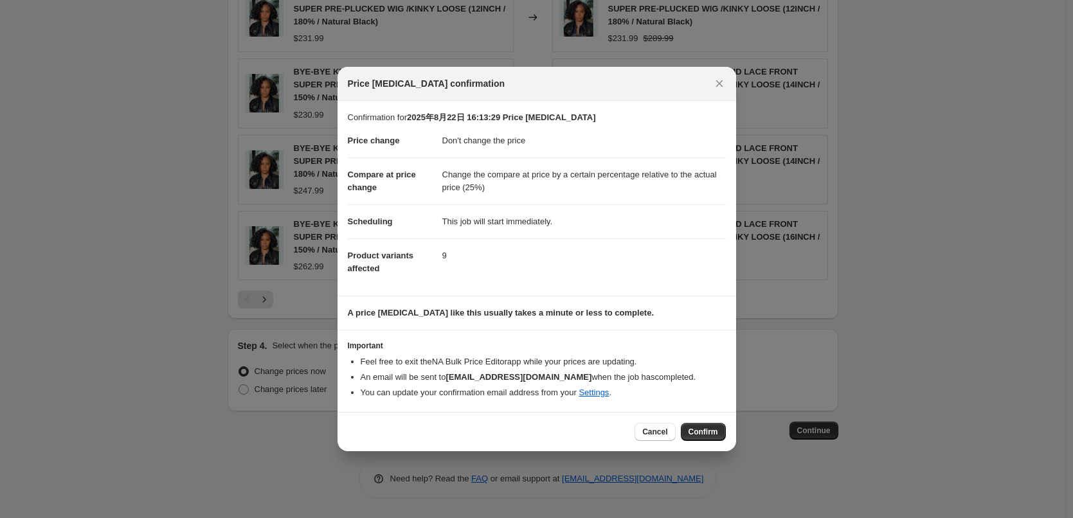
click at [699, 437] on span "Confirm" at bounding box center [703, 432] width 30 height 10
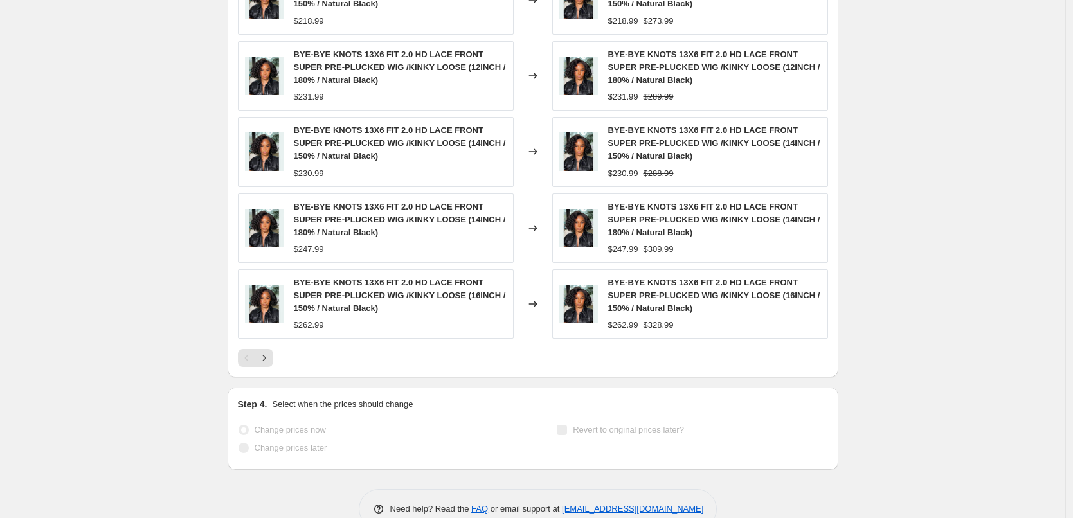
select select "no_change"
select select "pp"
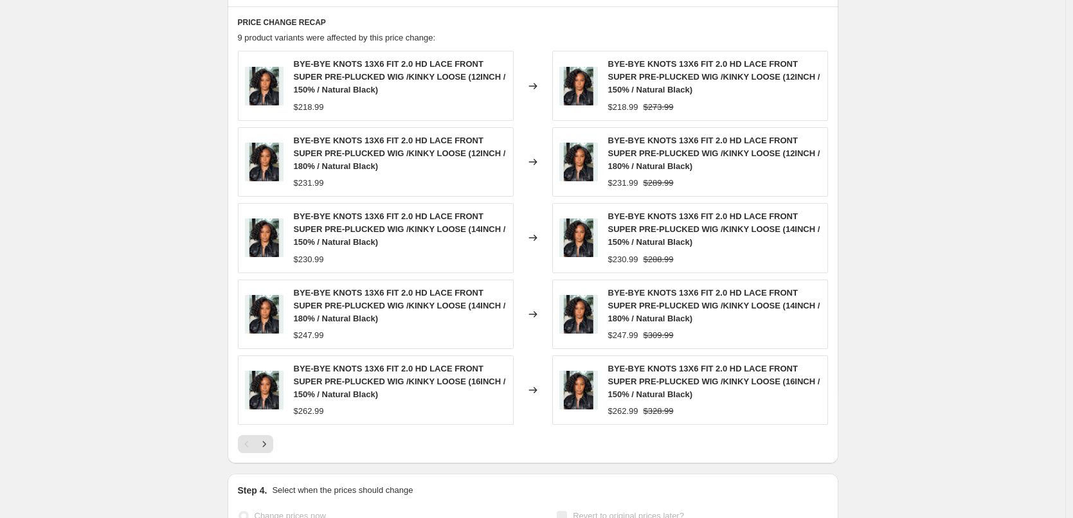
scroll to position [0, 0]
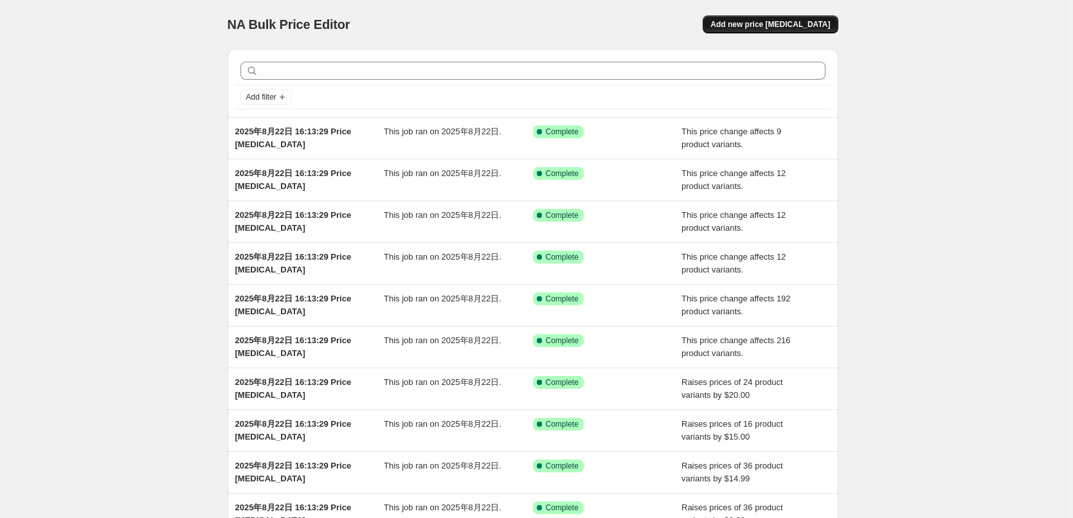
click at [798, 23] on span "Add new price [MEDICAL_DATA]" at bounding box center [770, 24] width 120 height 10
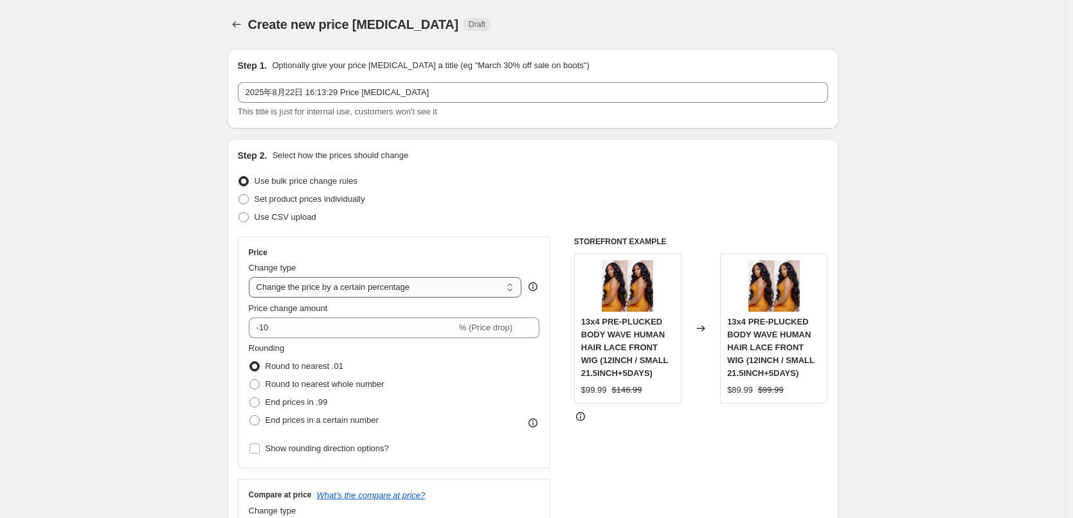
click at [332, 285] on select "Change the price to a certain amount Change the price by a certain amount Chang…" at bounding box center [385, 287] width 273 height 21
select select "no_change"
click at [252, 277] on select "Change the price to a certain amount Change the price by a certain amount Chang…" at bounding box center [385, 287] width 273 height 21
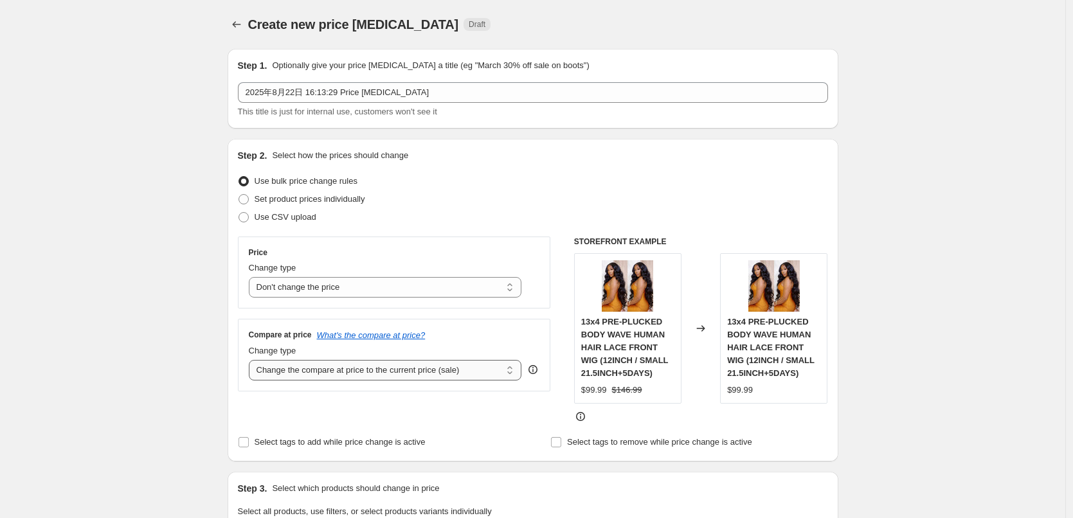
click at [304, 375] on select "Change the compare at price to the current price (sale) Change the compare at p…" at bounding box center [385, 370] width 273 height 21
select select "pp"
click at [252, 360] on select "Change the compare at price to the current price (sale) Change the compare at p…" at bounding box center [385, 370] width 273 height 21
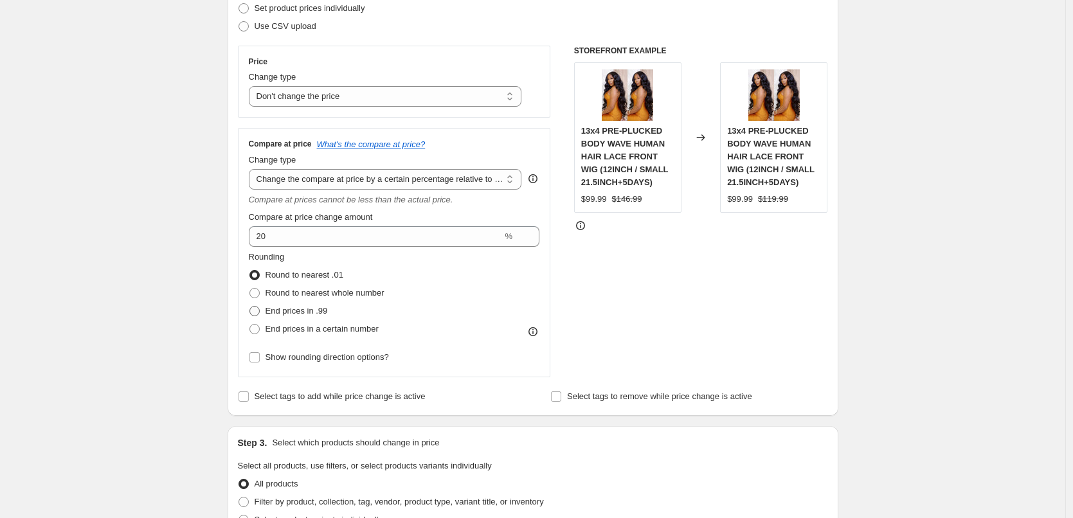
scroll to position [193, 0]
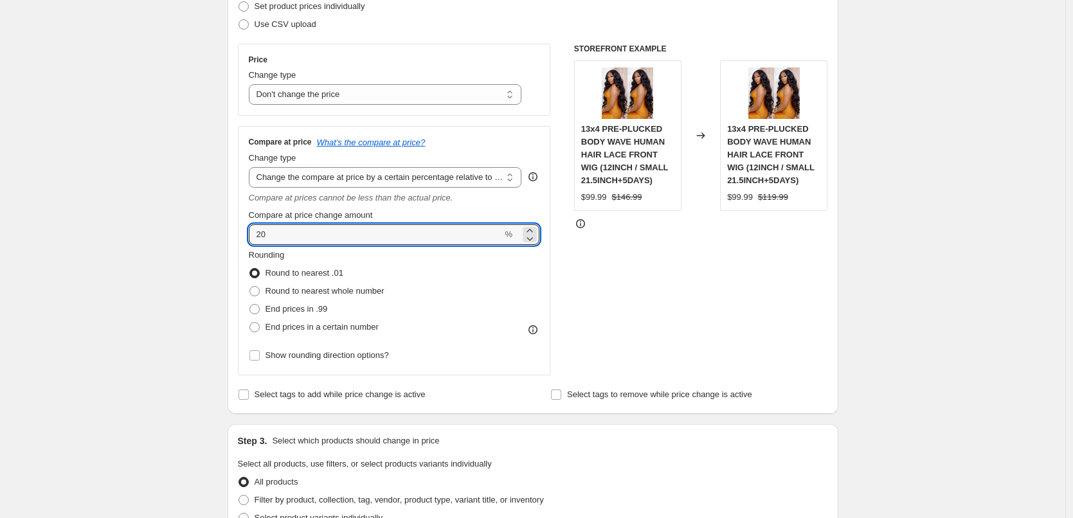
click at [237, 233] on div "Step 2. Select how the prices should change Use bulk price change rules Set pro…" at bounding box center [533, 180] width 611 height 468
type input "25"
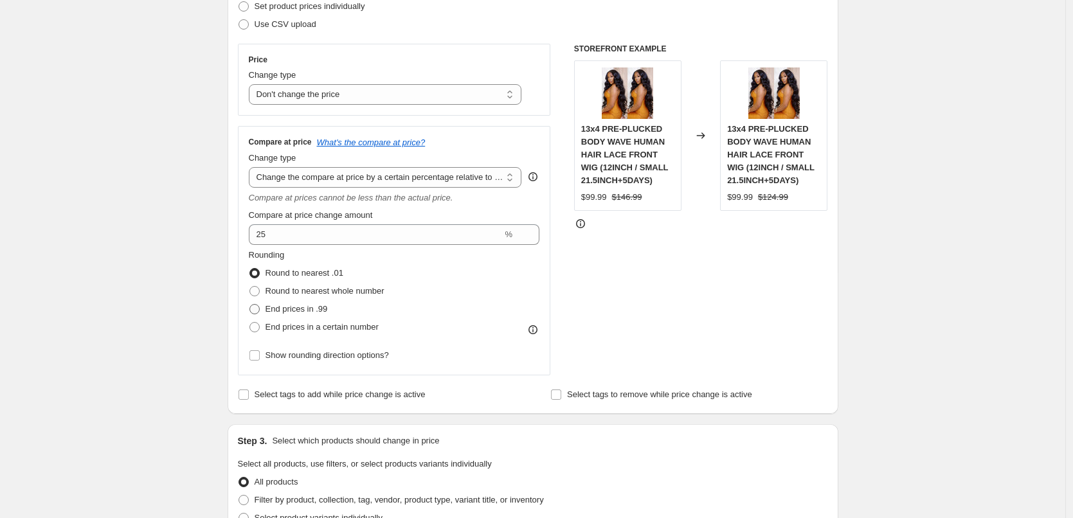
click at [310, 318] on label "End prices in .99" at bounding box center [288, 309] width 79 height 18
click at [250, 305] on input "End prices in .99" at bounding box center [249, 304] width 1 height 1
radio input "true"
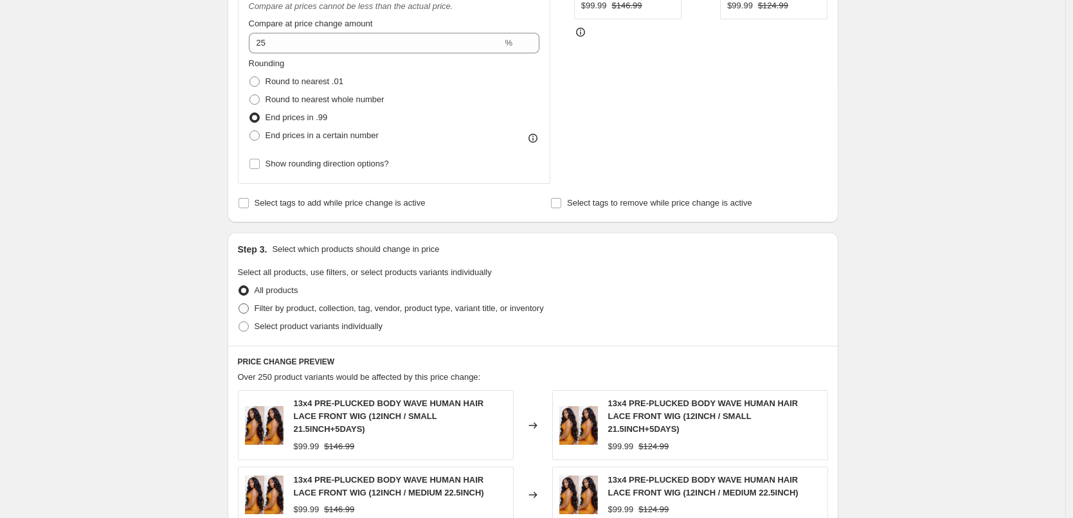
scroll to position [386, 0]
click at [323, 308] on span "Filter by product, collection, tag, vendor, product type, variant title, or inv…" at bounding box center [399, 307] width 289 height 10
click at [239, 303] on input "Filter by product, collection, tag, vendor, product type, variant title, or inv…" at bounding box center [238, 302] width 1 height 1
radio input "true"
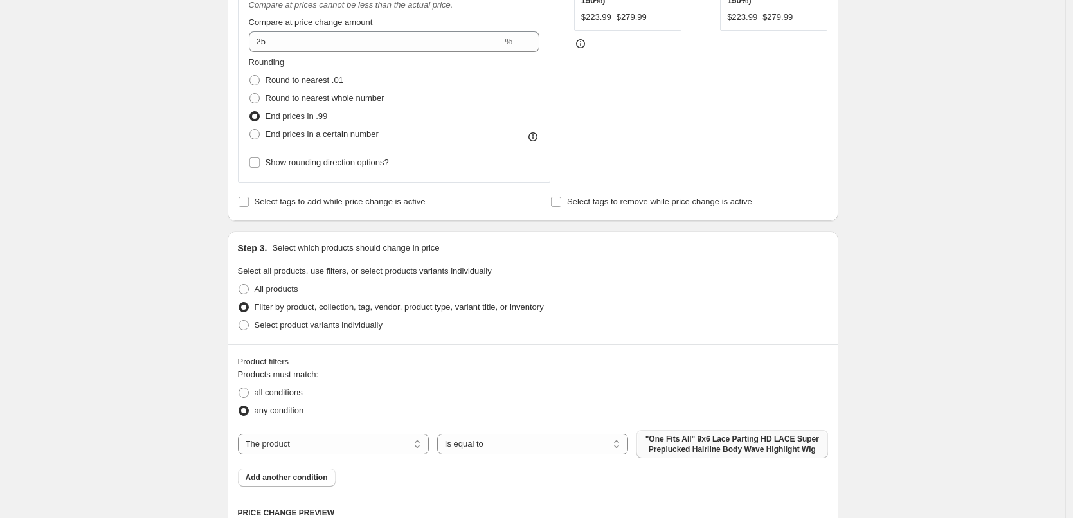
click at [692, 447] on span ""One Fits All" 9x6 Lace Parting HD LACE Super Preplucked Hairline Body Wave Hig…" at bounding box center [731, 444] width 175 height 21
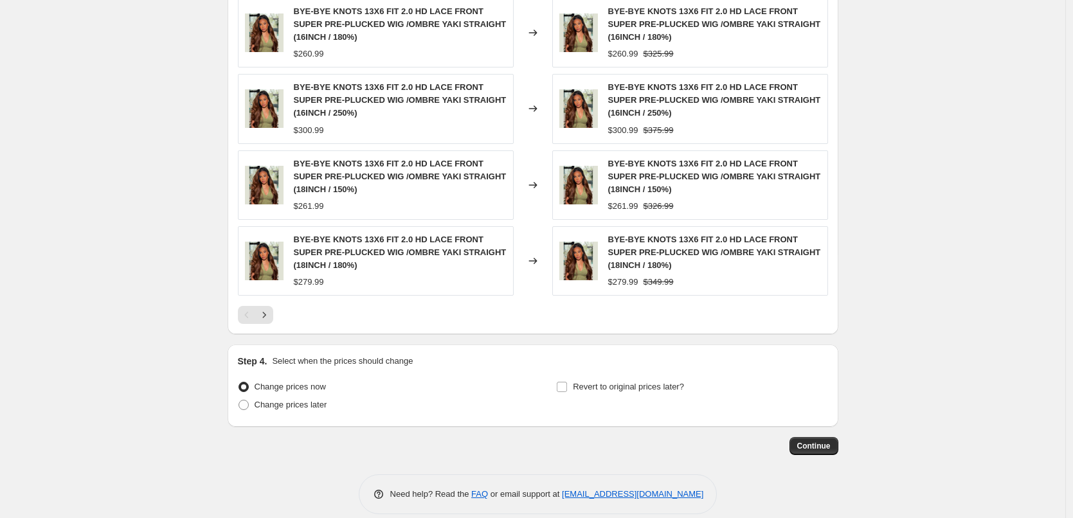
scroll to position [1032, 0]
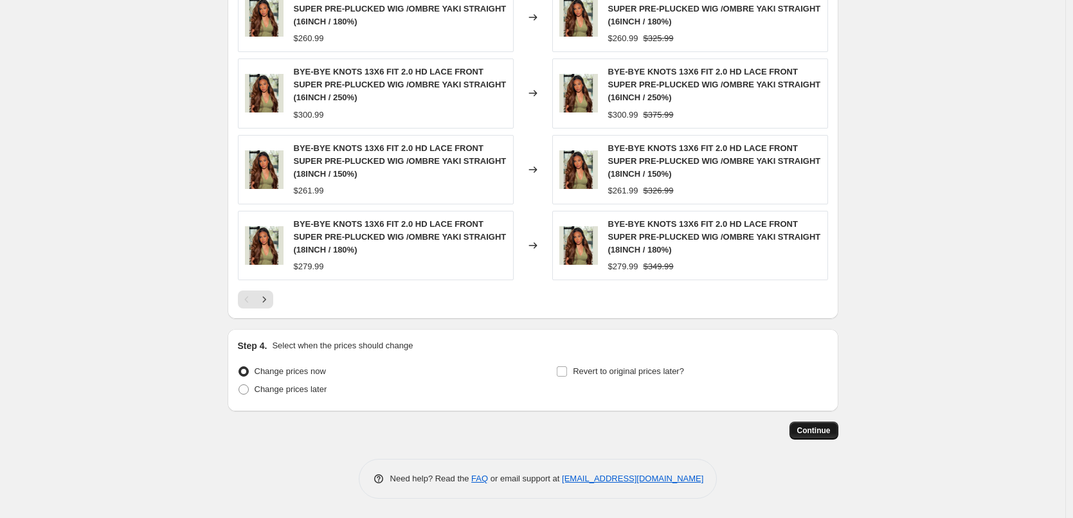
click at [818, 425] on button "Continue" at bounding box center [813, 431] width 49 height 18
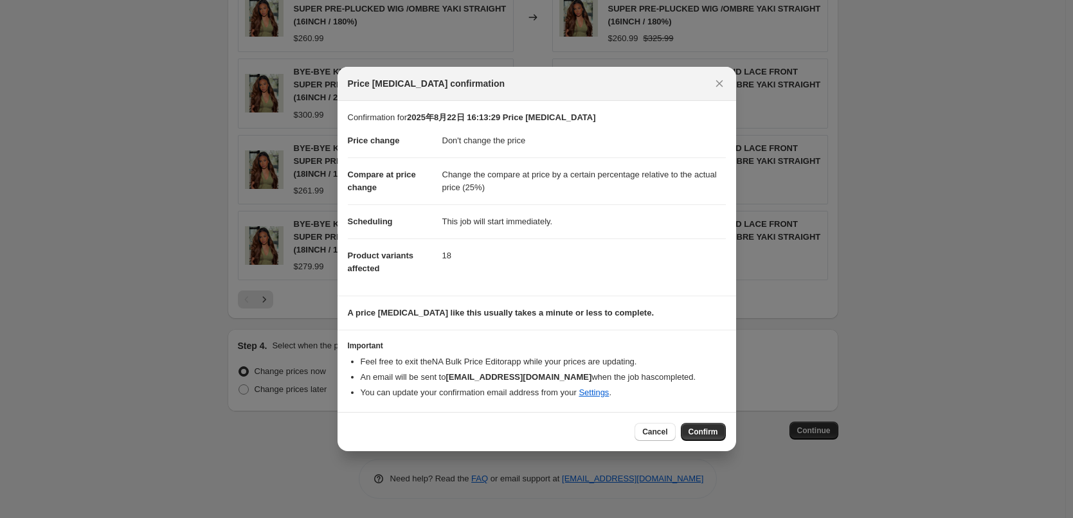
click at [713, 433] on span "Confirm" at bounding box center [703, 432] width 30 height 10
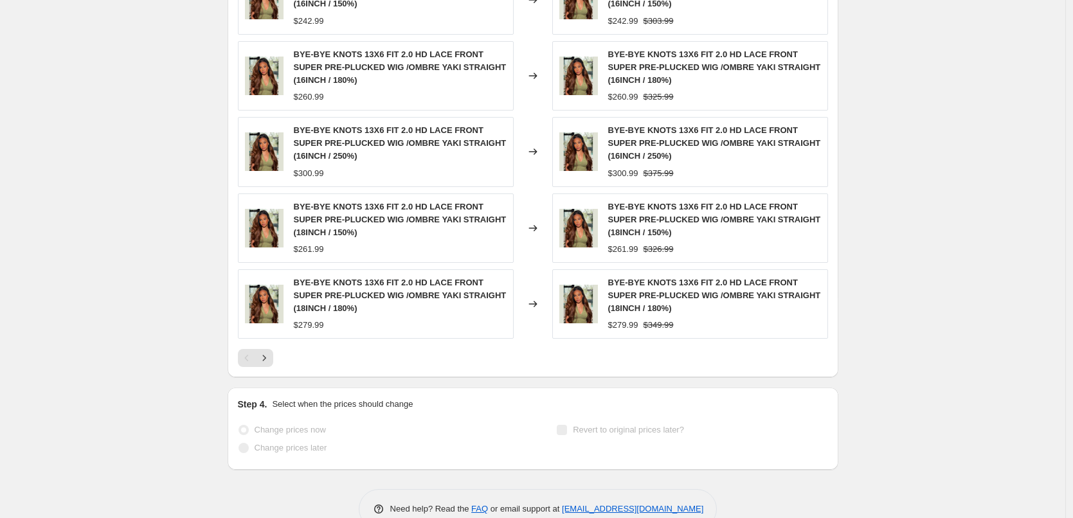
select select "no_change"
select select "pp"
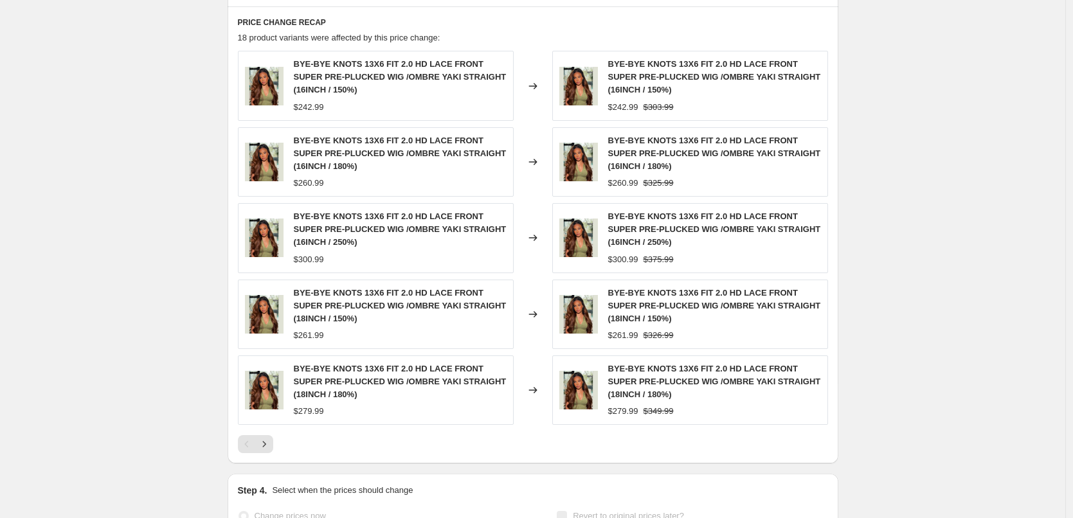
scroll to position [0, 0]
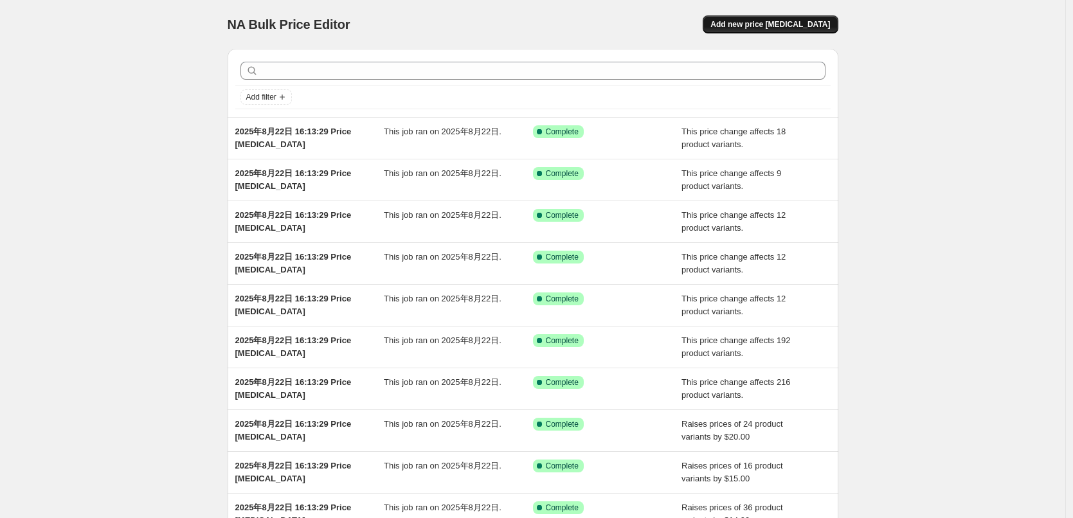
click at [785, 22] on span "Add new price [MEDICAL_DATA]" at bounding box center [770, 24] width 120 height 10
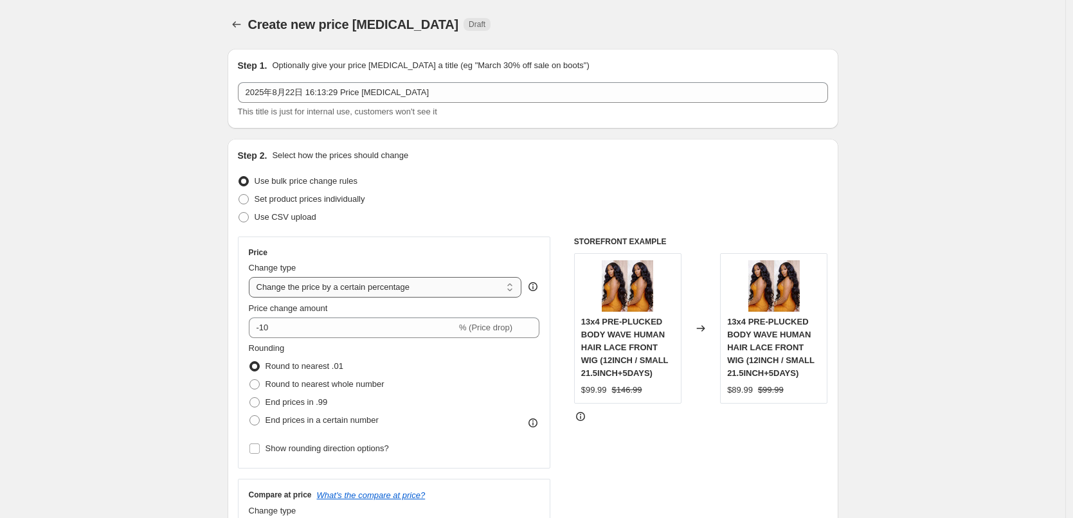
click at [339, 283] on select "Change the price to a certain amount Change the price by a certain amount Chang…" at bounding box center [385, 287] width 273 height 21
select select "no_change"
click at [252, 277] on select "Change the price to a certain amount Change the price by a certain amount Chang…" at bounding box center [385, 287] width 273 height 21
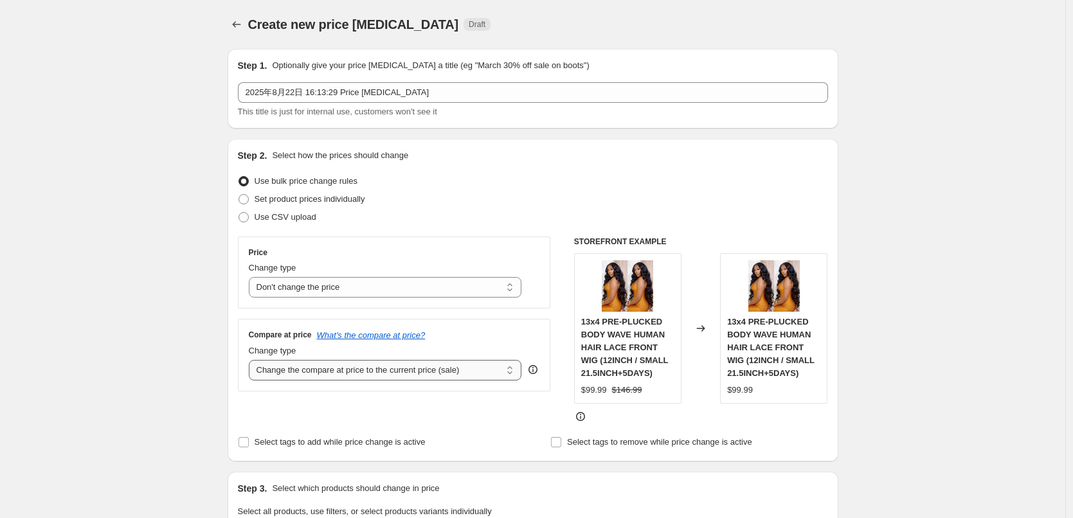
click at [285, 378] on select "Change the compare at price to the current price (sale) Change the compare at p…" at bounding box center [385, 370] width 273 height 21
select select "pp"
click at [252, 360] on select "Change the compare at price to the current price (sale) Change the compare at p…" at bounding box center [385, 370] width 273 height 21
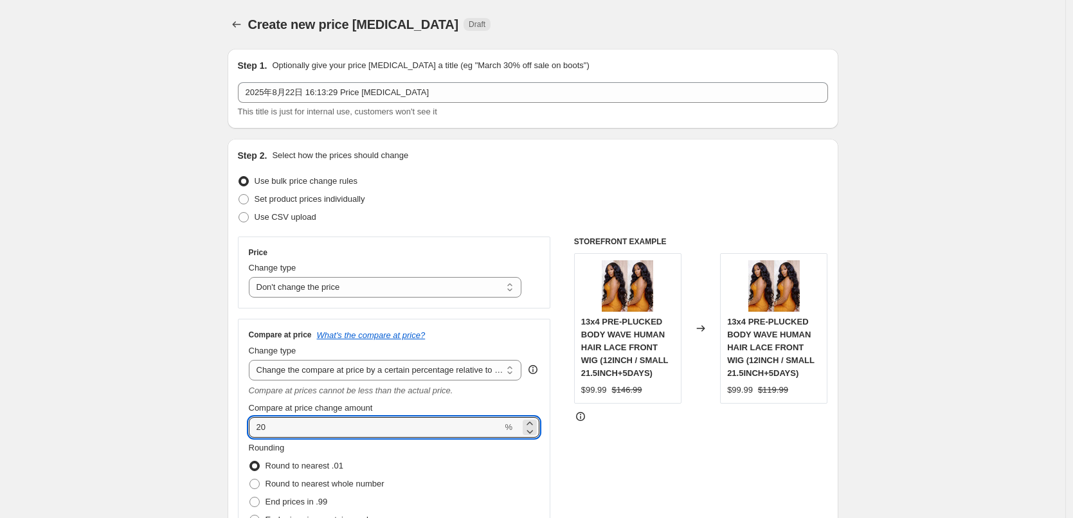
drag, startPoint x: 285, startPoint y: 427, endPoint x: 229, endPoint y: 427, distance: 55.9
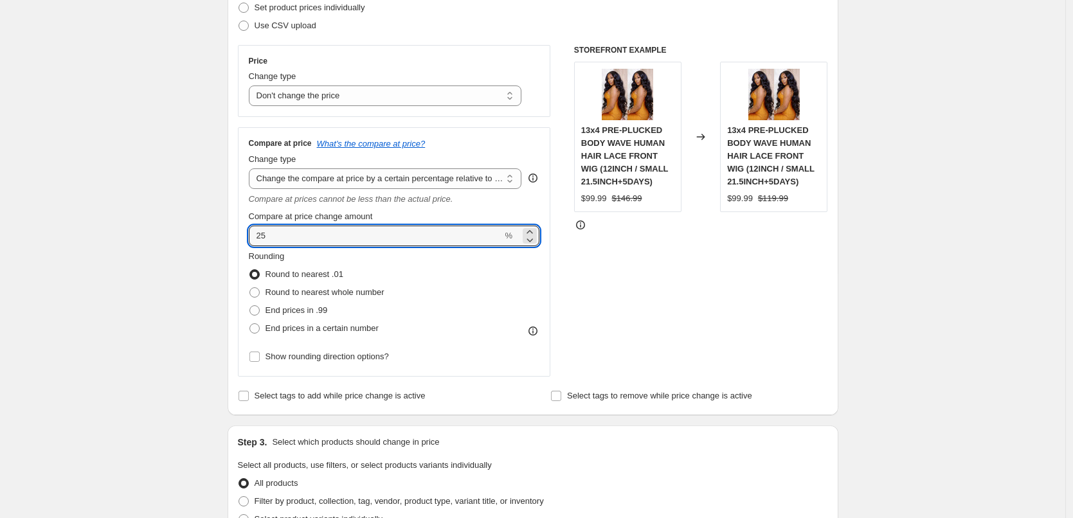
scroll to position [193, 0]
type input "25"
click at [281, 315] on span "End prices in .99" at bounding box center [296, 309] width 62 height 13
click at [250, 305] on input "End prices in .99" at bounding box center [249, 304] width 1 height 1
radio input "true"
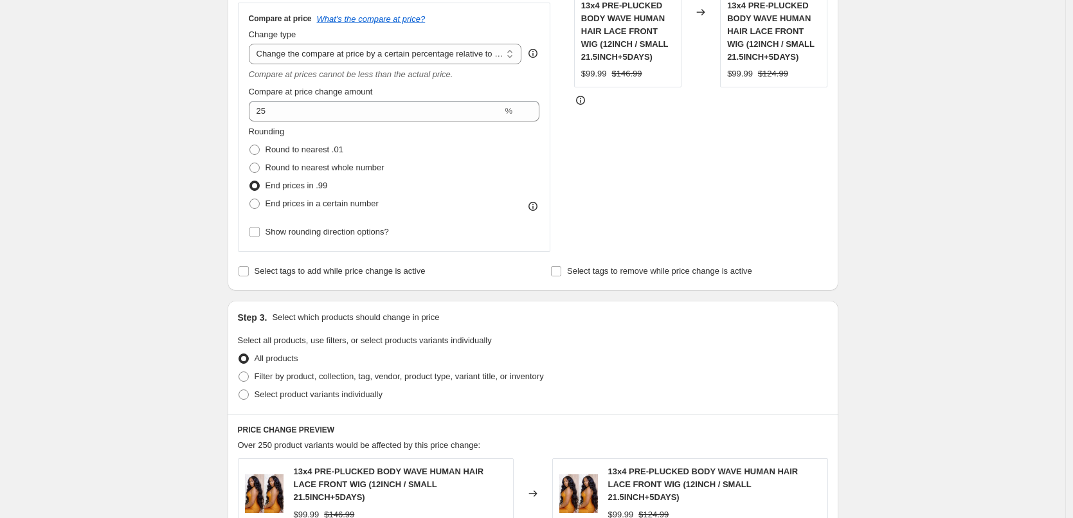
scroll to position [321, 0]
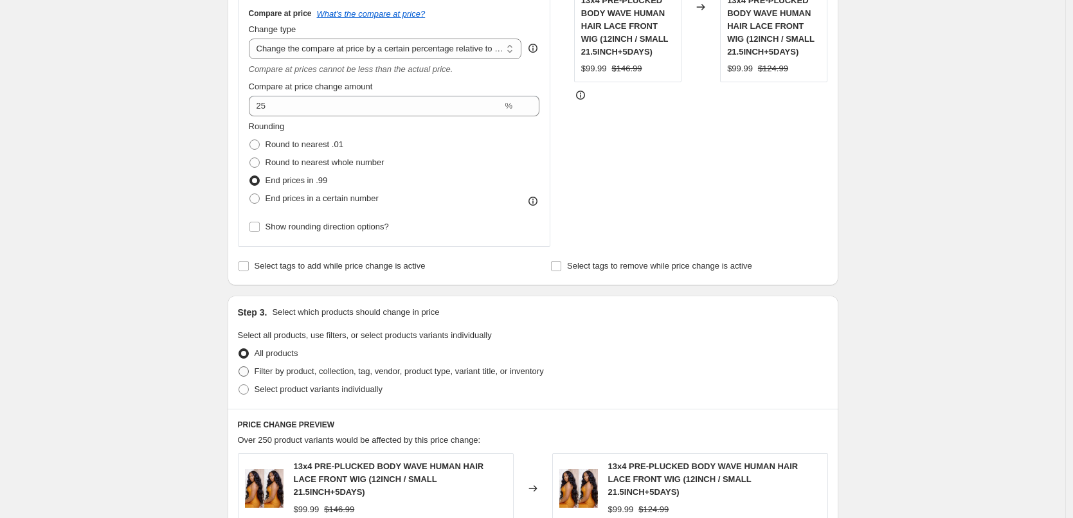
click at [426, 372] on span "Filter by product, collection, tag, vendor, product type, variant title, or inv…" at bounding box center [399, 371] width 289 height 10
click at [239, 367] on input "Filter by product, collection, tag, vendor, product type, variant title, or inv…" at bounding box center [238, 366] width 1 height 1
radio input "true"
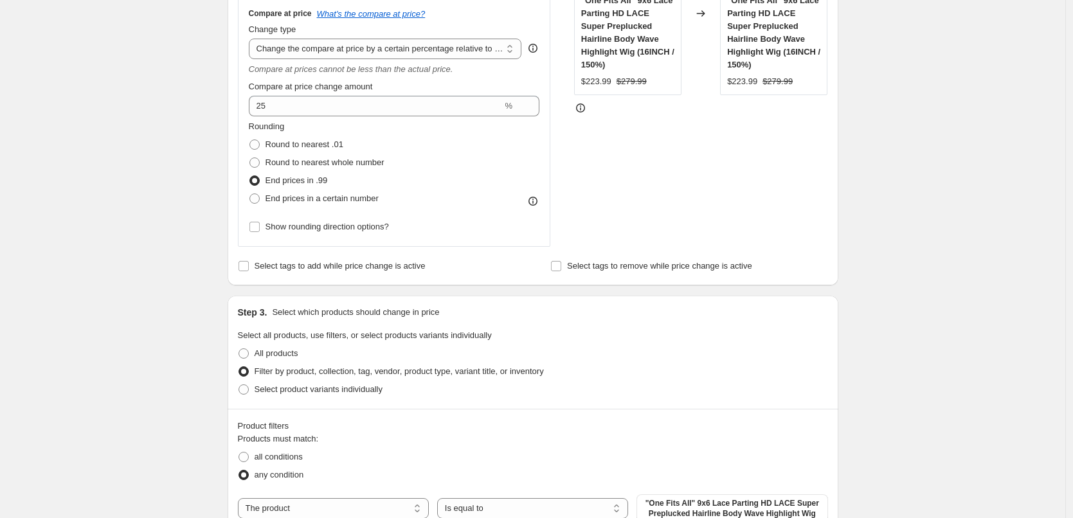
click at [694, 493] on div "Products must match: all conditions any condition The product The product's col…" at bounding box center [533, 492] width 590 height 118
click at [698, 502] on span ""One Fits All" 9x6 Lace Parting HD LACE Super Preplucked Hairline Body Wave Hig…" at bounding box center [731, 508] width 175 height 21
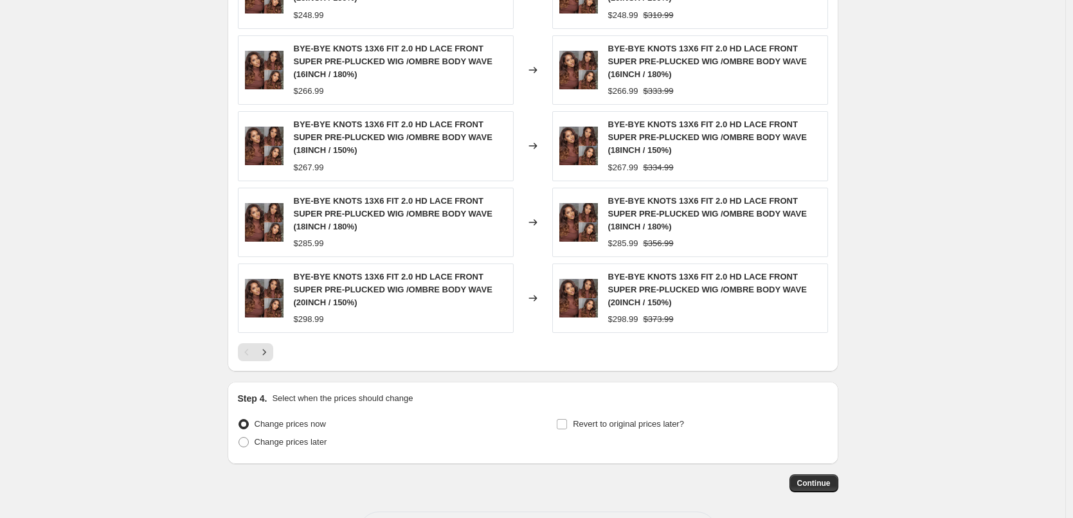
scroll to position [1021, 0]
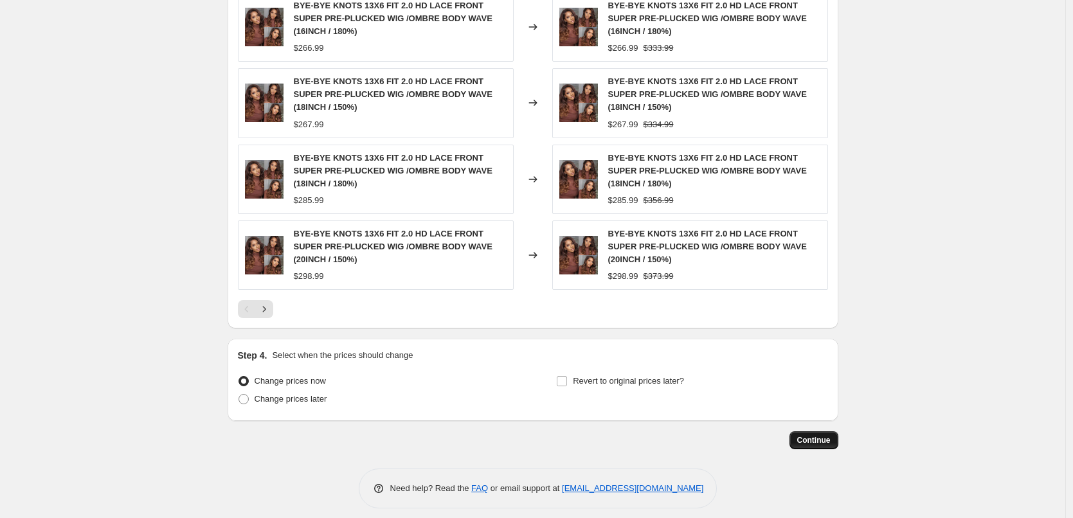
click at [811, 435] on span "Continue" at bounding box center [813, 440] width 33 height 10
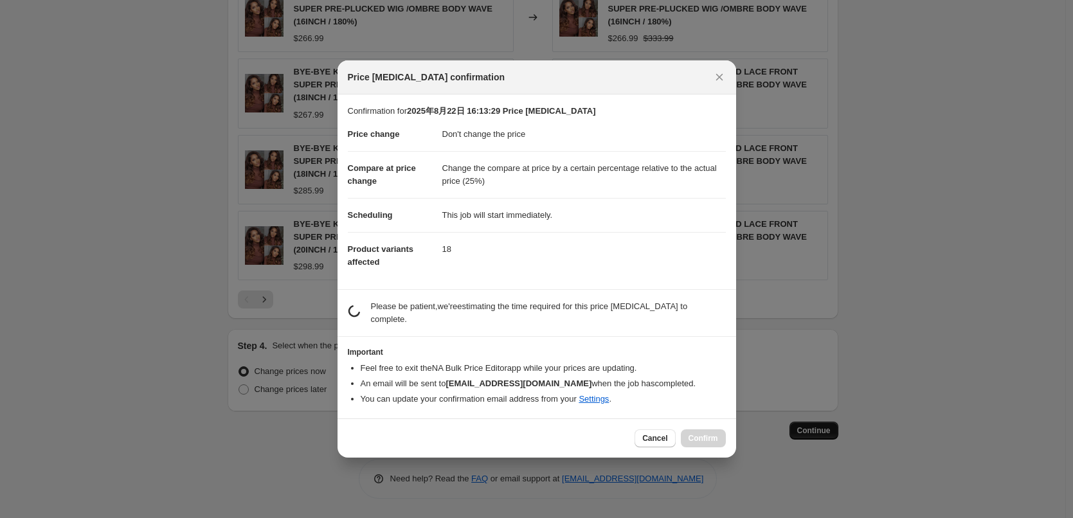
scroll to position [0, 0]
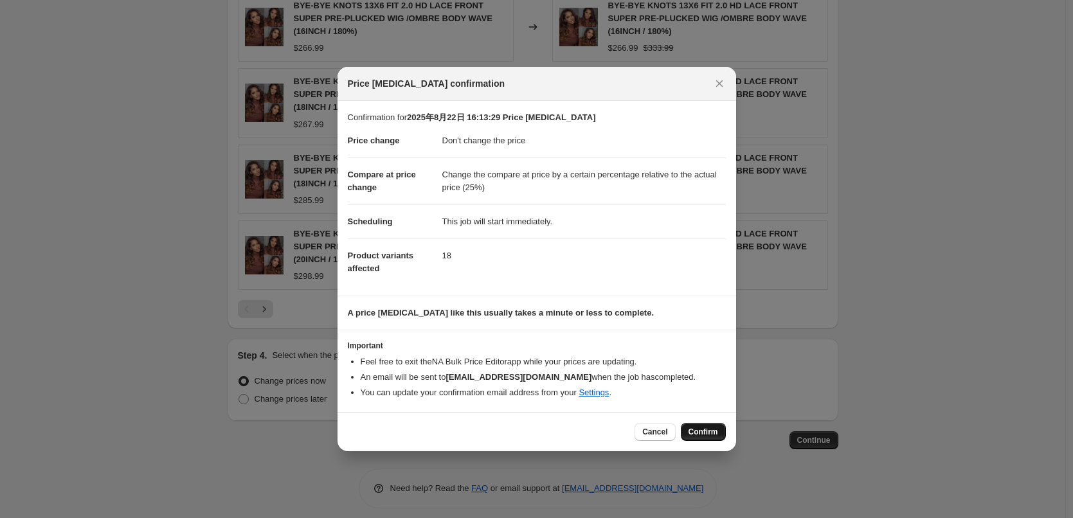
click at [722, 430] on button "Confirm" at bounding box center [703, 432] width 45 height 18
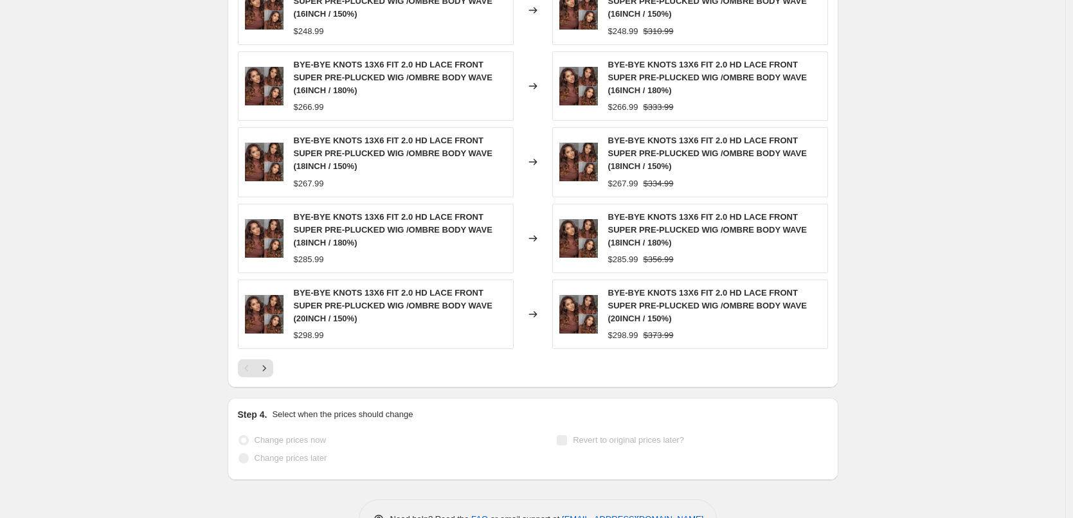
select select "no_change"
select select "pp"
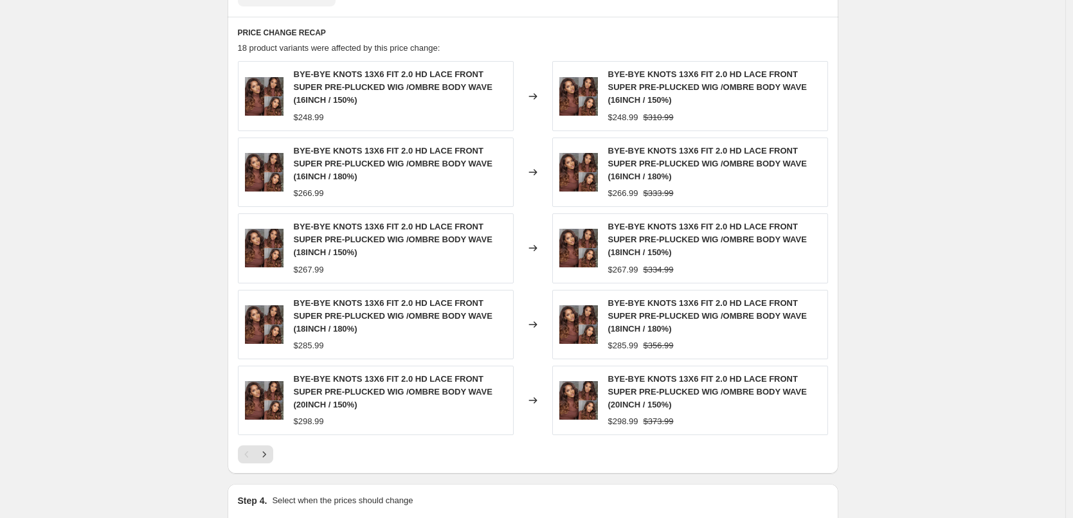
scroll to position [0, 0]
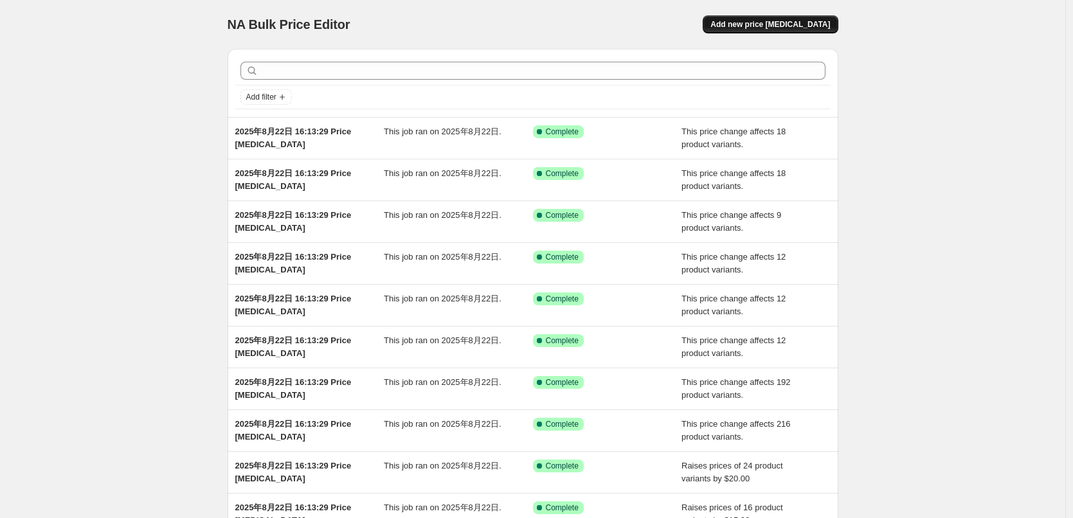
click at [794, 27] on span "Add new price [MEDICAL_DATA]" at bounding box center [770, 24] width 120 height 10
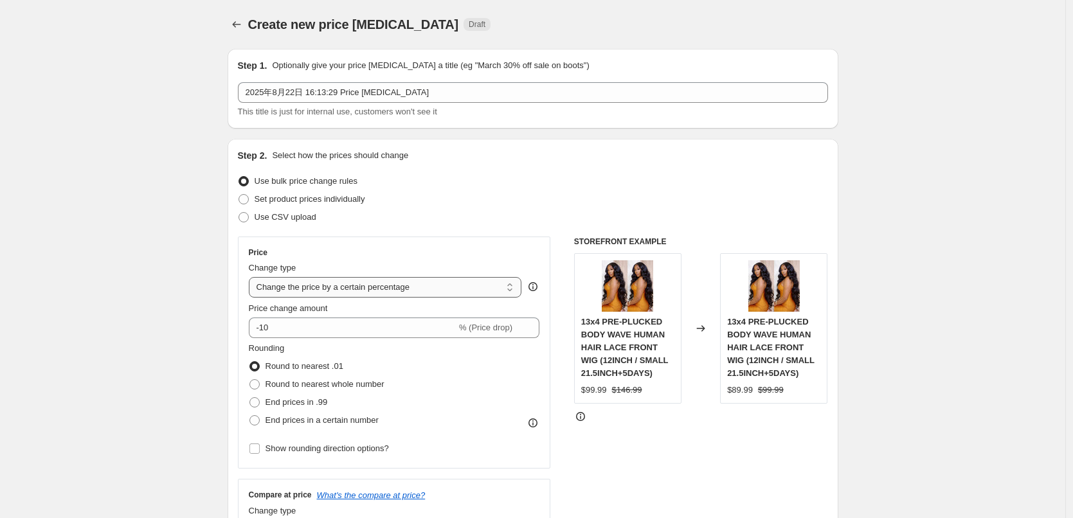
drag, startPoint x: 334, startPoint y: 287, endPoint x: 334, endPoint y: 294, distance: 7.1
click at [334, 287] on select "Change the price to a certain amount Change the price by a certain amount Chang…" at bounding box center [385, 287] width 273 height 21
select select "no_change"
click at [252, 277] on select "Change the price to a certain amount Change the price by a certain amount Chang…" at bounding box center [385, 287] width 273 height 21
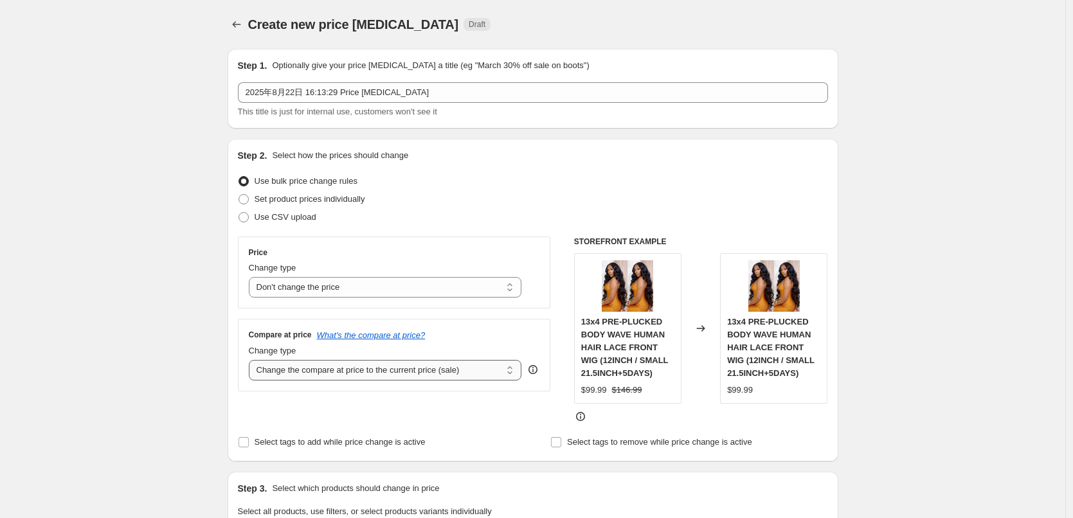
drag, startPoint x: 315, startPoint y: 368, endPoint x: 323, endPoint y: 376, distance: 10.9
click at [315, 369] on select "Change the compare at price to the current price (sale) Change the compare at p…" at bounding box center [385, 370] width 273 height 21
select select "pp"
click at [252, 360] on select "Change the compare at price to the current price (sale) Change the compare at p…" at bounding box center [385, 370] width 273 height 21
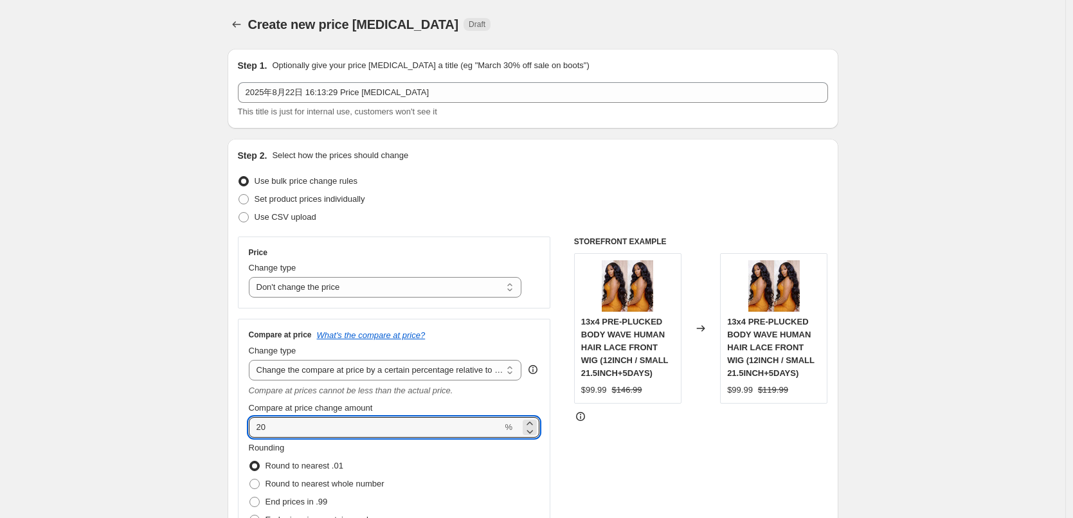
drag, startPoint x: 283, startPoint y: 426, endPoint x: 208, endPoint y: 425, distance: 75.2
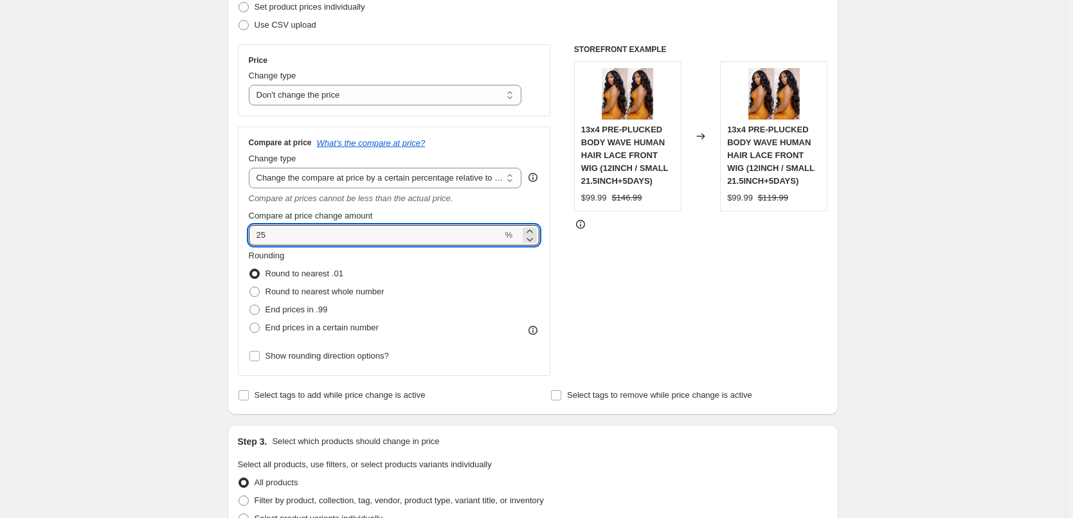
scroll to position [193, 0]
type input "25"
drag, startPoint x: 256, startPoint y: 309, endPoint x: 276, endPoint y: 318, distance: 22.5
click at [256, 309] on span at bounding box center [254, 309] width 10 height 10
click at [250, 305] on input "End prices in .99" at bounding box center [249, 304] width 1 height 1
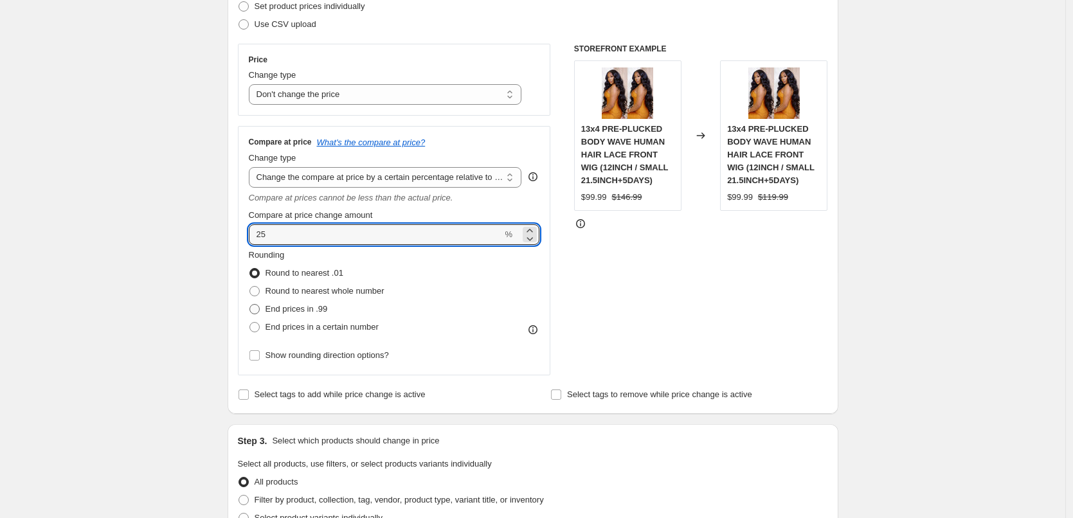
radio input "true"
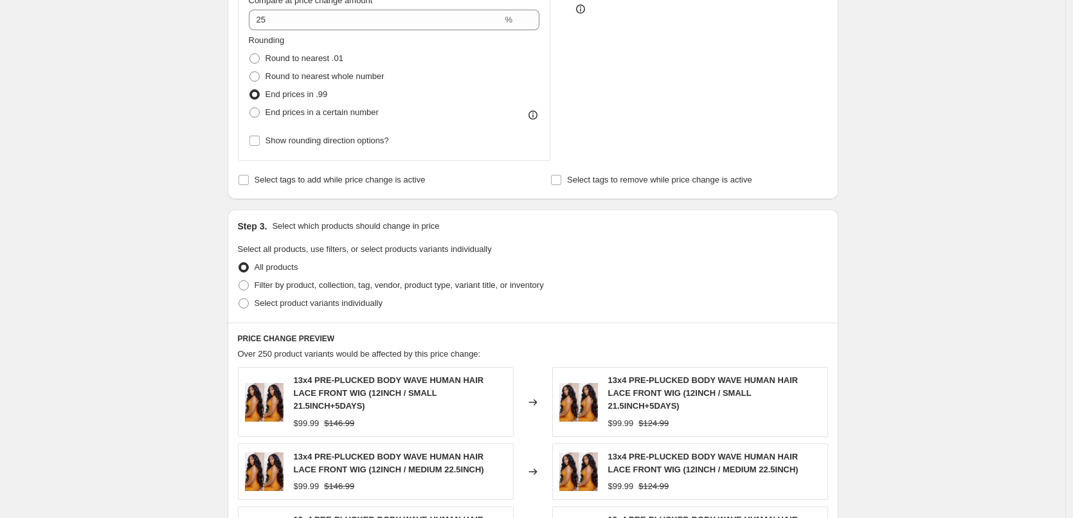
scroll to position [450, 0]
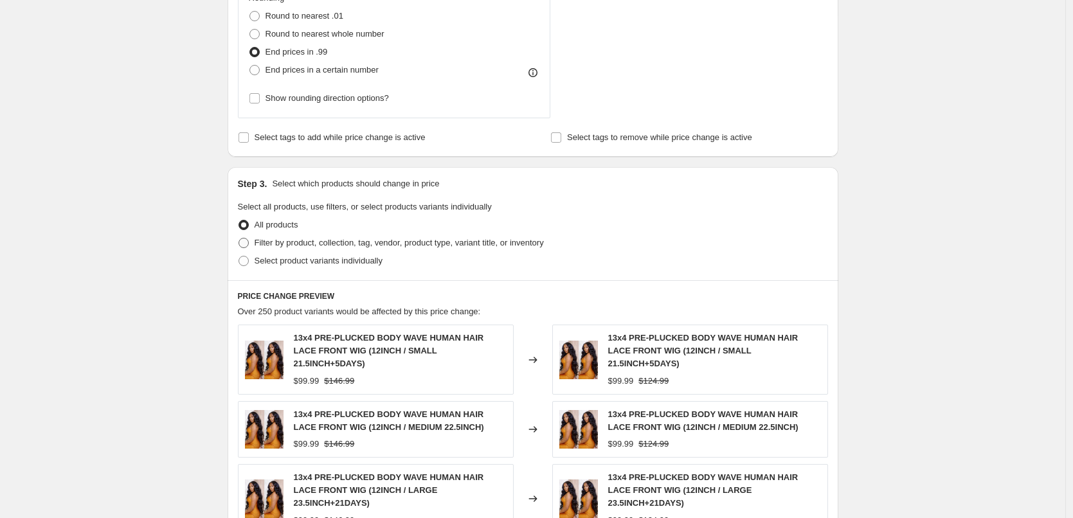
click at [249, 244] on span at bounding box center [243, 243] width 10 height 10
click at [239, 238] on input "Filter by product, collection, tag, vendor, product type, variant title, or inv…" at bounding box center [238, 238] width 1 height 1
radio input "true"
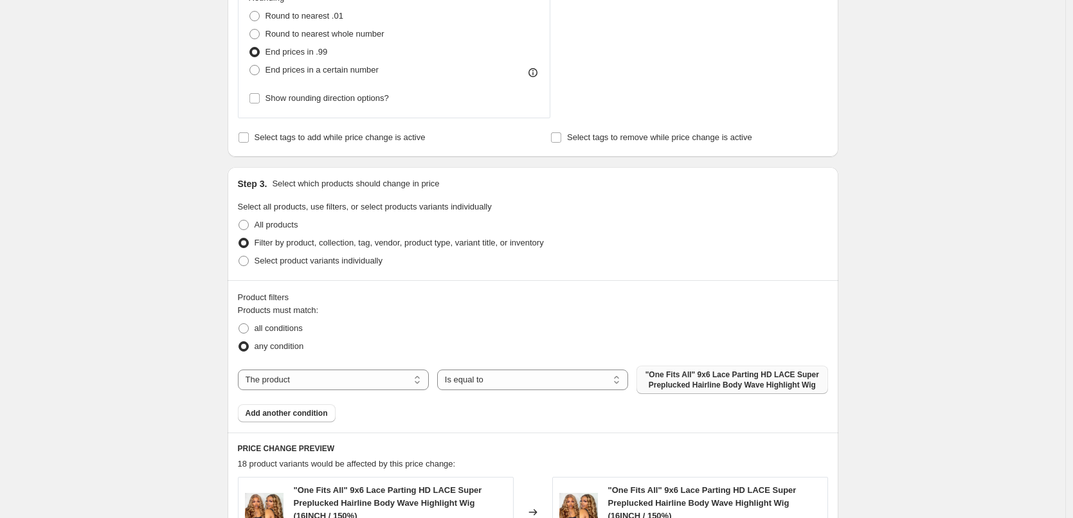
click at [690, 369] on button ""One Fits All" 9x6 Lace Parting HD LACE Super Preplucked Hairline Body Wave Hig…" at bounding box center [731, 380] width 191 height 28
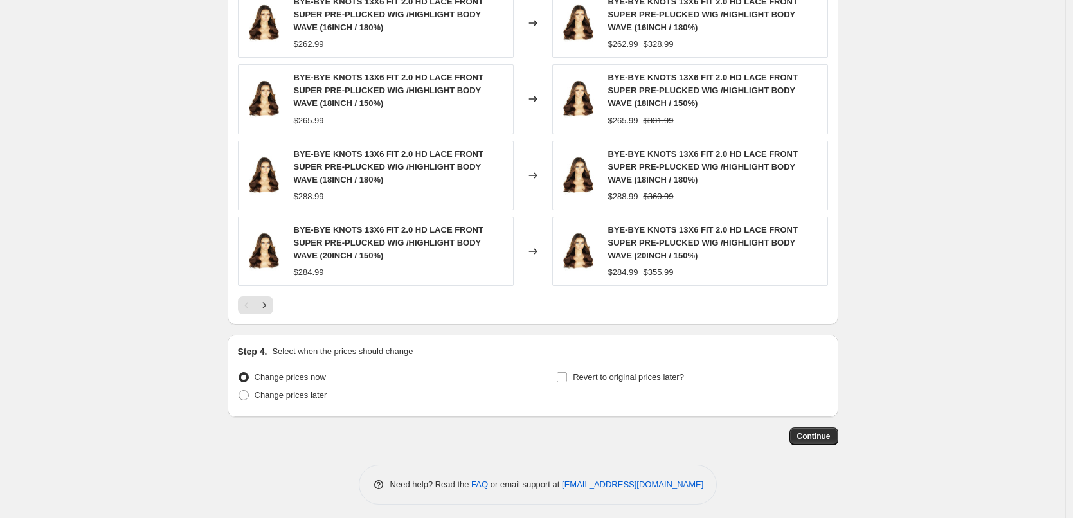
scroll to position [1032, 0]
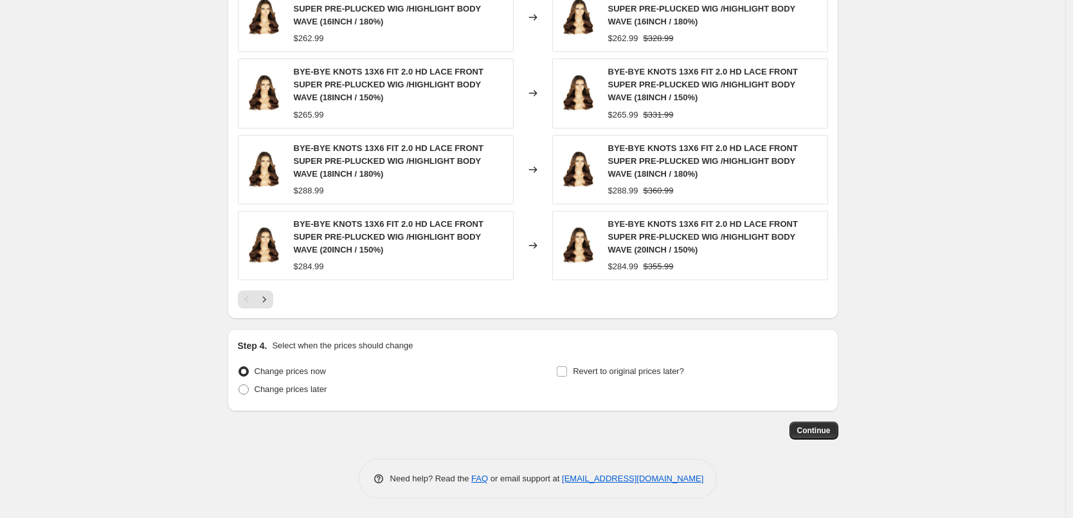
click at [811, 433] on span "Continue" at bounding box center [813, 431] width 33 height 10
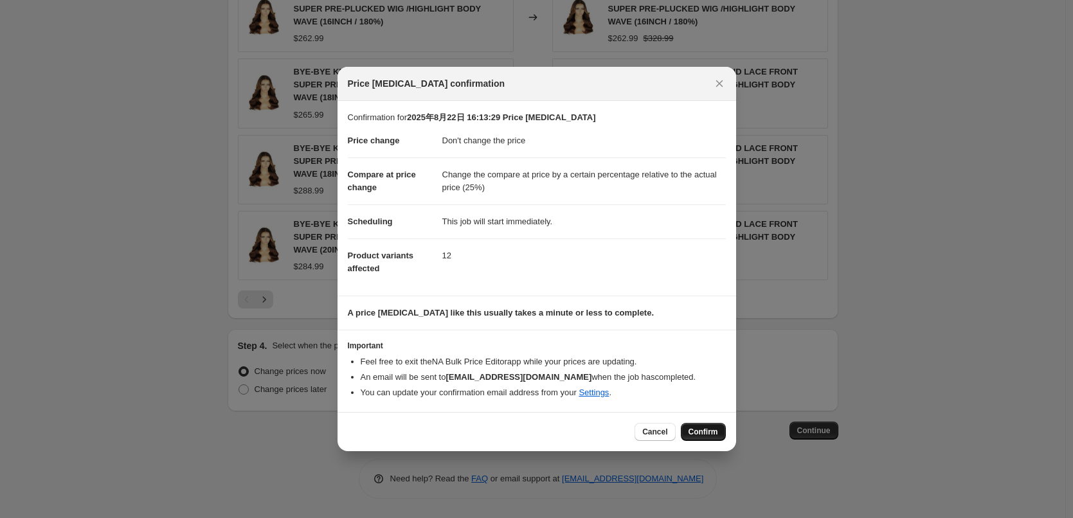
click at [695, 431] on span "Confirm" at bounding box center [703, 432] width 30 height 10
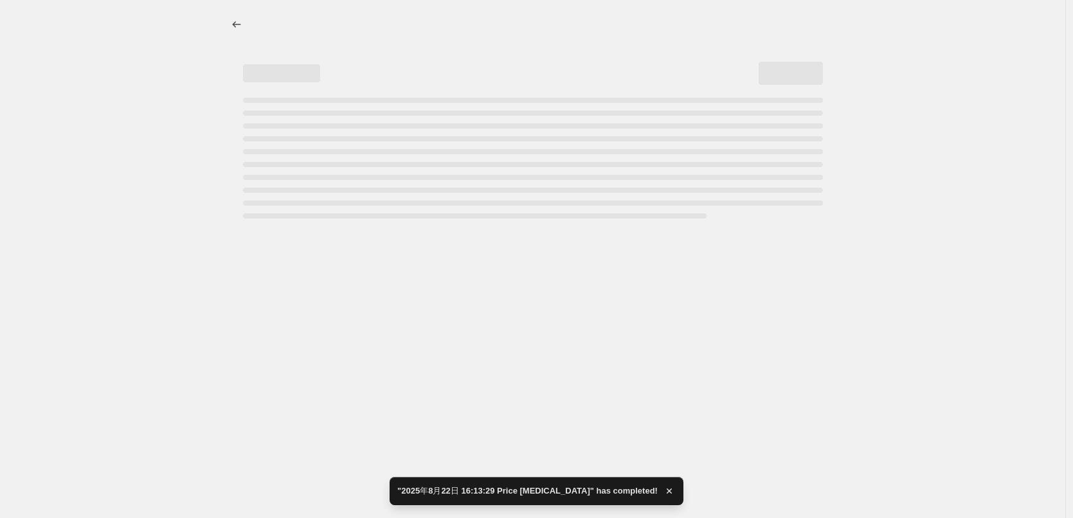
select select "no_change"
select select "pp"
